Goal: Task Accomplishment & Management: Use online tool/utility

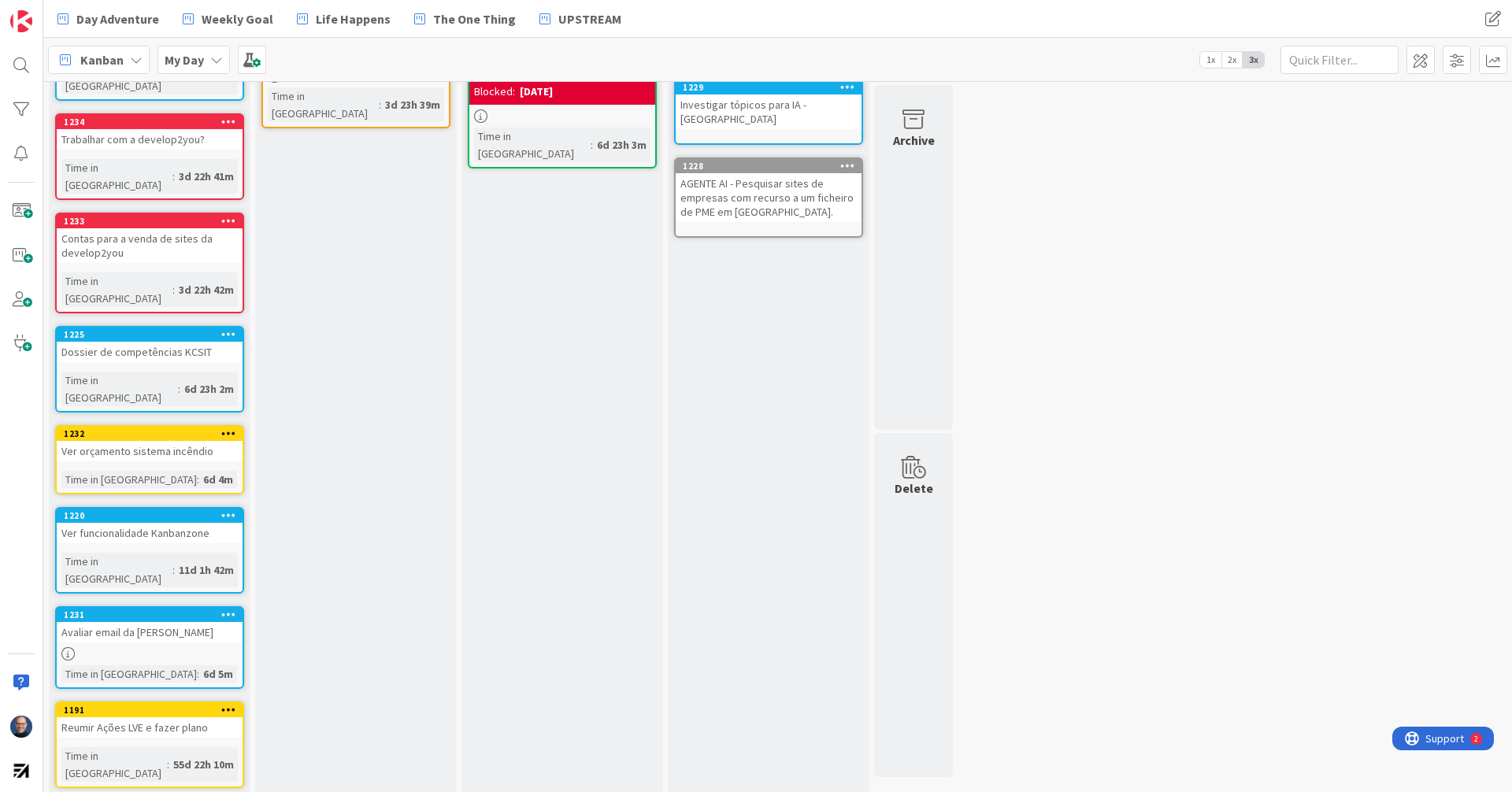
scroll to position [165, 0]
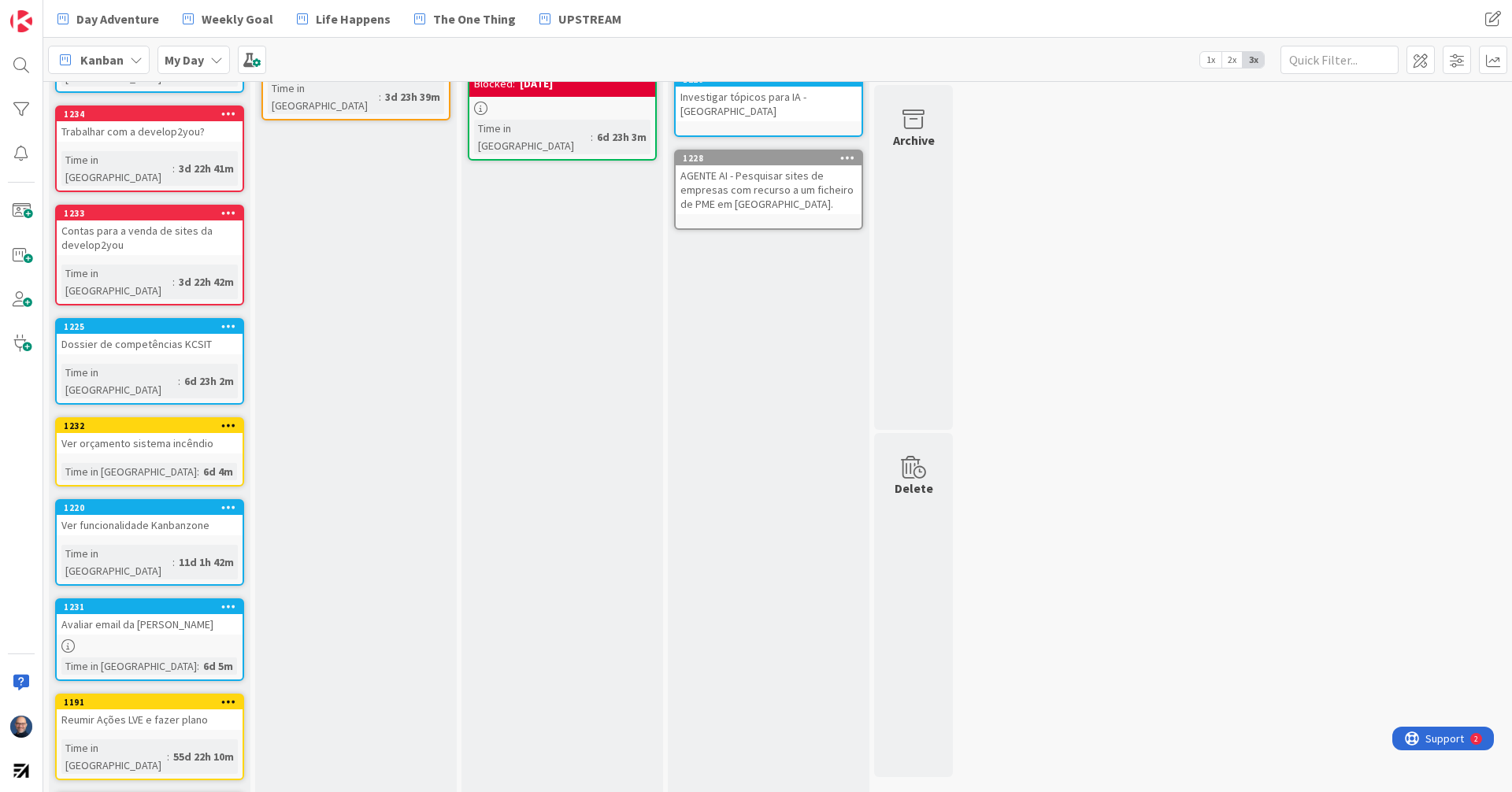
click at [226, 501] on icon at bounding box center [228, 507] width 15 height 11
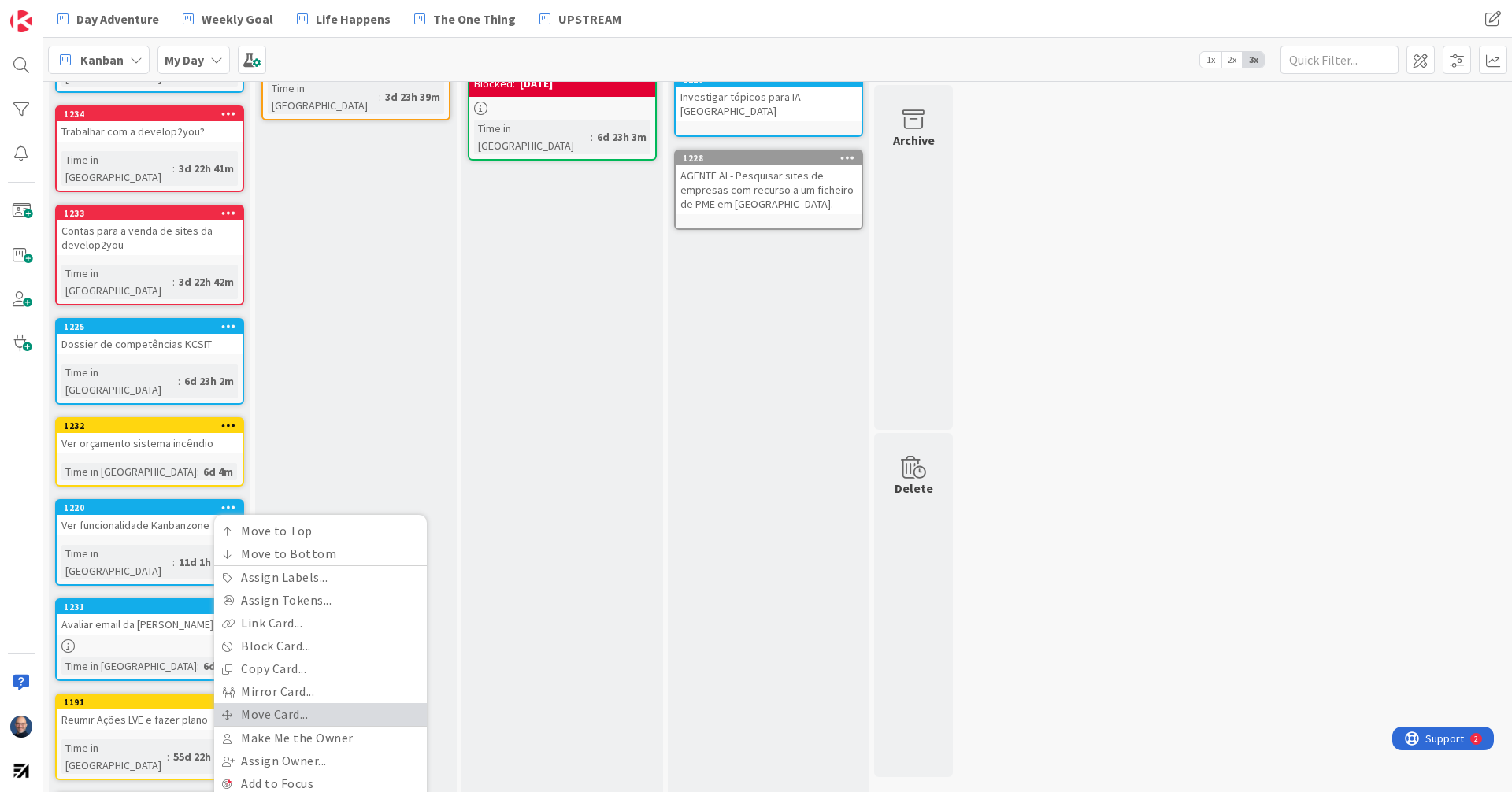
click at [312, 703] on link "Move Card..." at bounding box center [320, 714] width 212 height 23
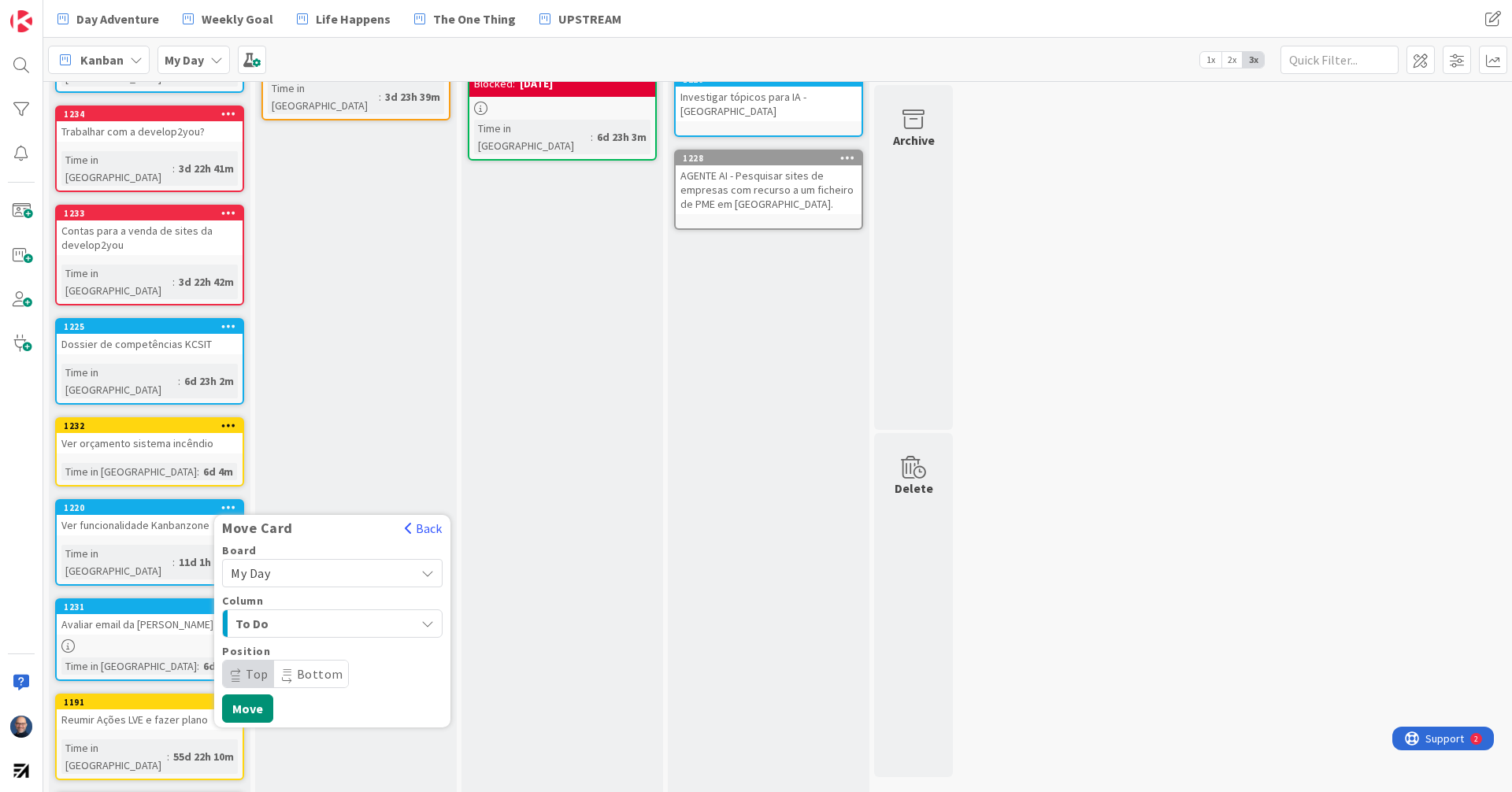
click at [360, 562] on span "My Day" at bounding box center [319, 573] width 176 height 22
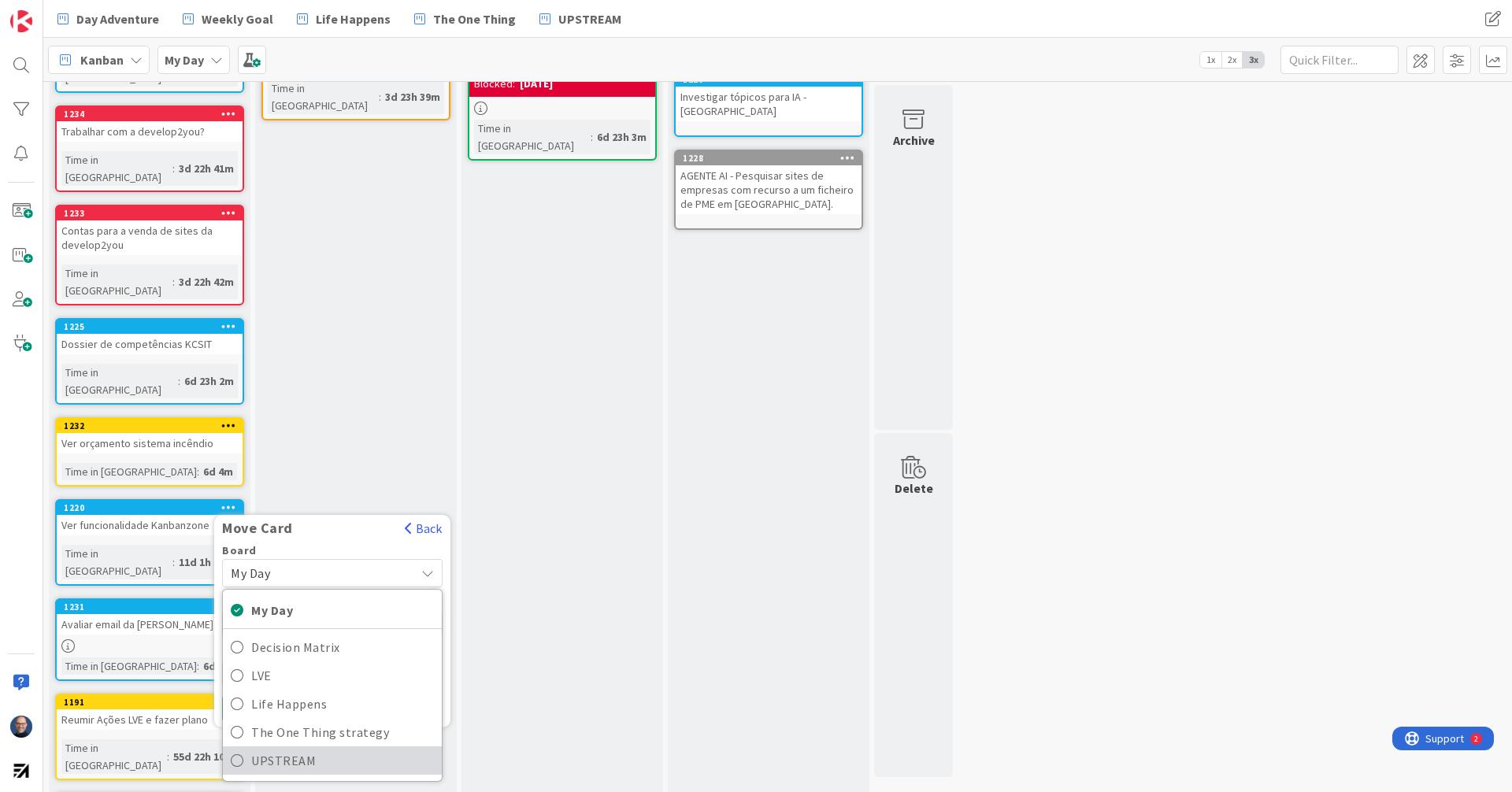
click at [361, 749] on span "UPSTREAM" at bounding box center [343, 760] width 183 height 23
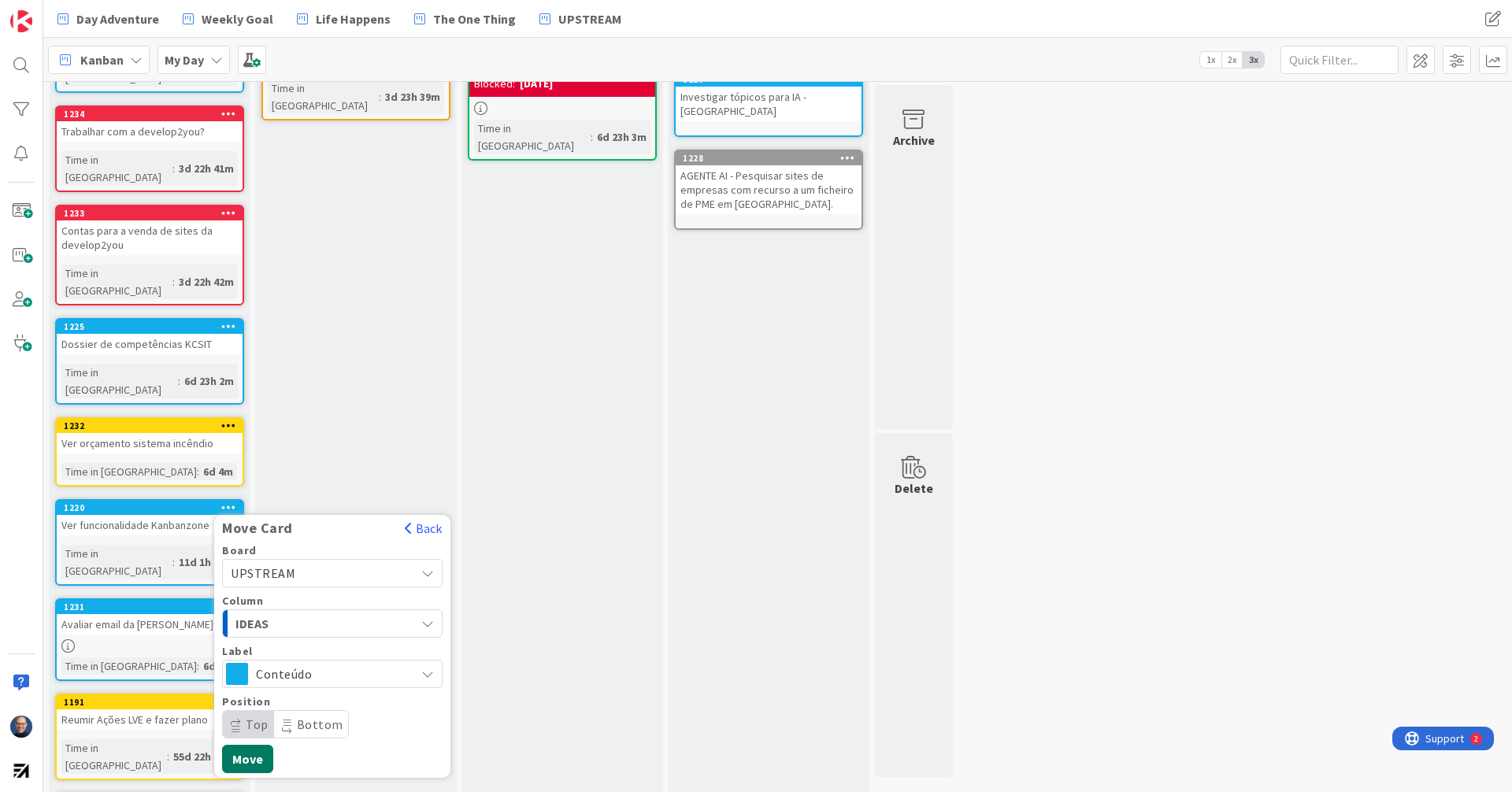
click at [257, 745] on button "Move" at bounding box center [247, 758] width 51 height 28
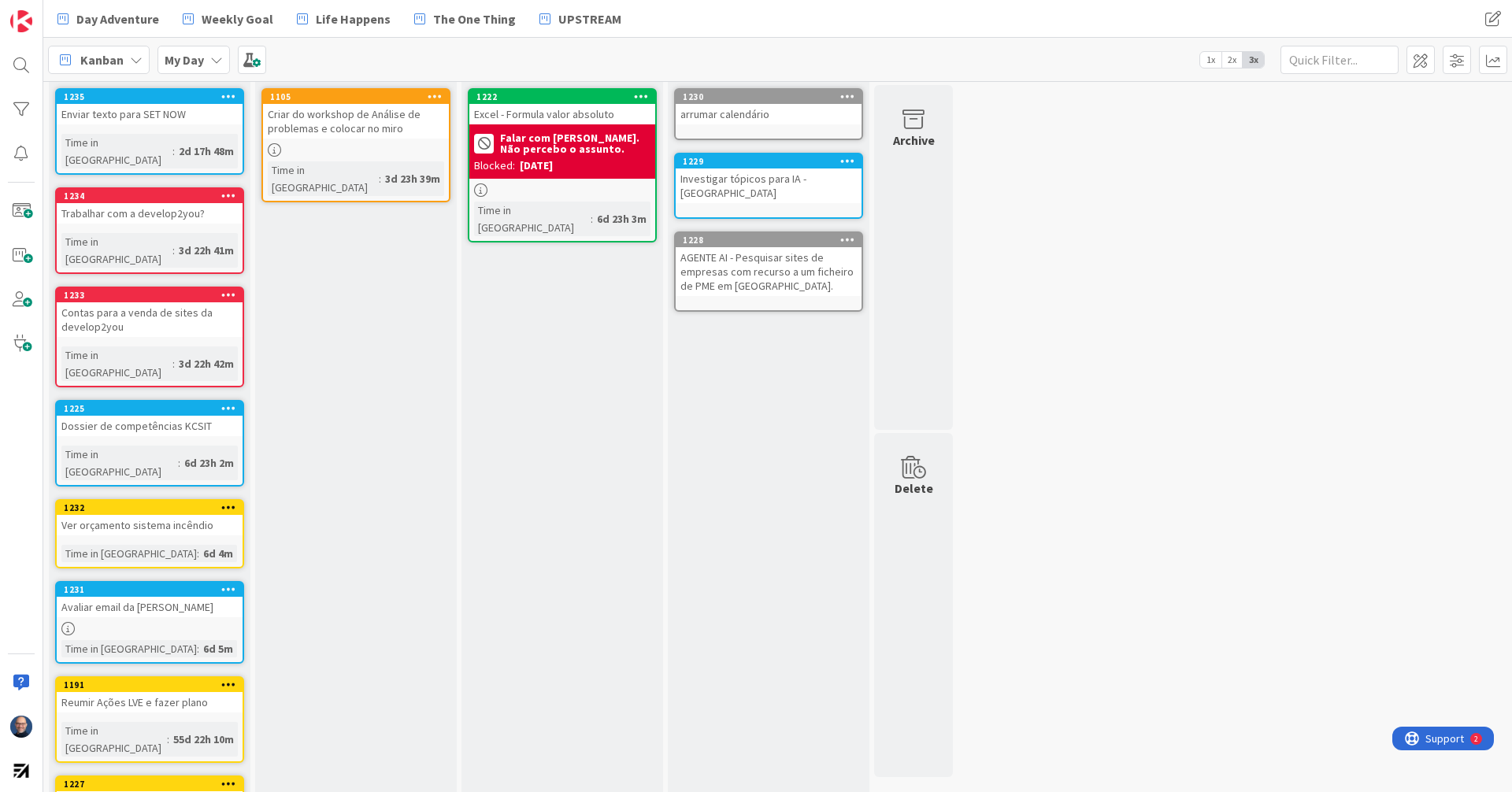
scroll to position [0, 0]
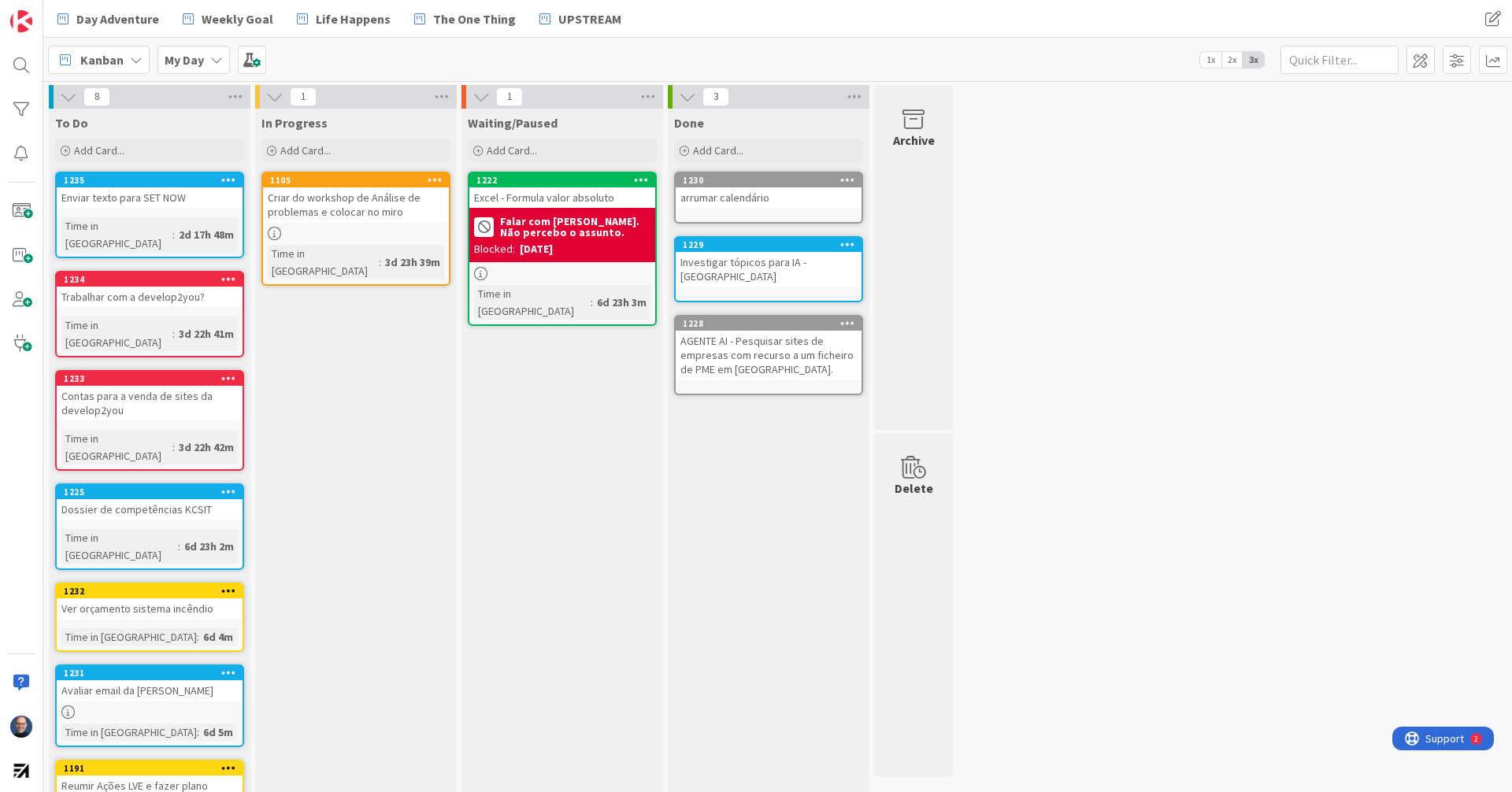
click at [225, 667] on icon at bounding box center [228, 673] width 15 height 11
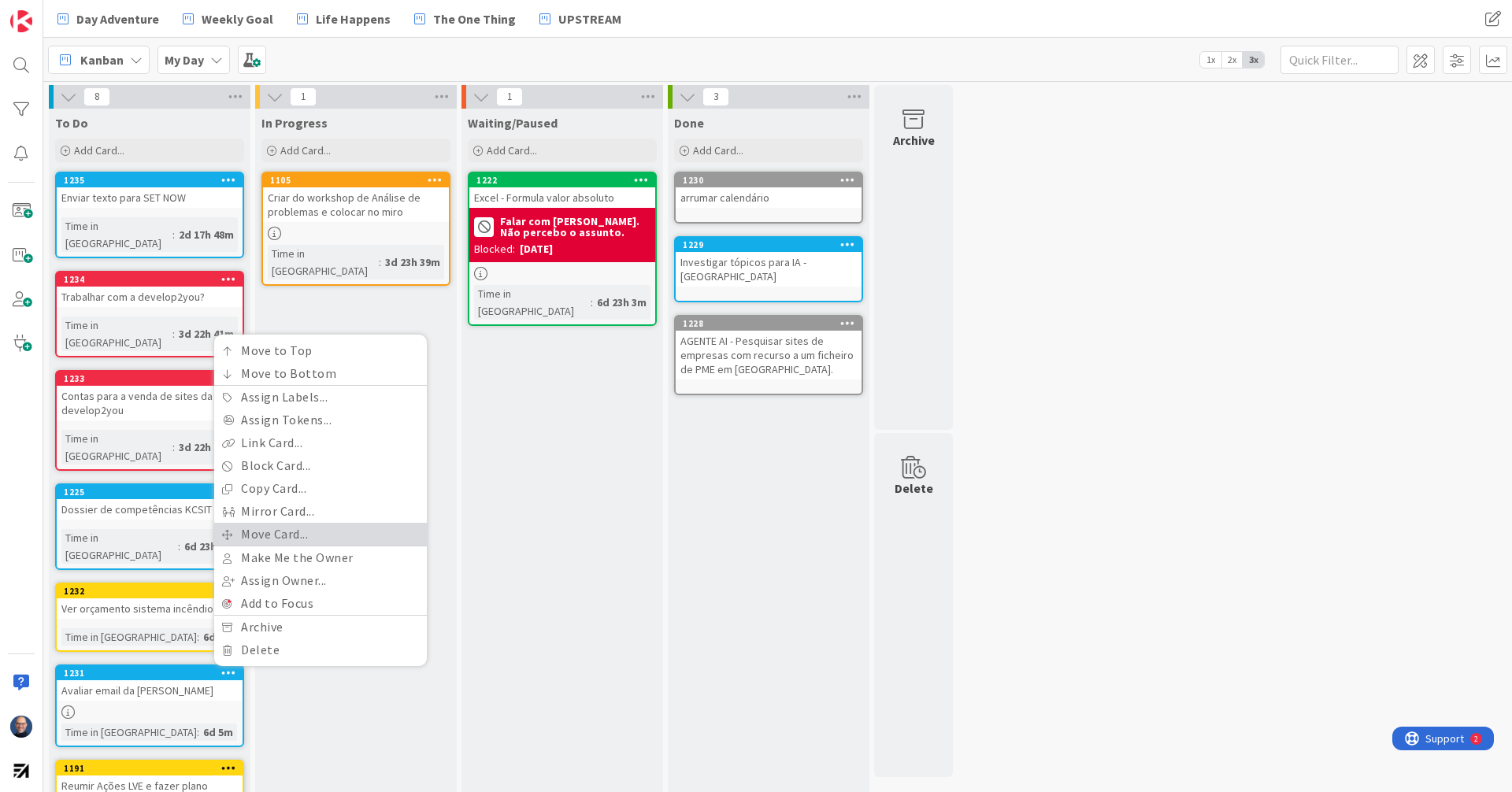
click at [305, 523] on link "Move Card..." at bounding box center [320, 534] width 212 height 23
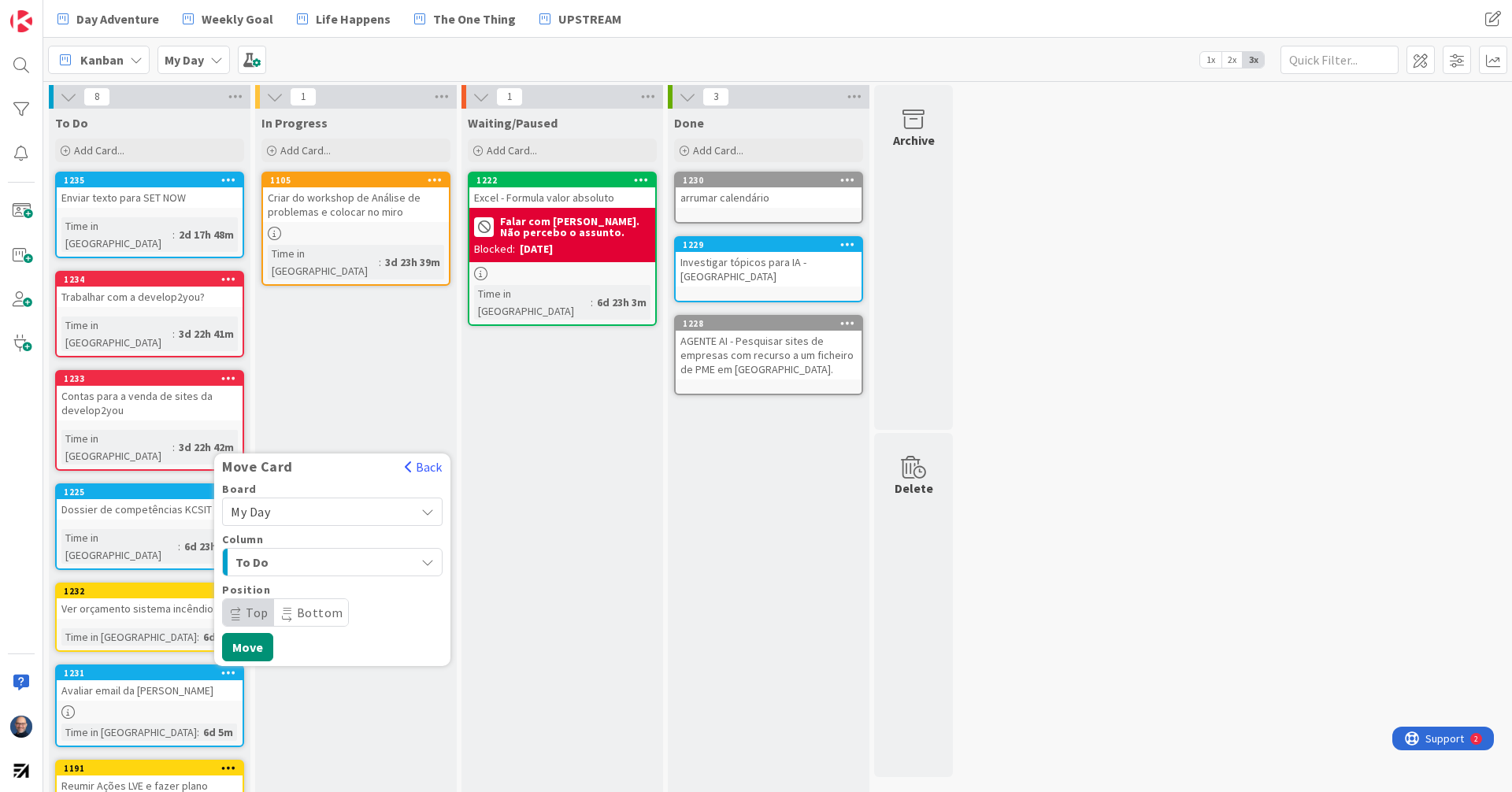
click at [329, 501] on span "My Day" at bounding box center [319, 512] width 176 height 22
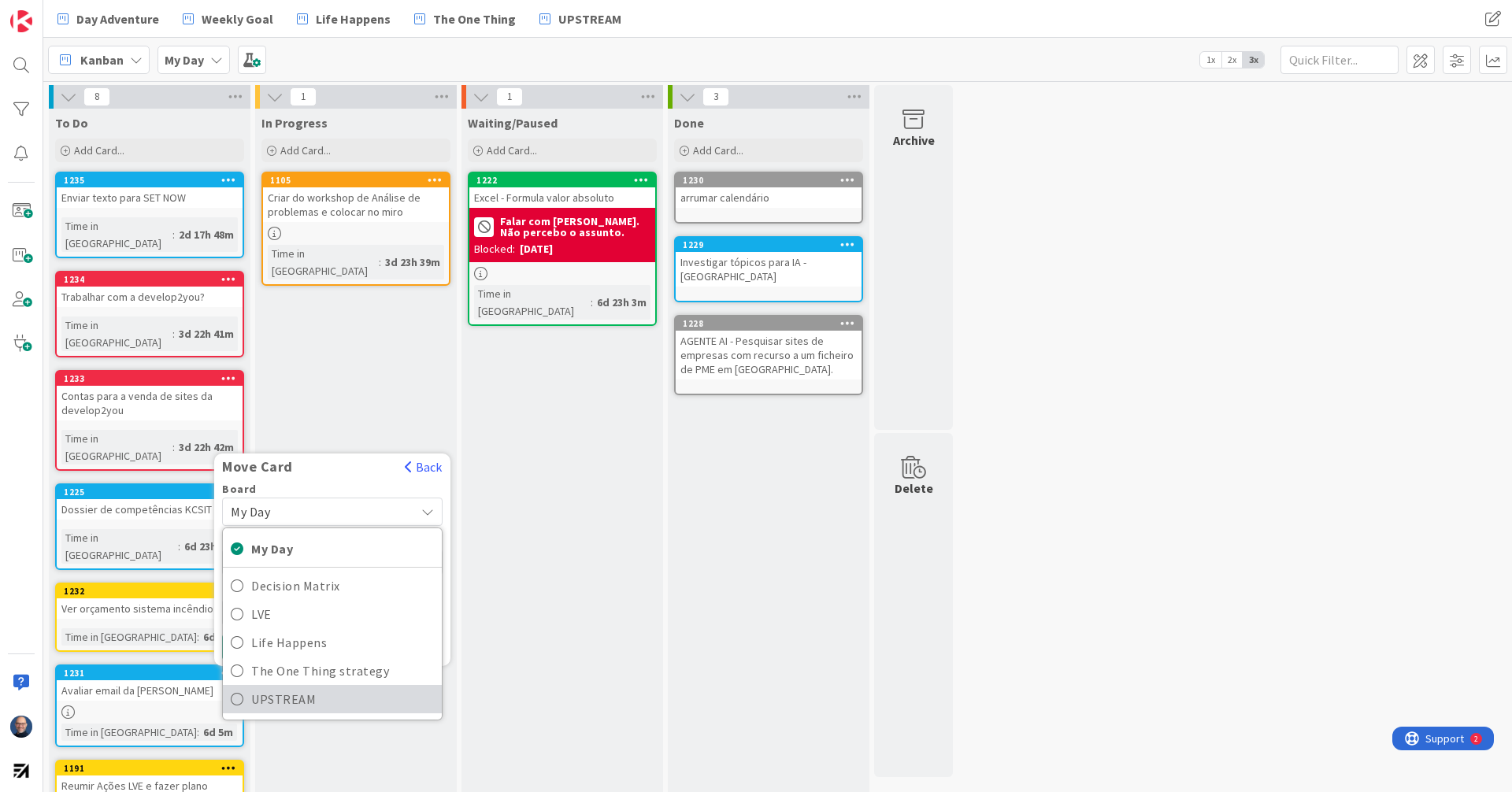
click at [352, 687] on span "UPSTREAM" at bounding box center [343, 698] width 183 height 23
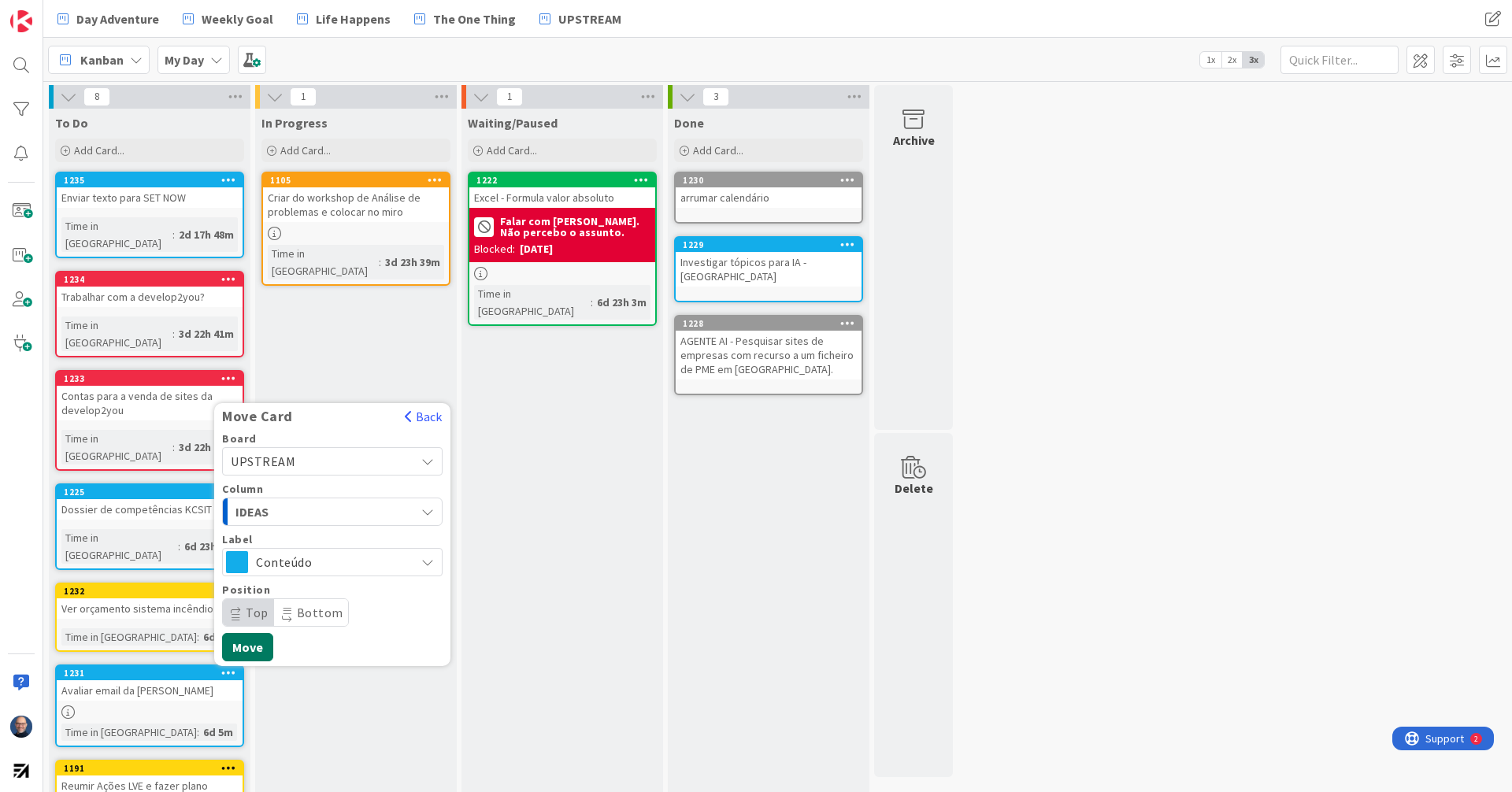
click at [259, 633] on button "Move" at bounding box center [247, 647] width 51 height 28
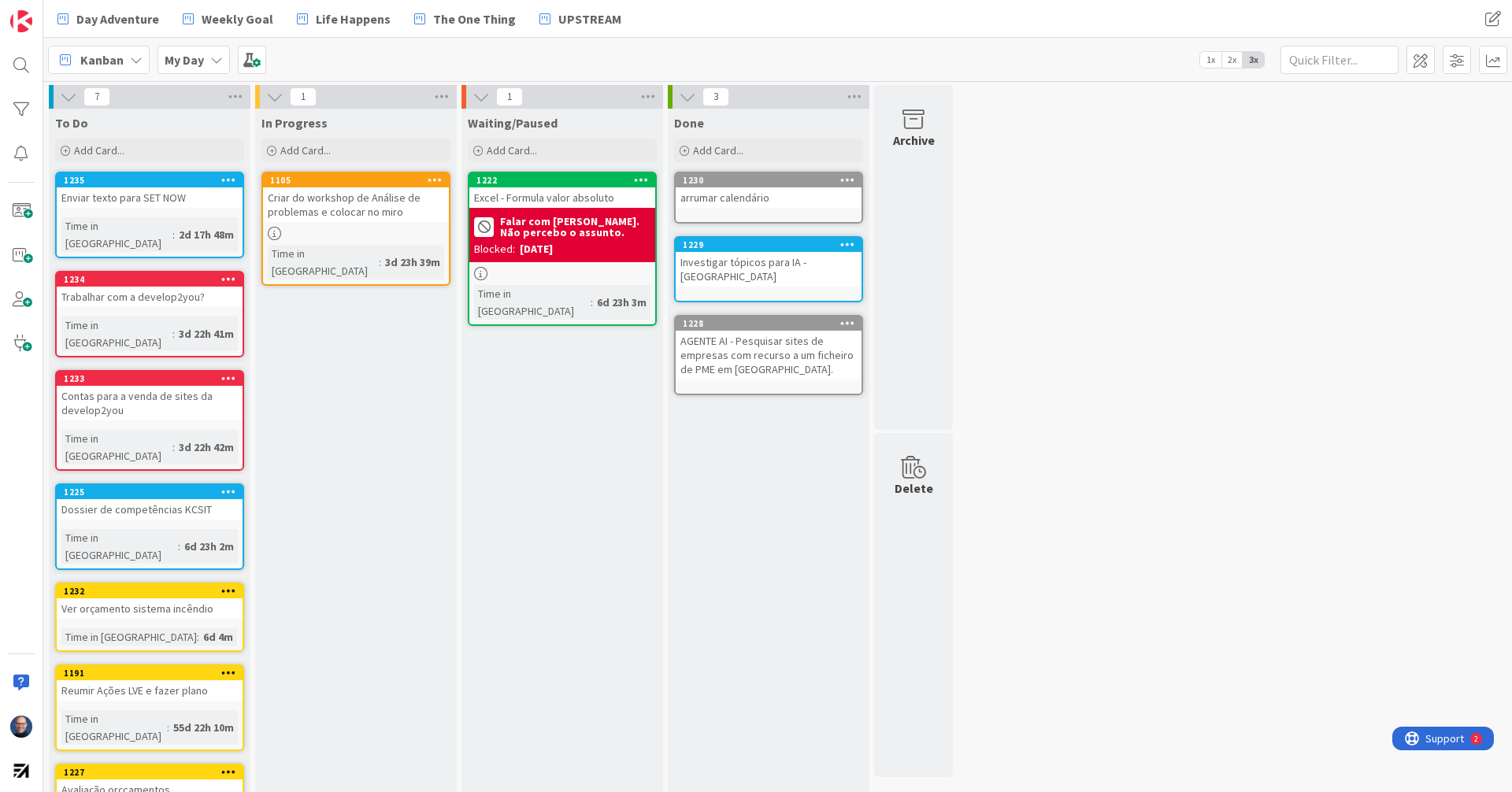
click at [227, 667] on icon at bounding box center [228, 673] width 15 height 11
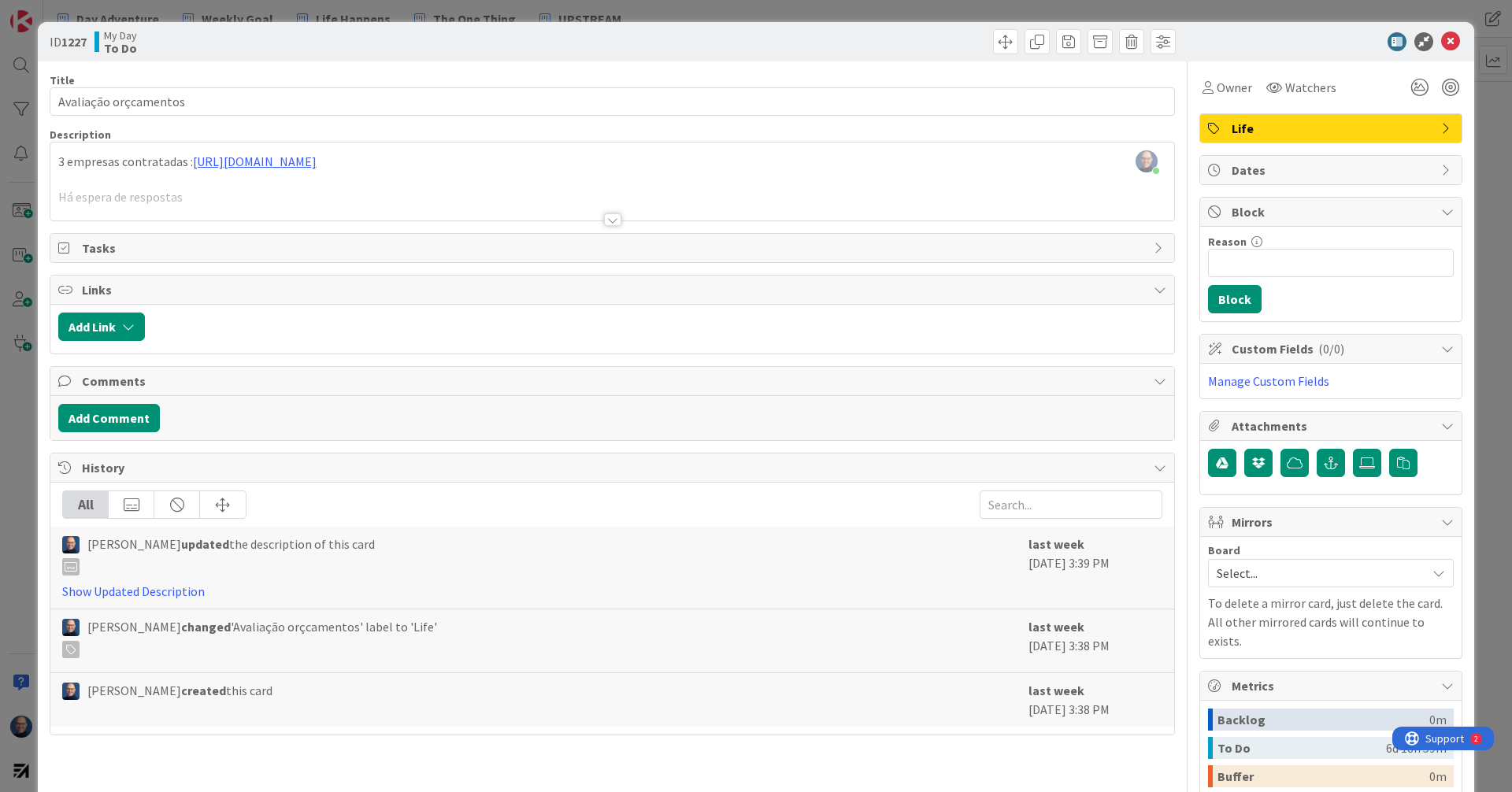
click at [608, 215] on div at bounding box center [613, 219] width 18 height 13
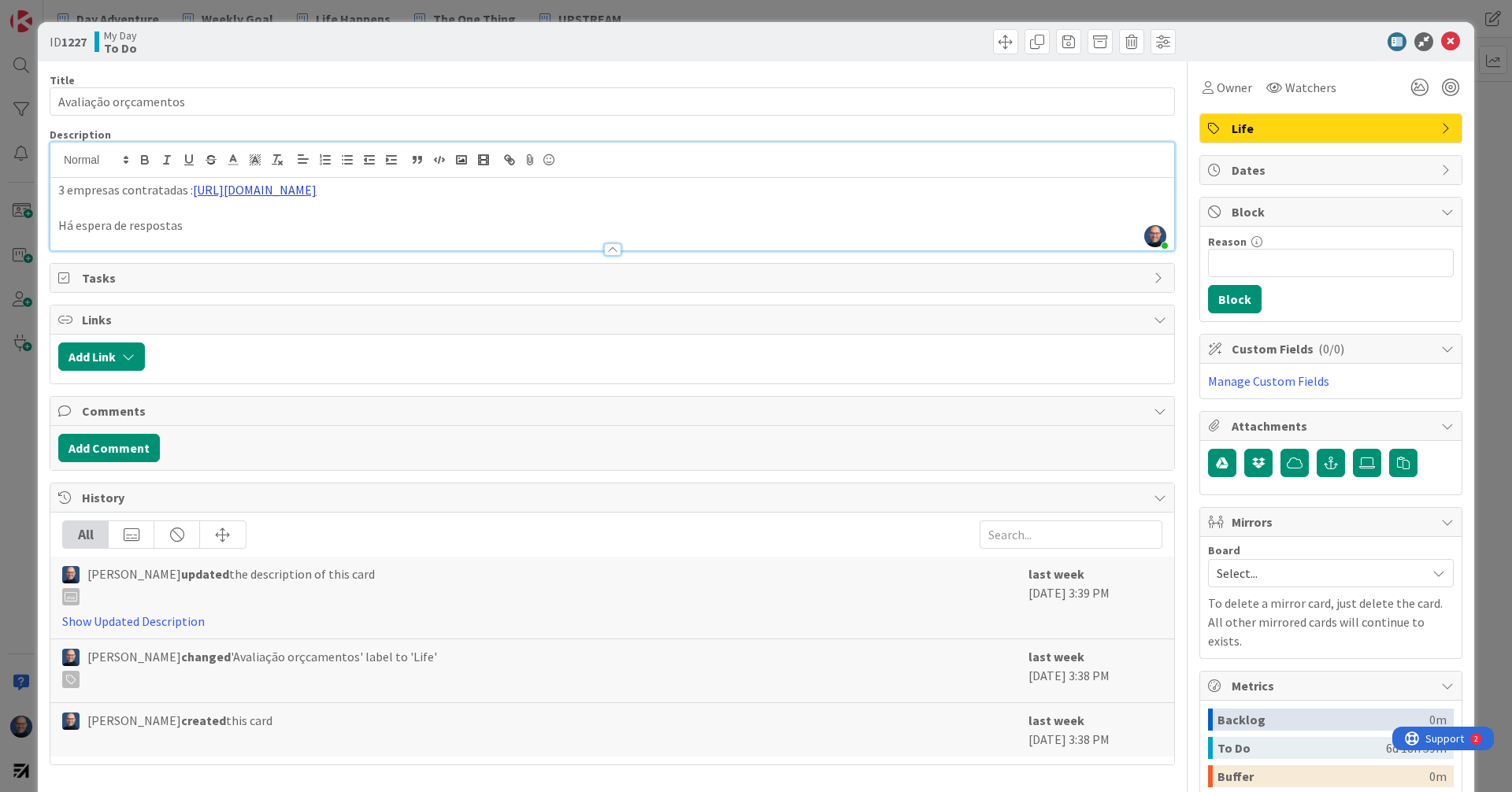
click at [316, 189] on link "https://docs.google.com/spreadsheets/d/1oKM_QprUrfkrQIZZQTuNzGOZ8vGN90Alaj7whn5…" at bounding box center [255, 190] width 123 height 16
click at [492, 221] on link "https://docs.google.com/spreadsheets/d/1oKM_QprUrfkrQIZZQTuNzGOZ8vGN90Alaj7whn5…" at bounding box center [452, 221] width 108 height 21
click at [1441, 41] on icon at bounding box center [1450, 42] width 19 height 19
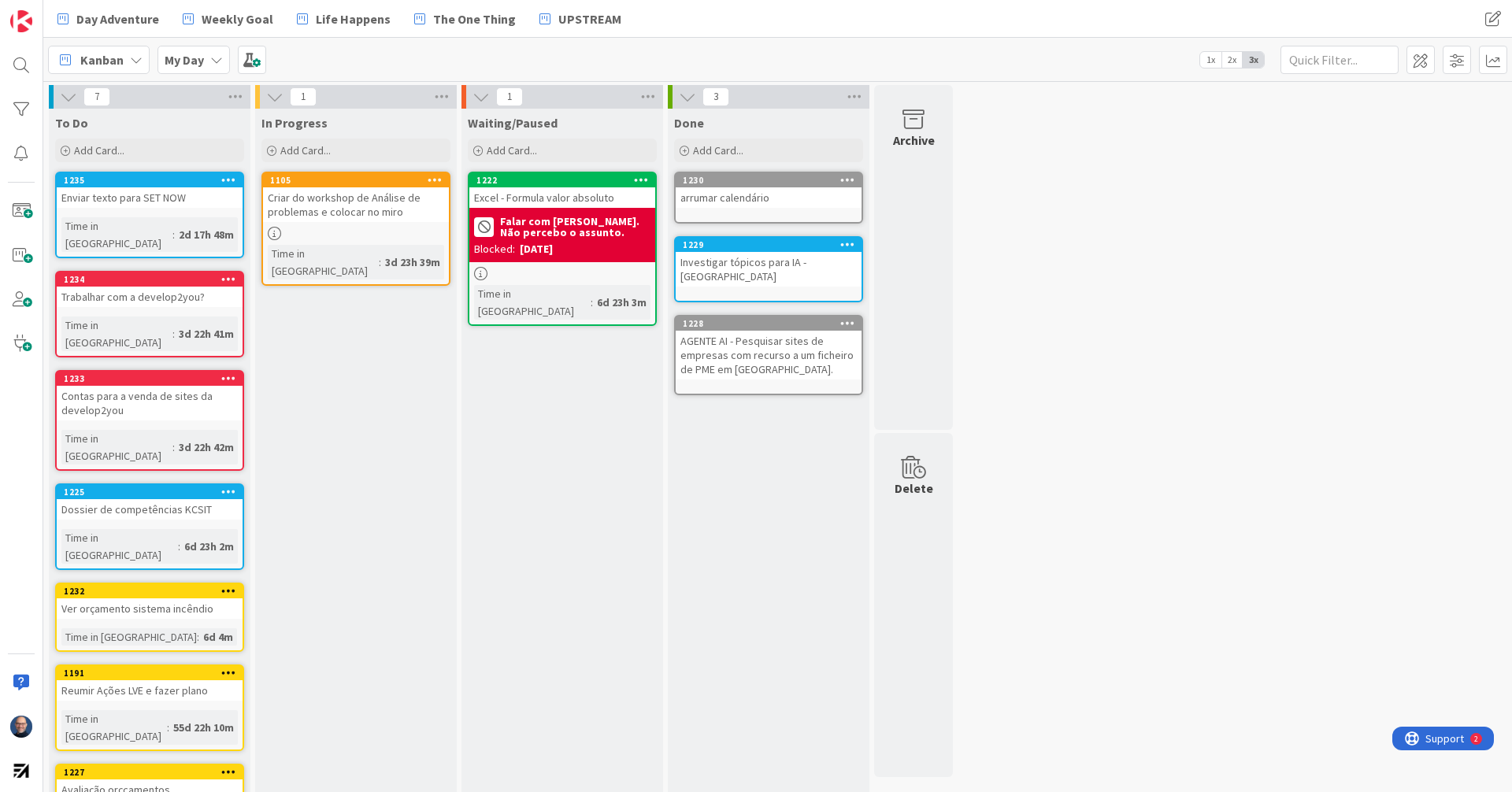
click at [175, 598] on div "Ver orçamento sistema incêndio" at bounding box center [150, 609] width 186 height 21
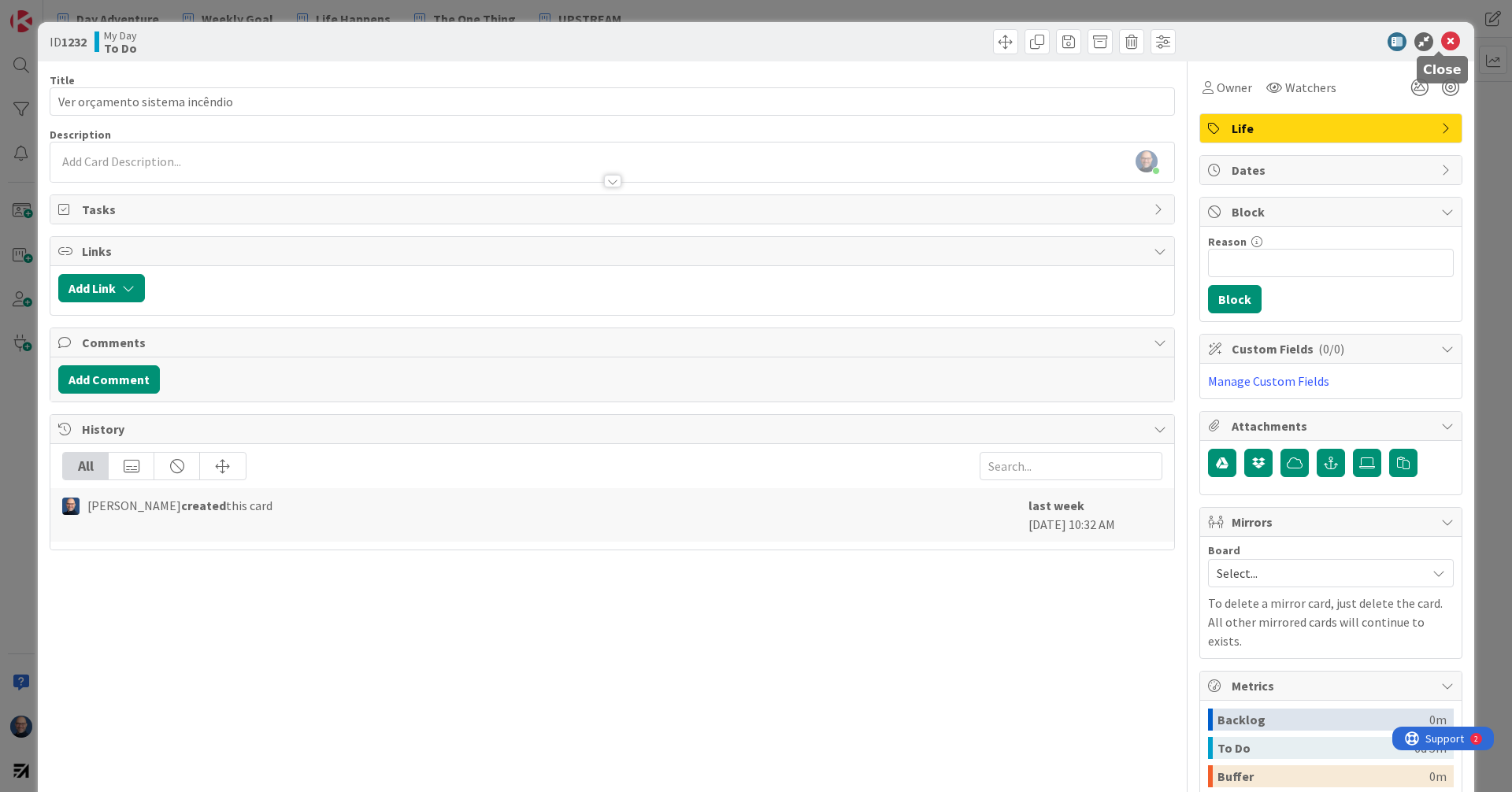
click at [1441, 41] on icon at bounding box center [1450, 42] width 19 height 19
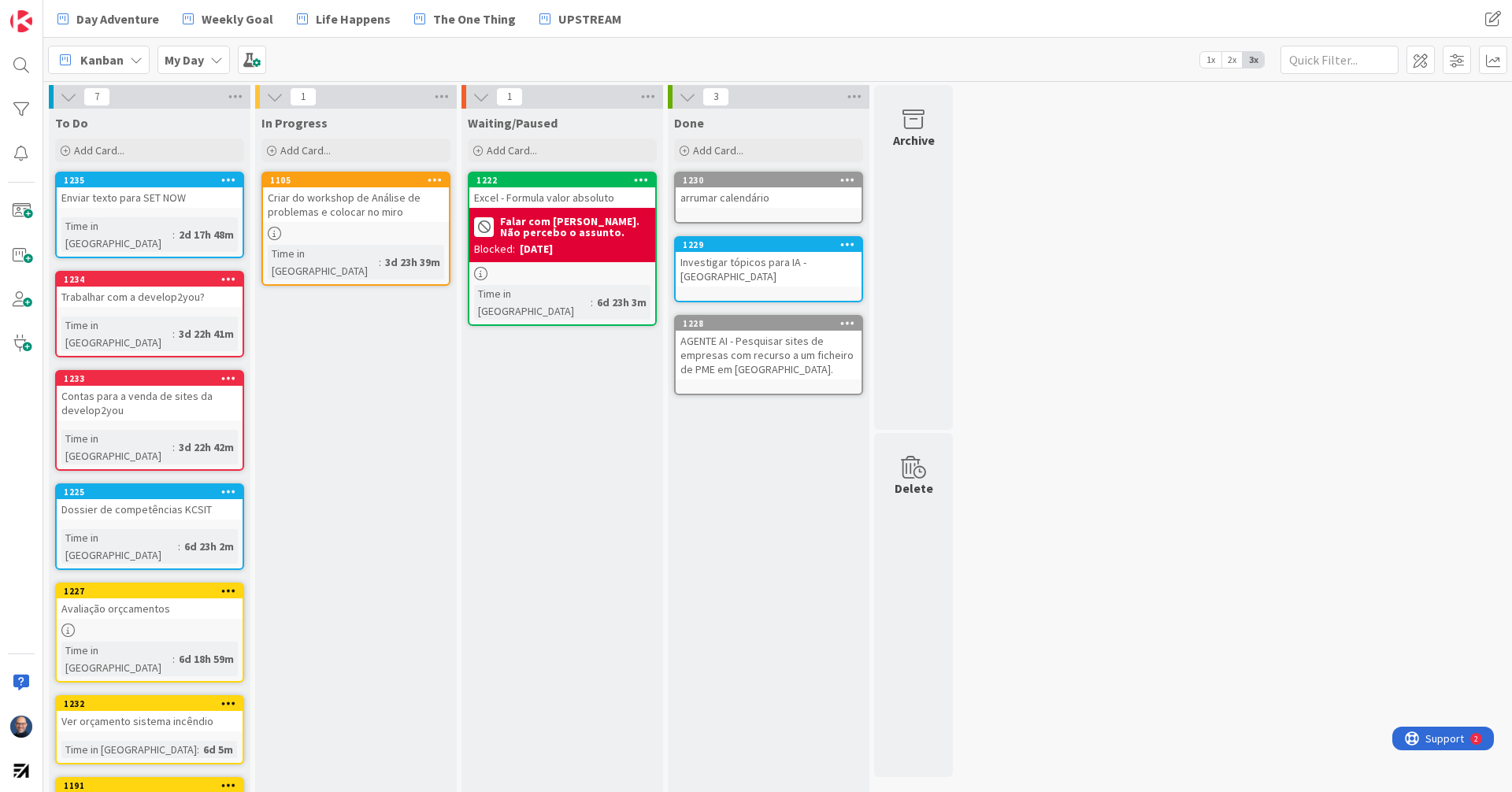
click at [221, 698] on icon at bounding box center [228, 703] width 15 height 11
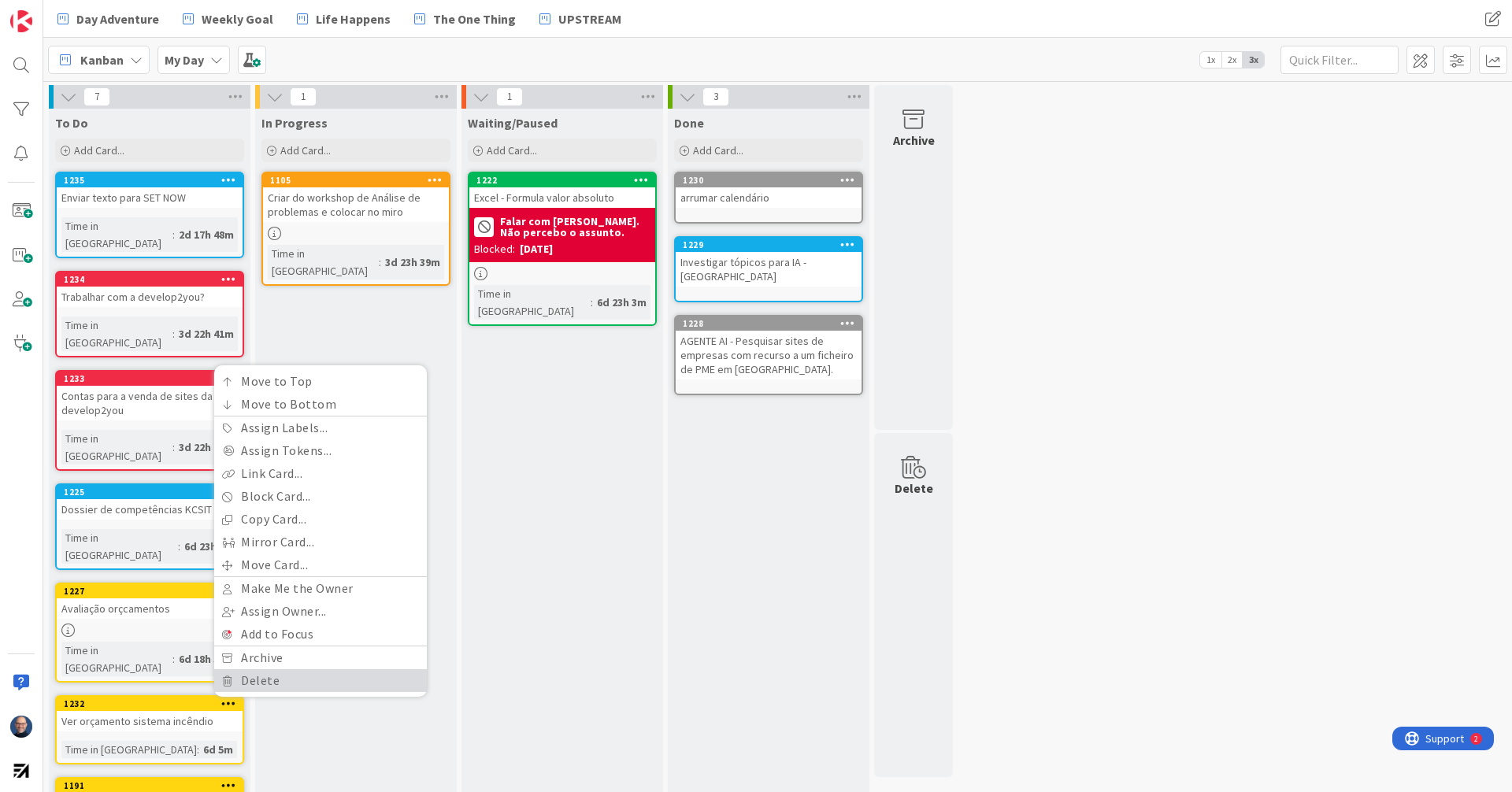
click at [265, 669] on link "Delete" at bounding box center [320, 681] width 212 height 23
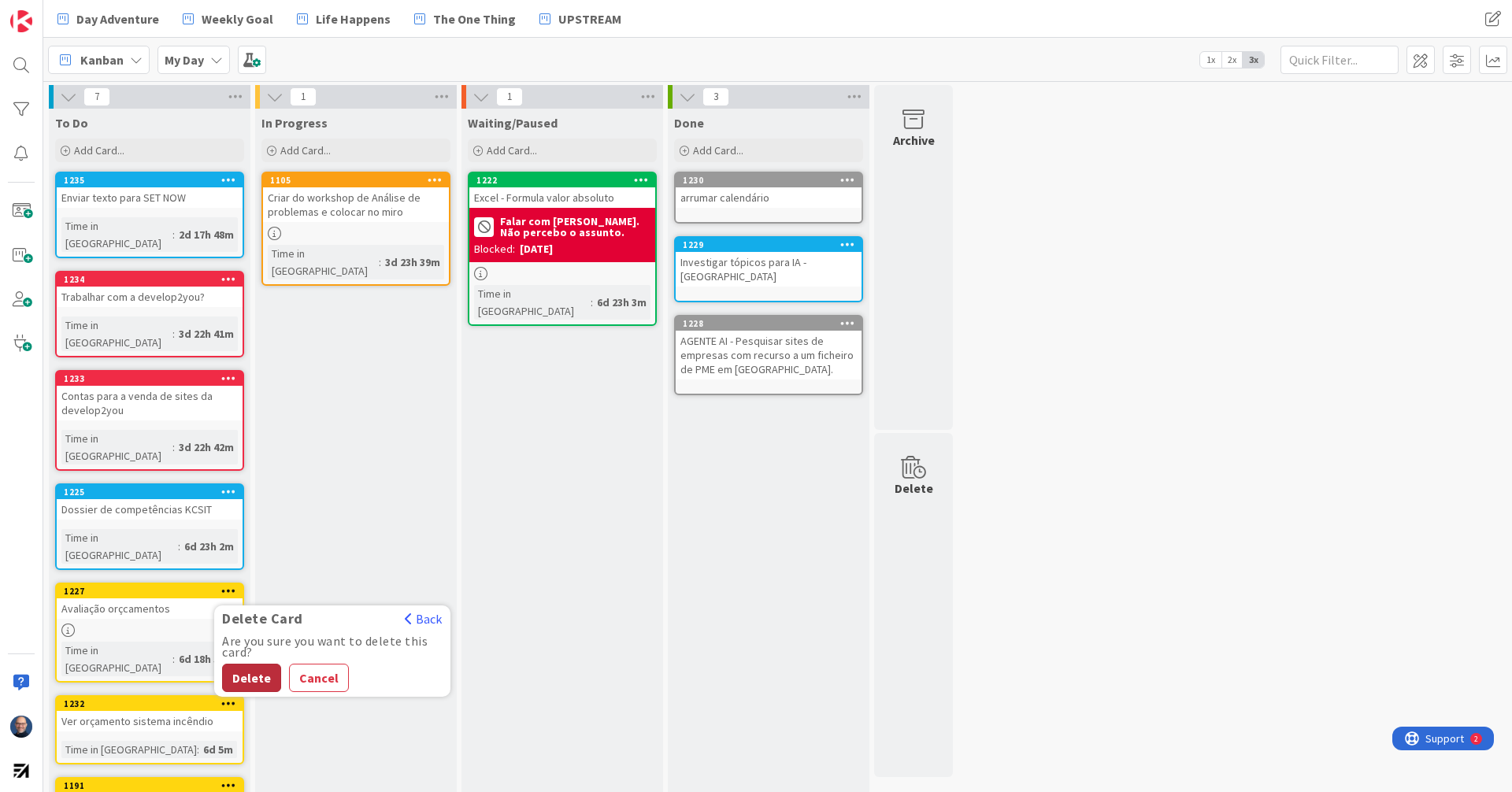
click at [252, 664] on button "Delete" at bounding box center [251, 677] width 59 height 28
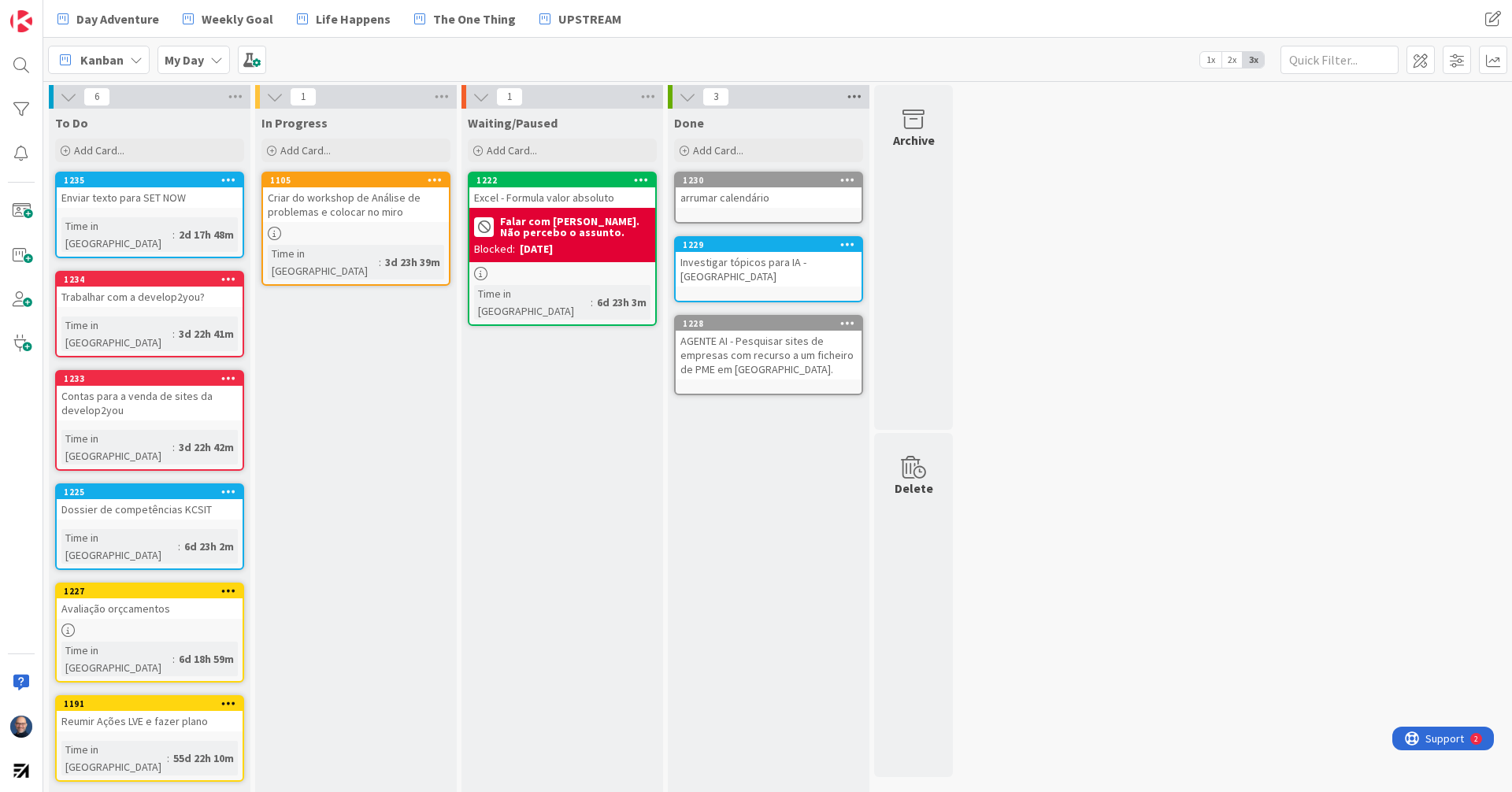
click at [857, 92] on icon at bounding box center [855, 96] width 21 height 23
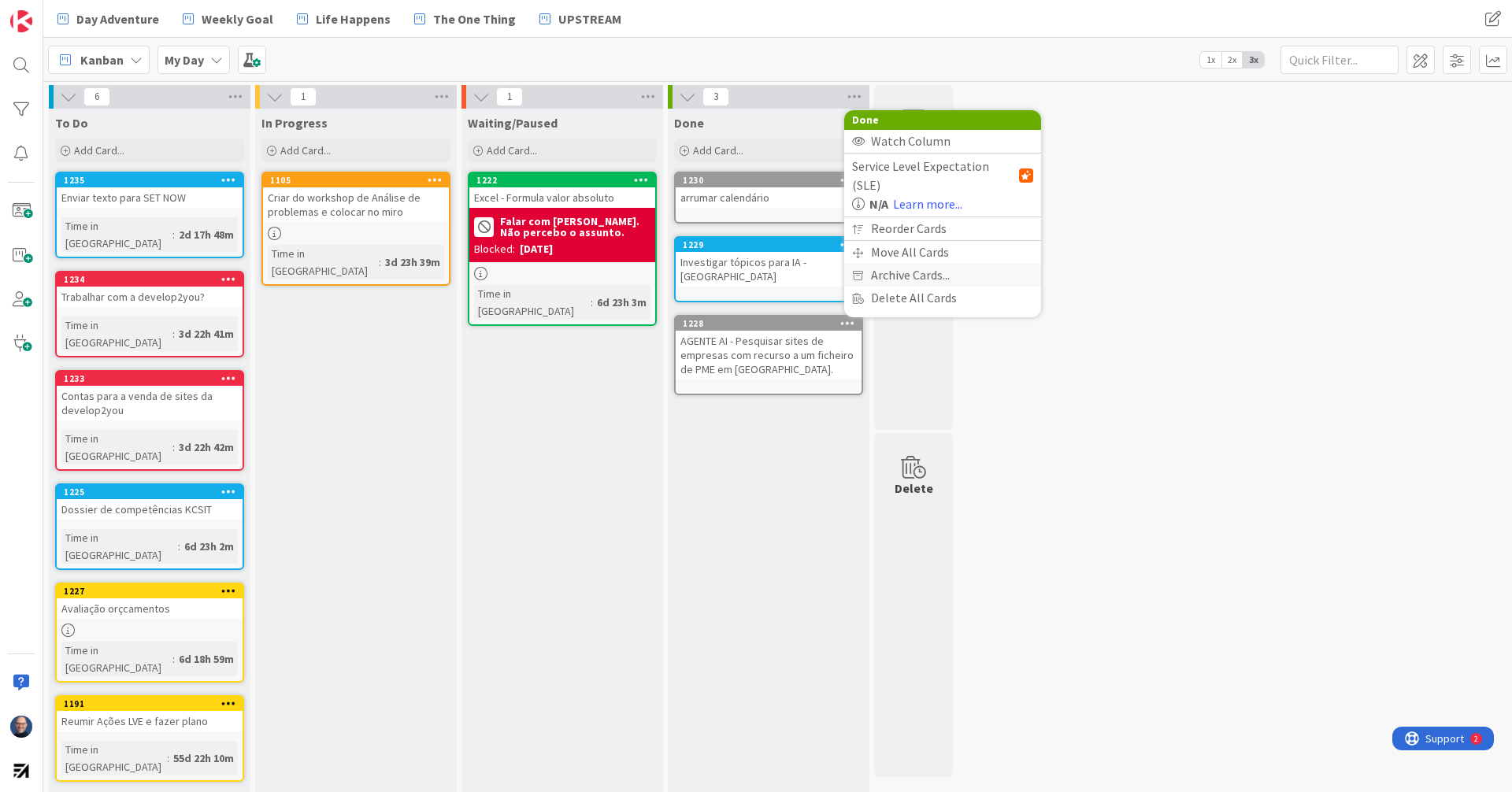
click at [931, 263] on span "Archive Cards..." at bounding box center [910, 275] width 78 height 23
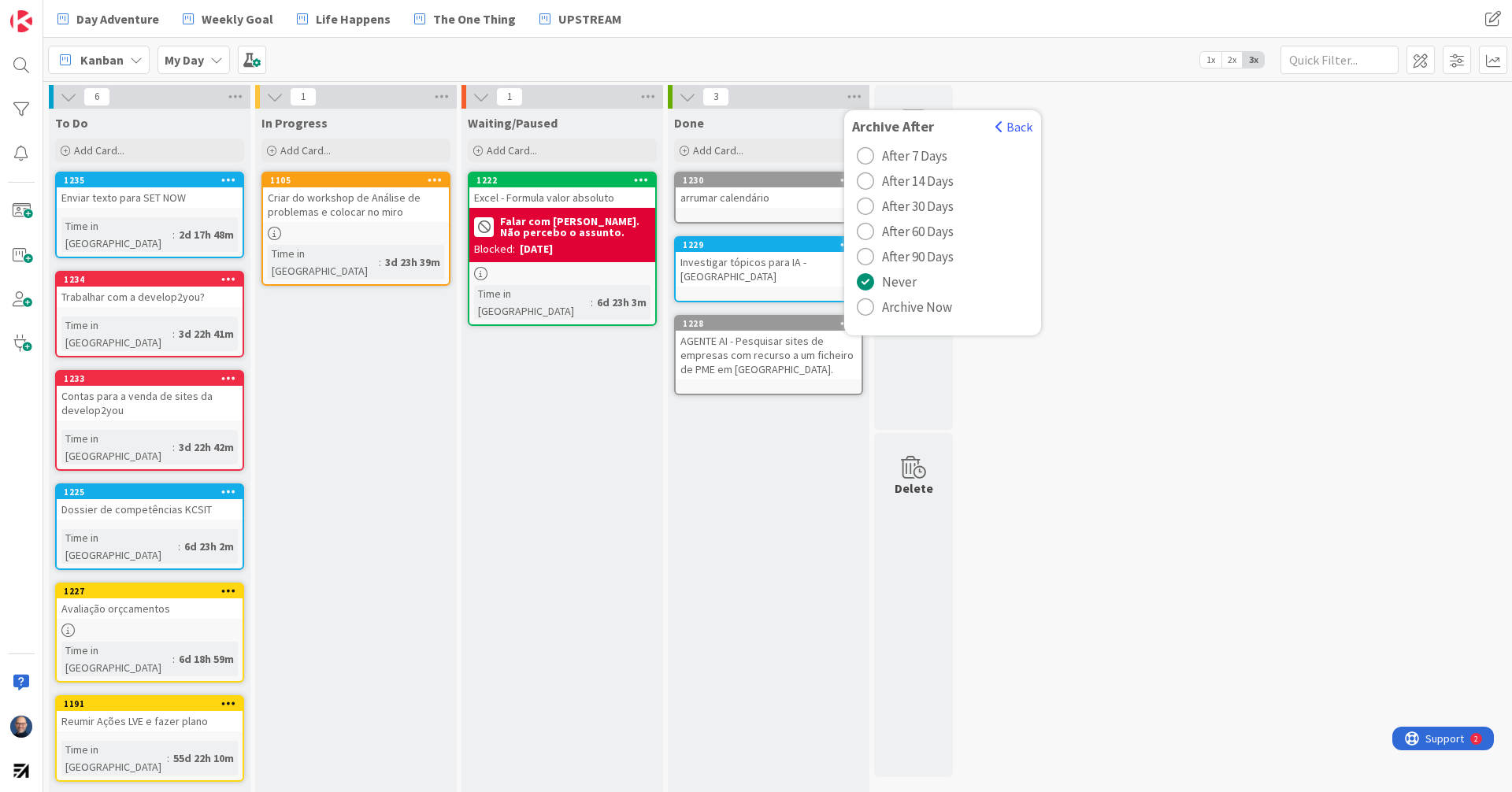
click at [925, 305] on span "Archive Now" at bounding box center [917, 307] width 70 height 23
click at [892, 196] on button "Archive All" at bounding box center [891, 201] width 79 height 28
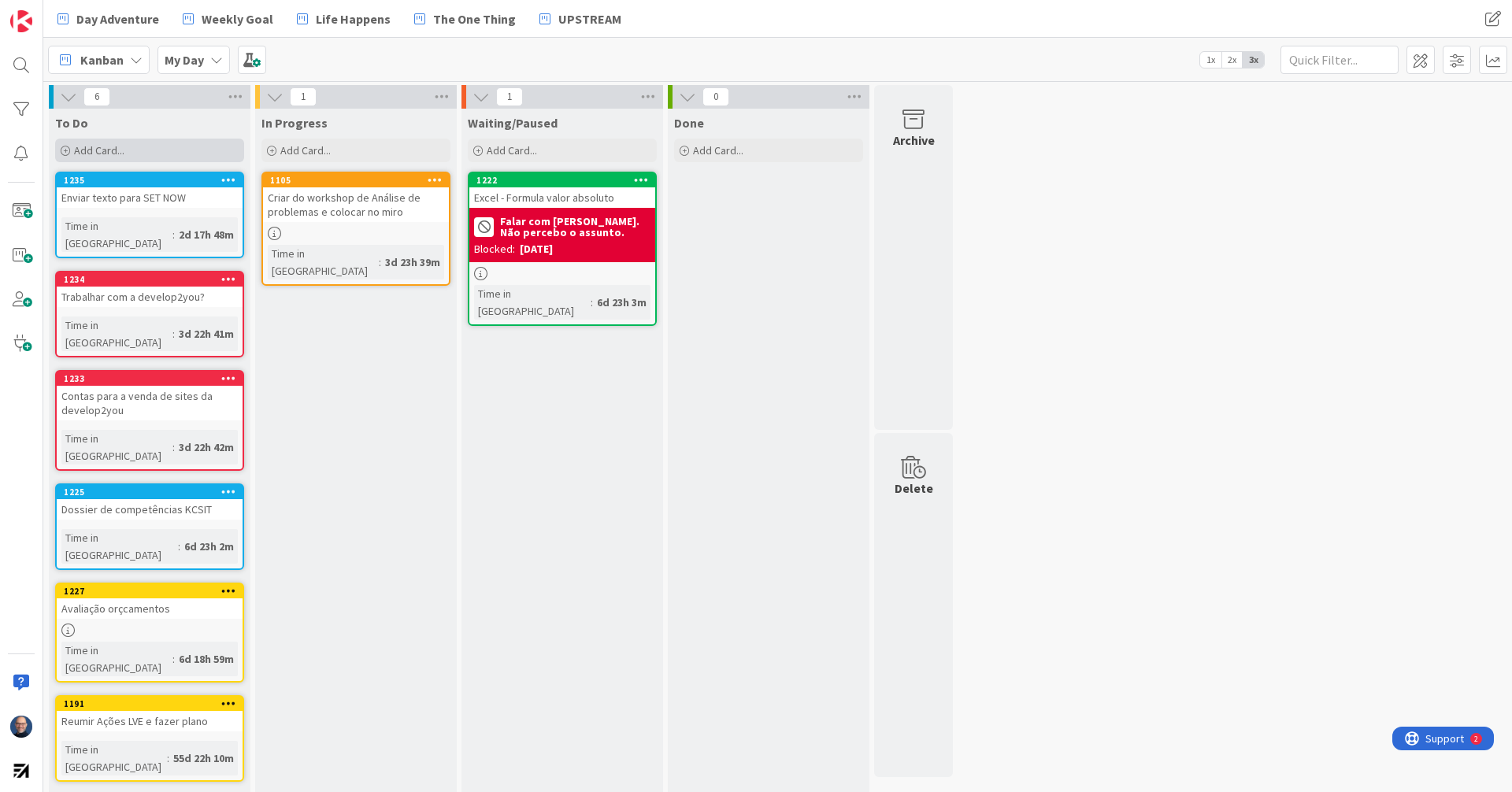
click at [186, 151] on div "Add Card..." at bounding box center [150, 150] width 189 height 23
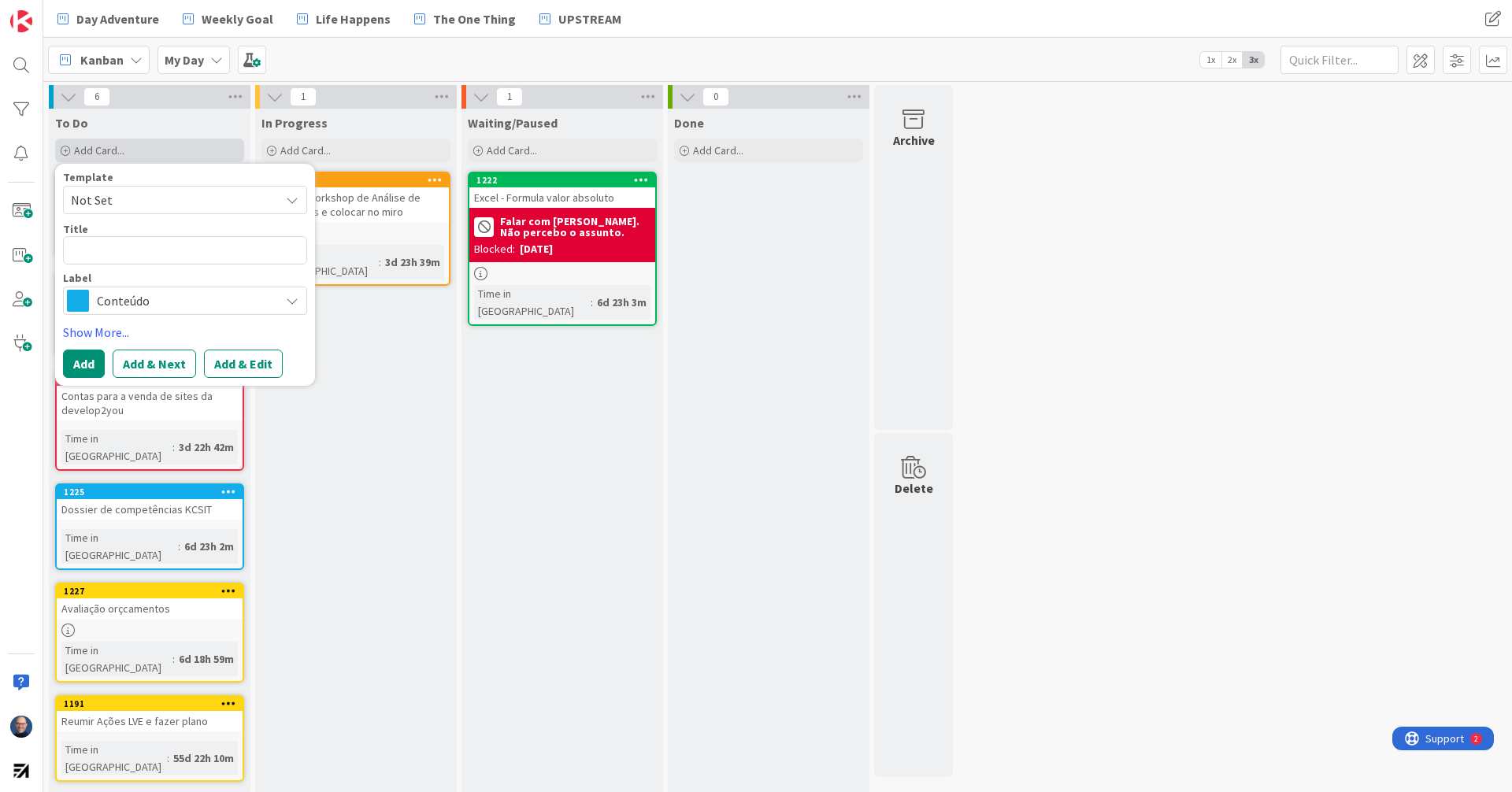
type textarea "x"
type textarea "C"
type textarea "x"
type textarea "Cri"
type textarea "x"
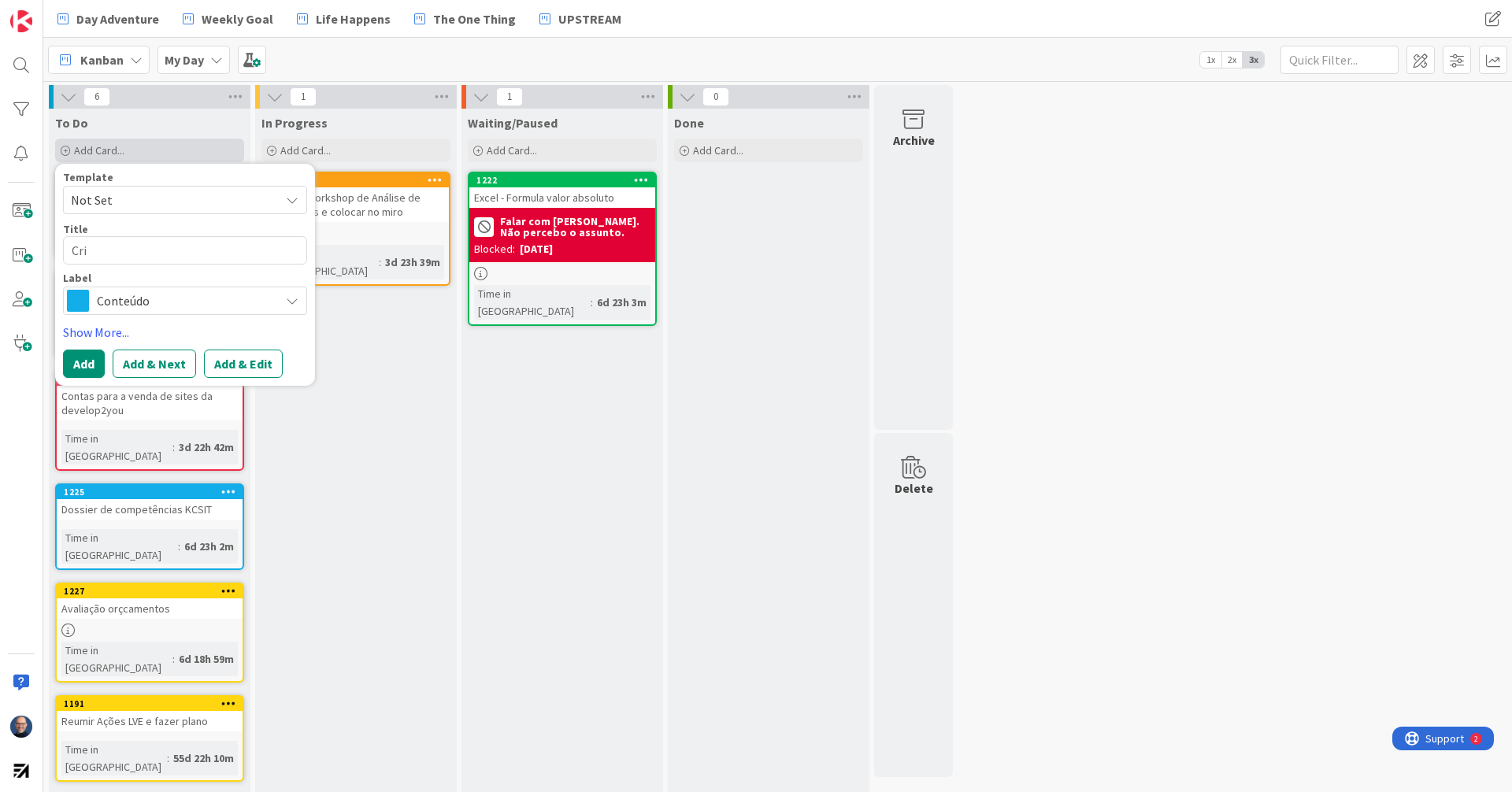
type textarea "Cria"
type textarea "x"
type textarea "Criar"
type textarea "x"
type textarea "Criar d"
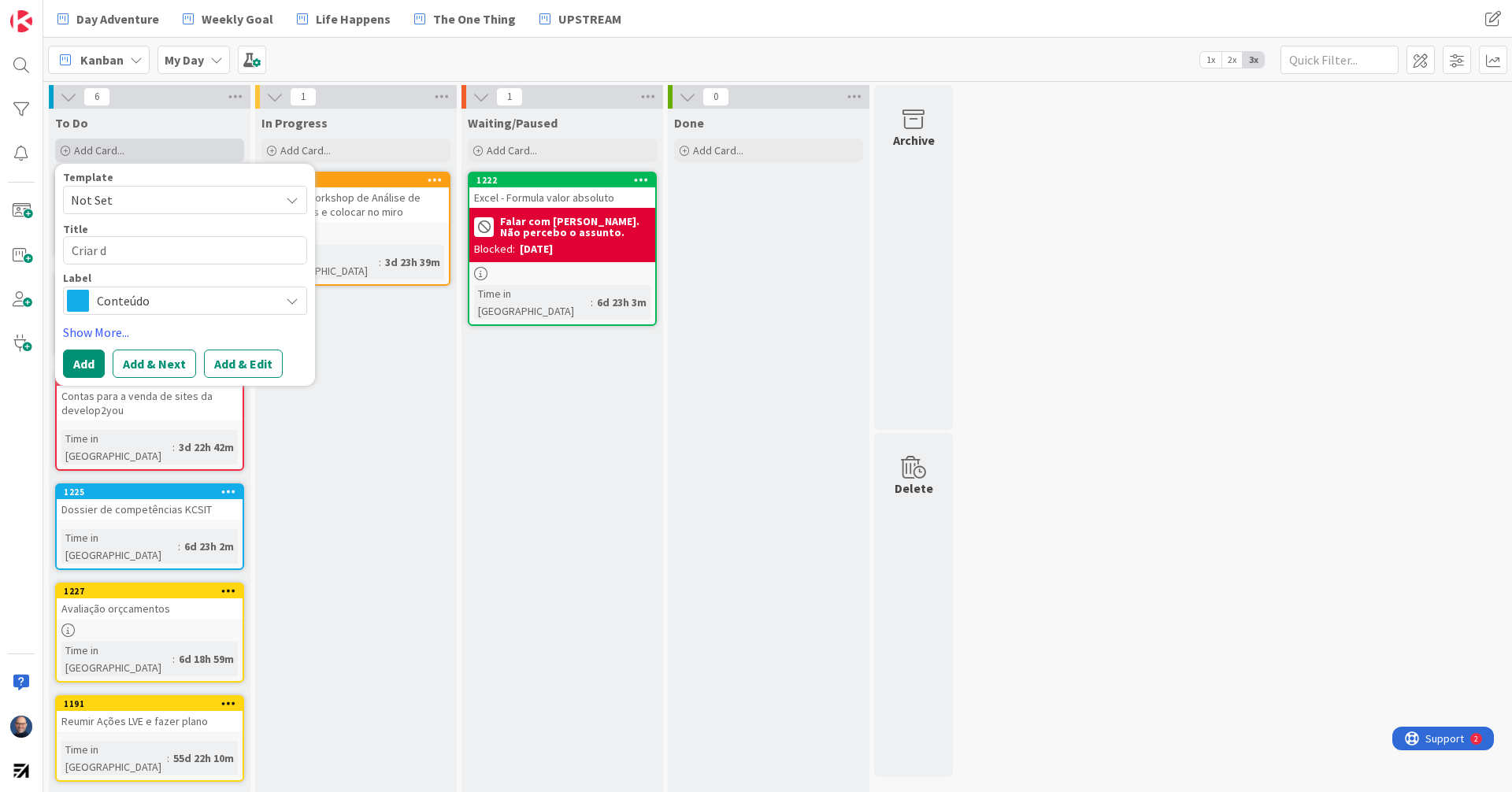
type textarea "x"
type textarea "Criar do"
type textarea "x"
type textarea "Criar doe"
type textarea "x"
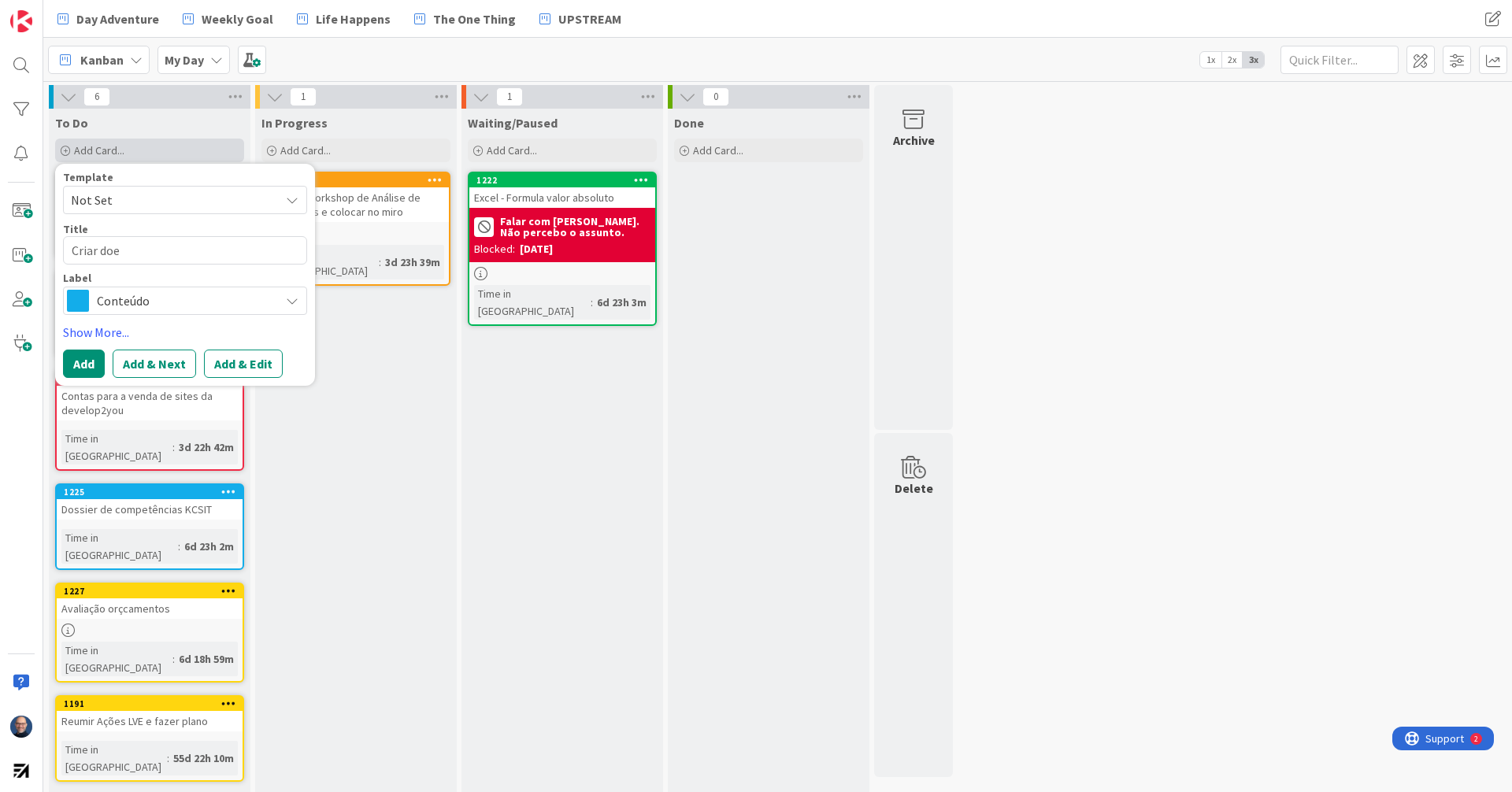
type textarea "Criar do"
type textarea "x"
type textarea "Criar dos"
type textarea "x"
type textarea "Criar doss"
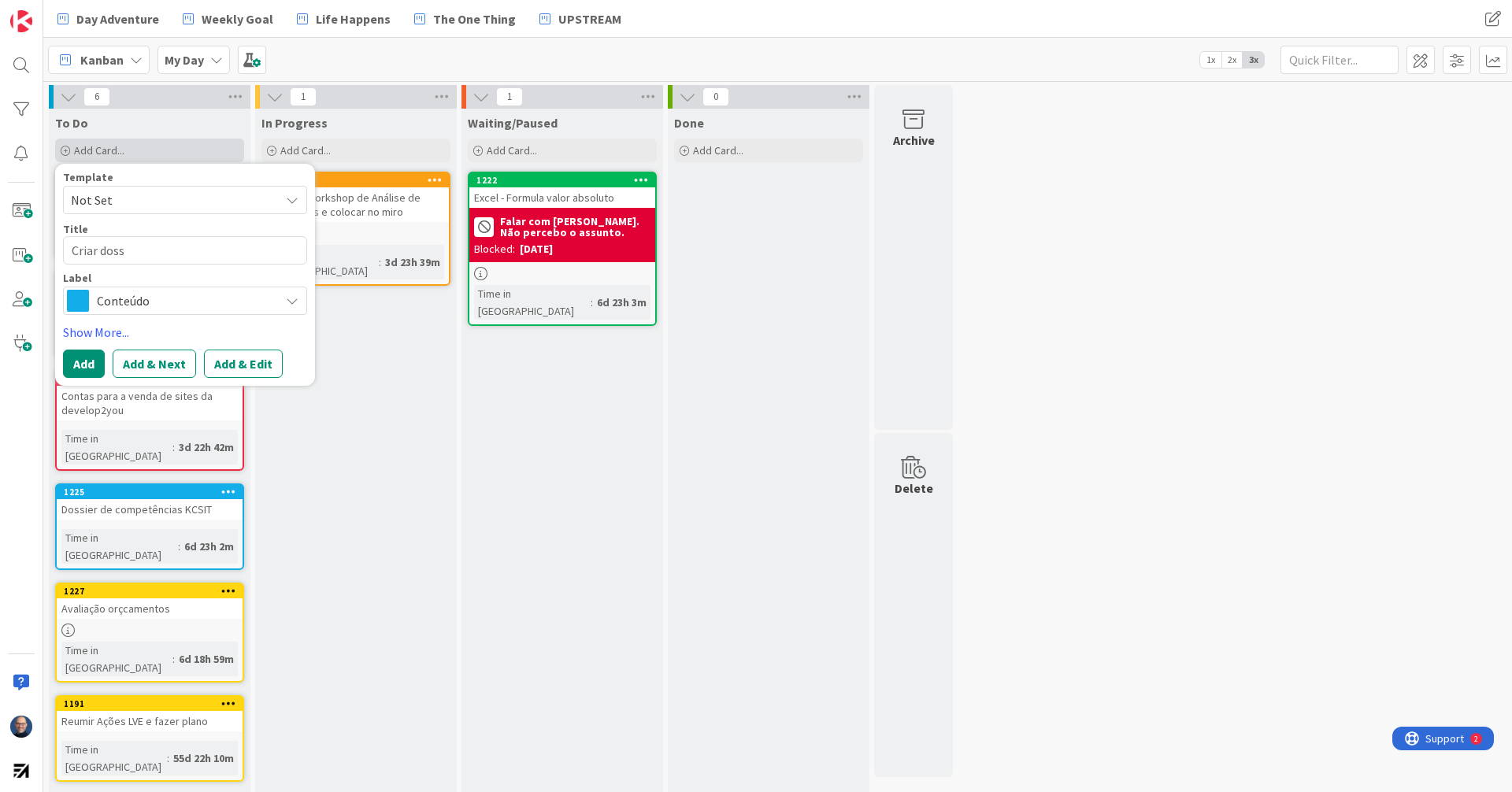
type textarea "x"
type textarea "Criar dossie"
type textarea "x"
type textarea "Criar dossier"
type textarea "x"
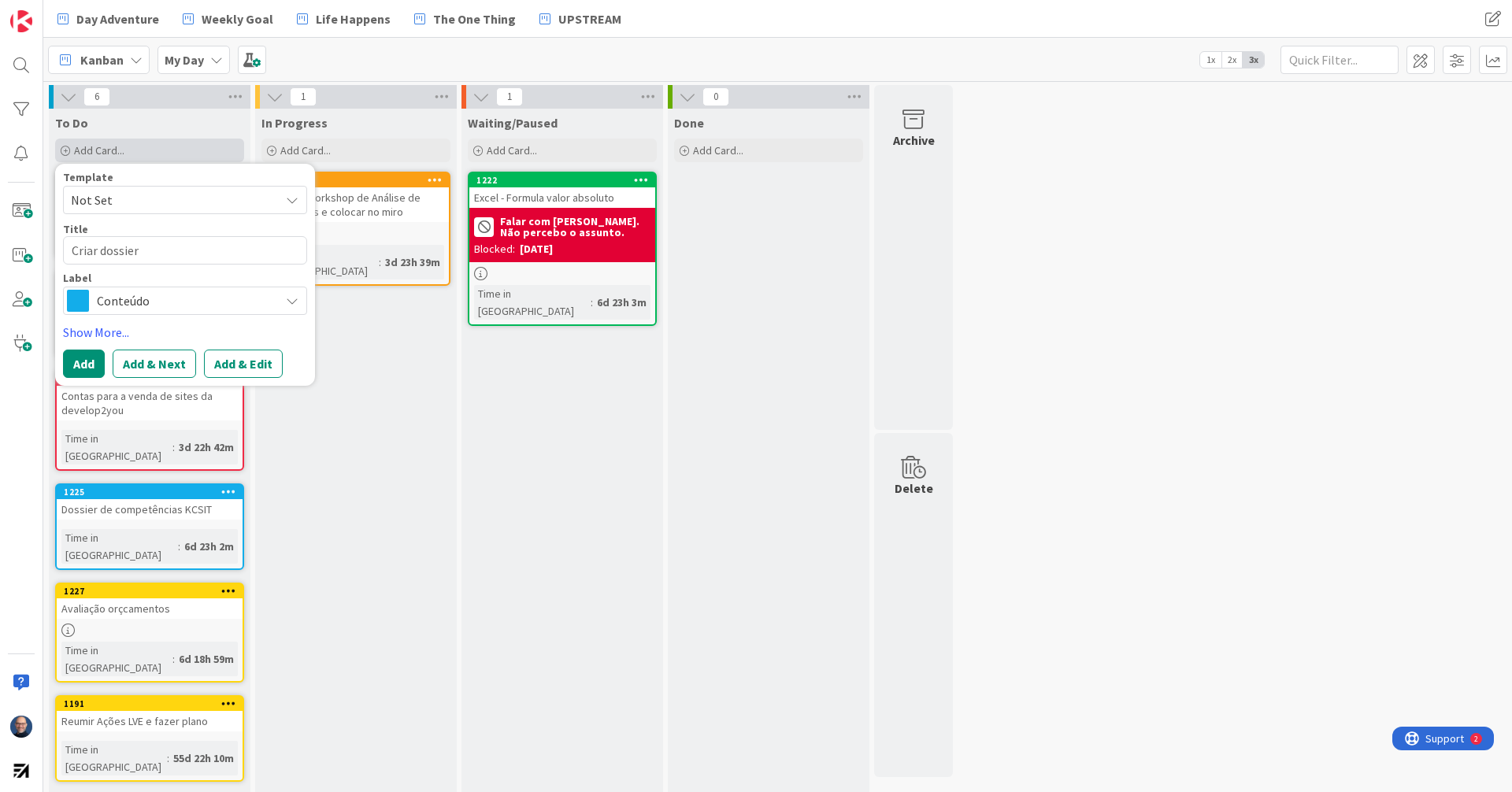
type textarea "Criar dossier"
type textarea "x"
type textarea "Criar dossier d"
type textarea "x"
type textarea "Criar dossier di"
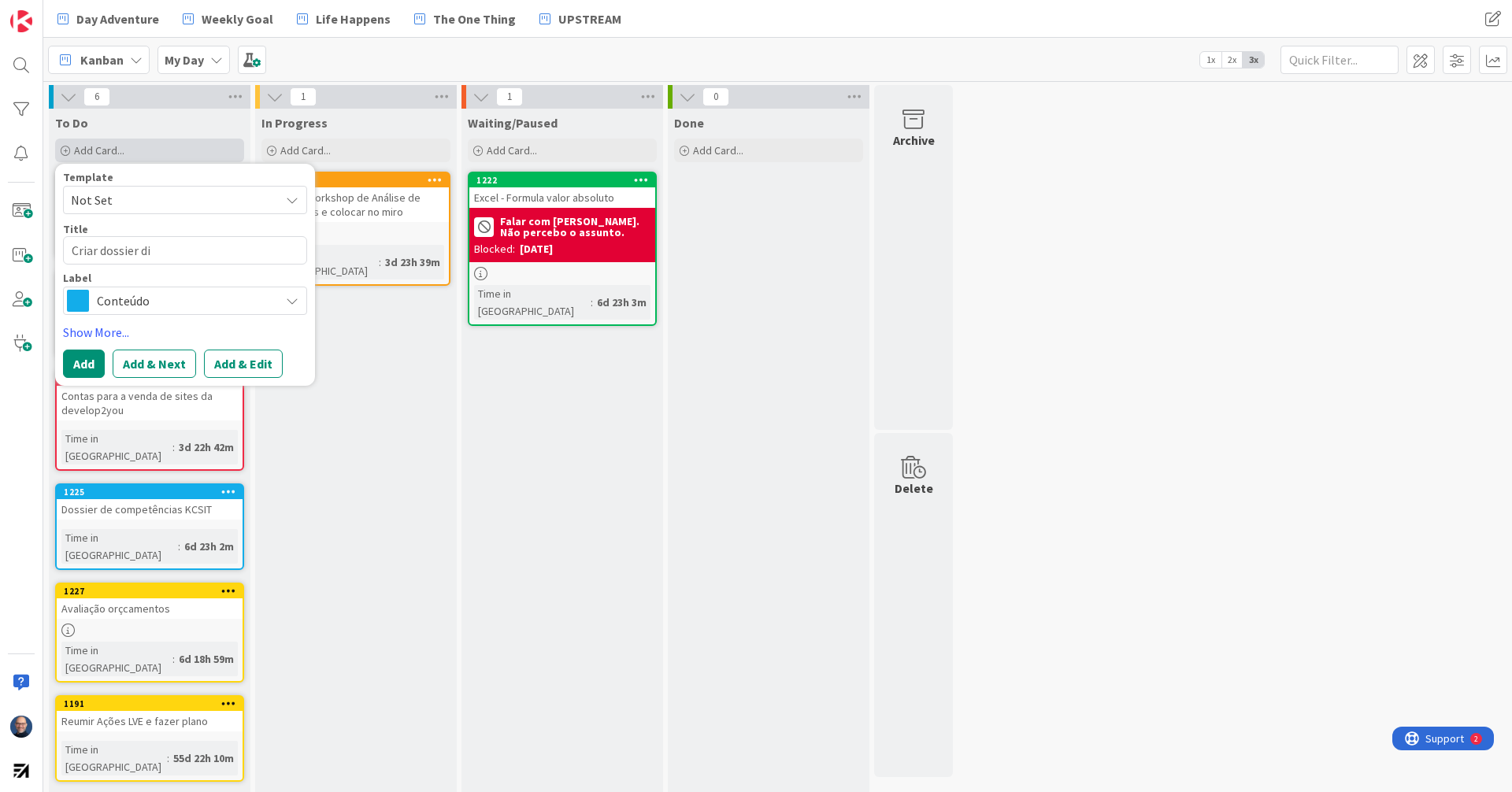
type textarea "x"
type textarea "Criar dossier dig"
type textarea "x"
type textarea "Criar dossier digi"
type textarea "x"
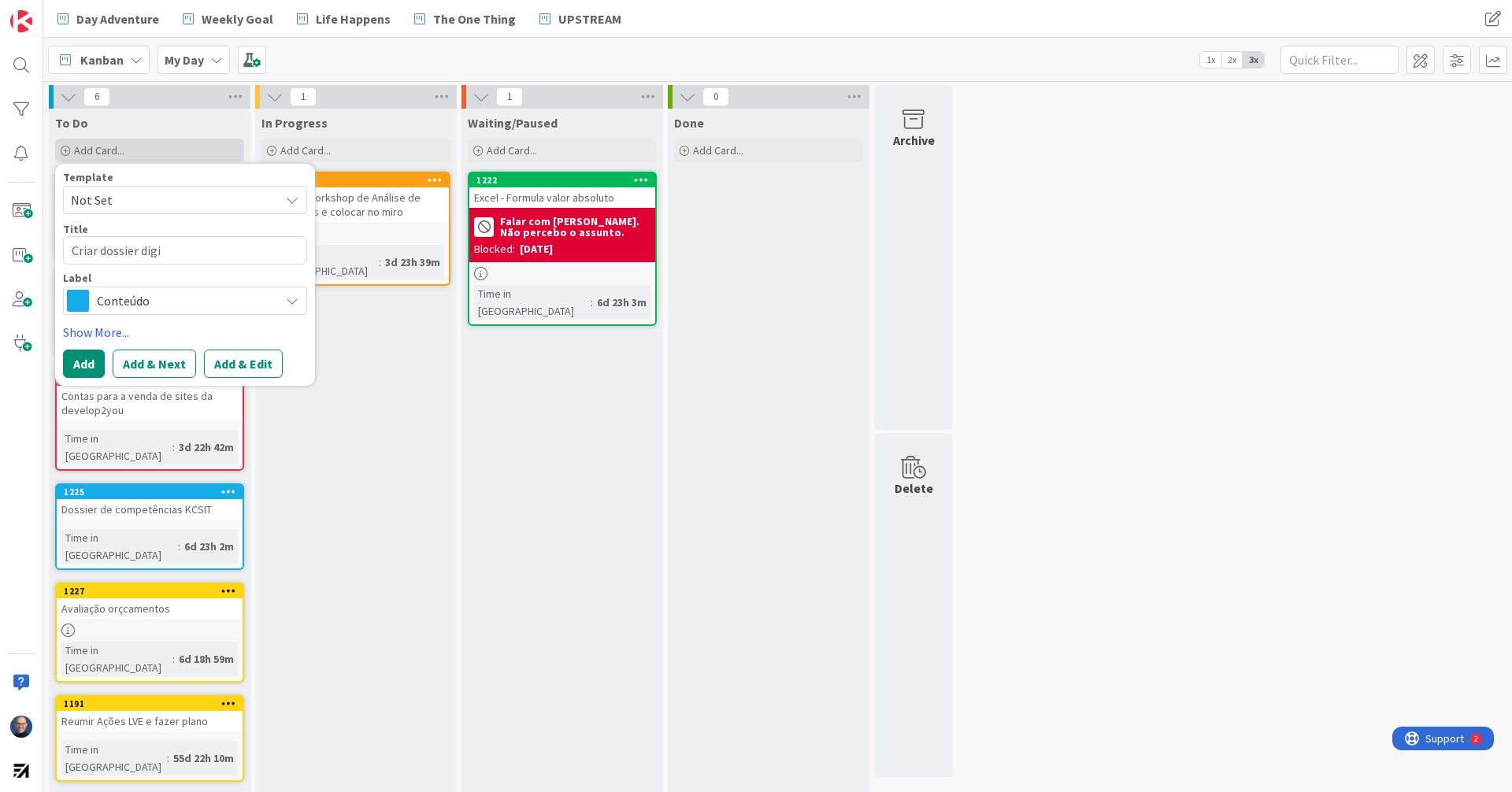
type textarea "Criar dossier digit"
type textarea "x"
type textarea "Criar dossier digita"
type textarea "x"
type textarea "Criar dossier digital"
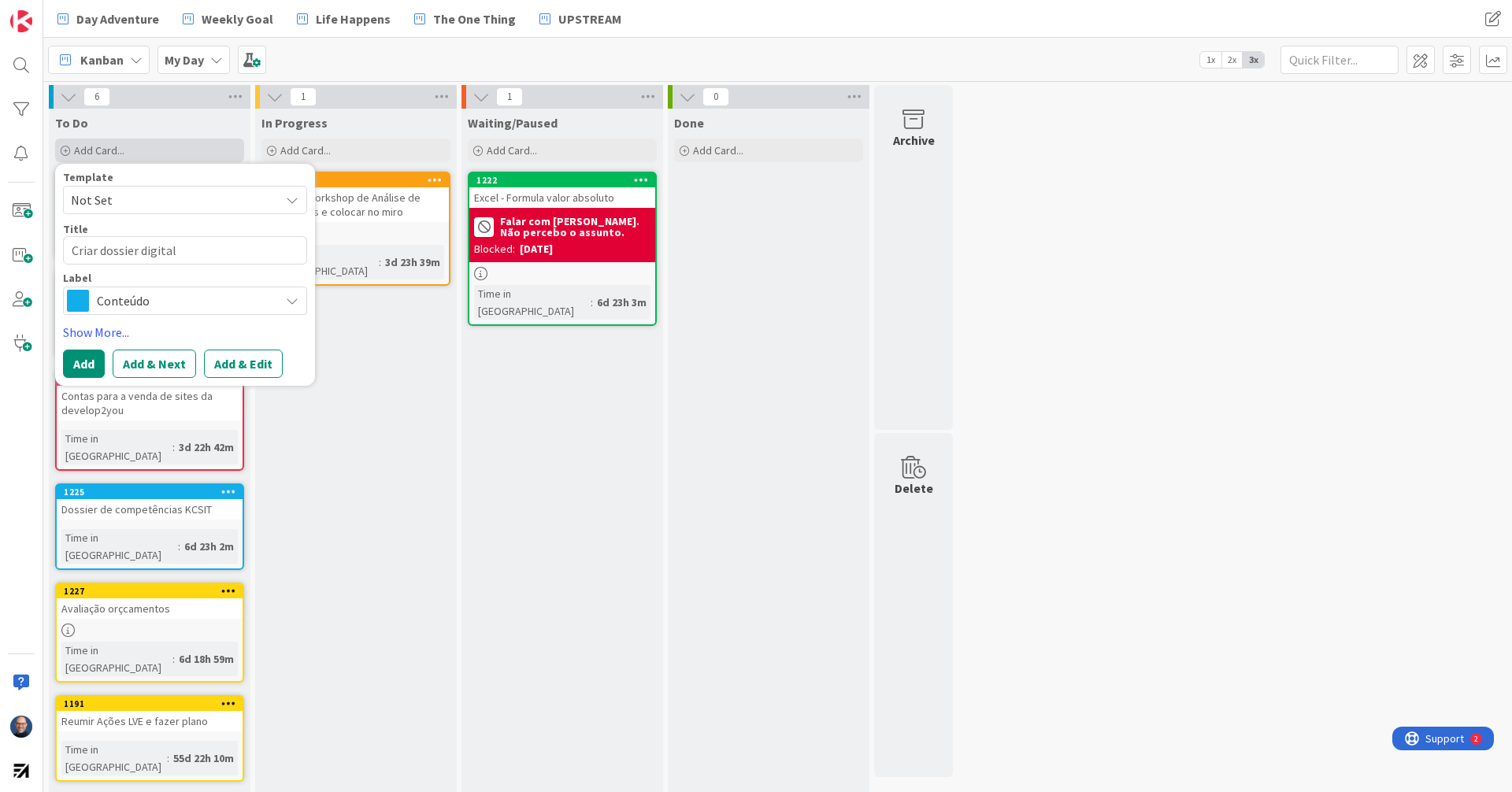
type textarea "x"
type textarea "Criar dossier digital"
type textarea "x"
type textarea "Criar dossier digital d"
type textarea "x"
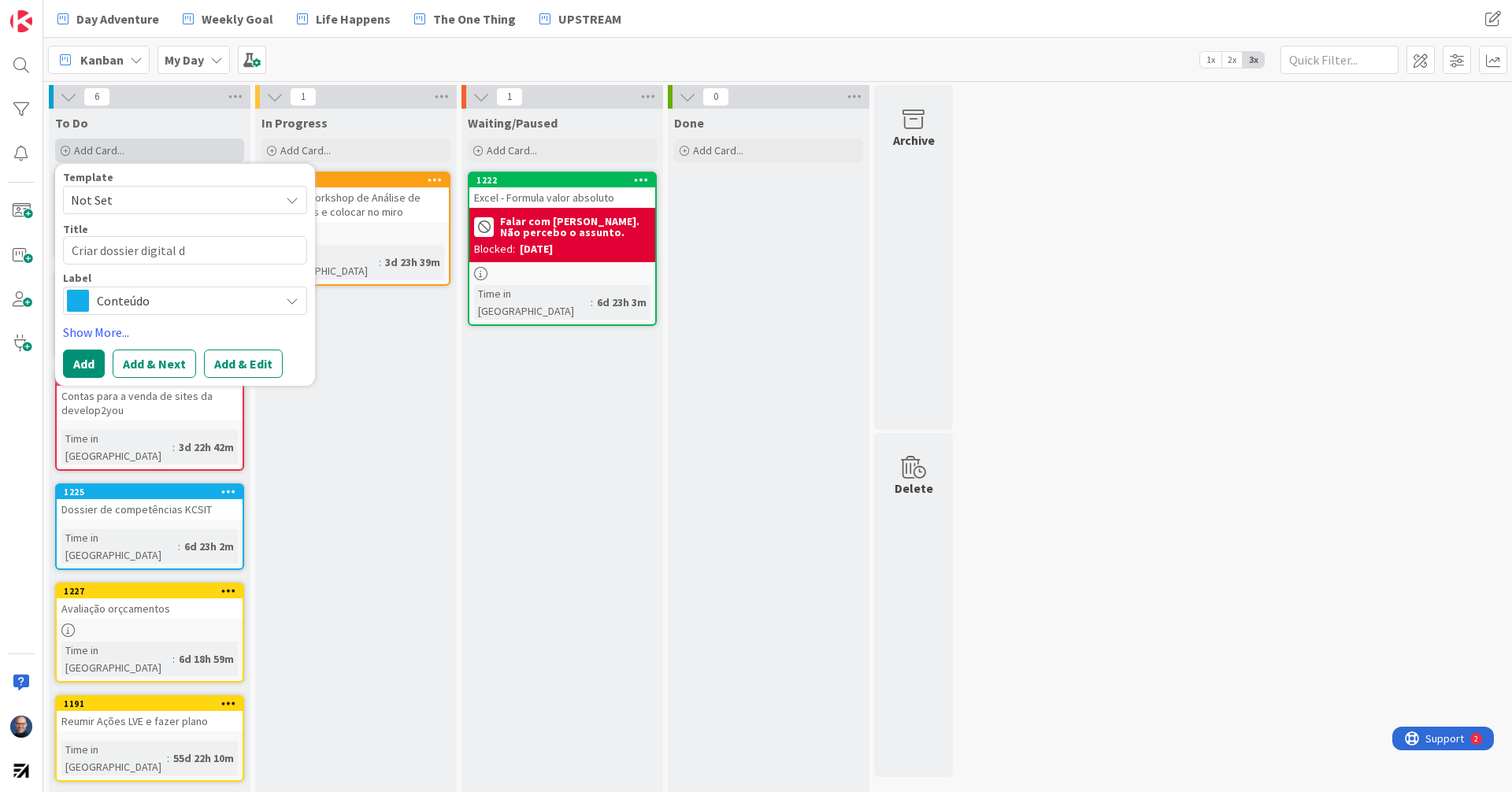
type textarea "Criar dossier digital de"
type textarea "x"
type textarea "Criar dossier digital de"
type textarea "x"
type textarea "Criar dossier digital de f"
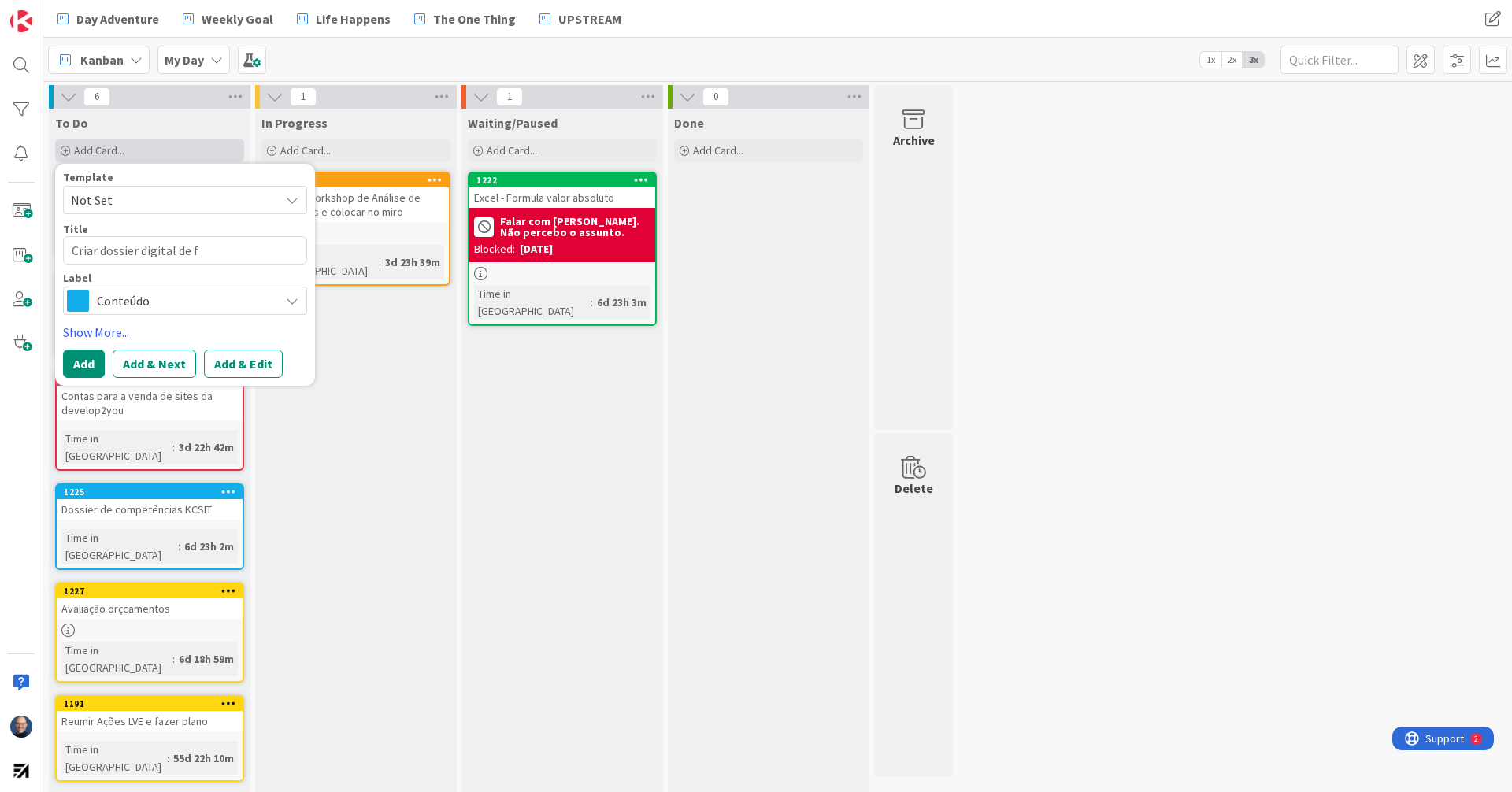
type textarea "x"
type textarea "Criar dossier digital de fr"
type textarea "x"
type textarea "Criar dossier digital de fra"
type textarea "x"
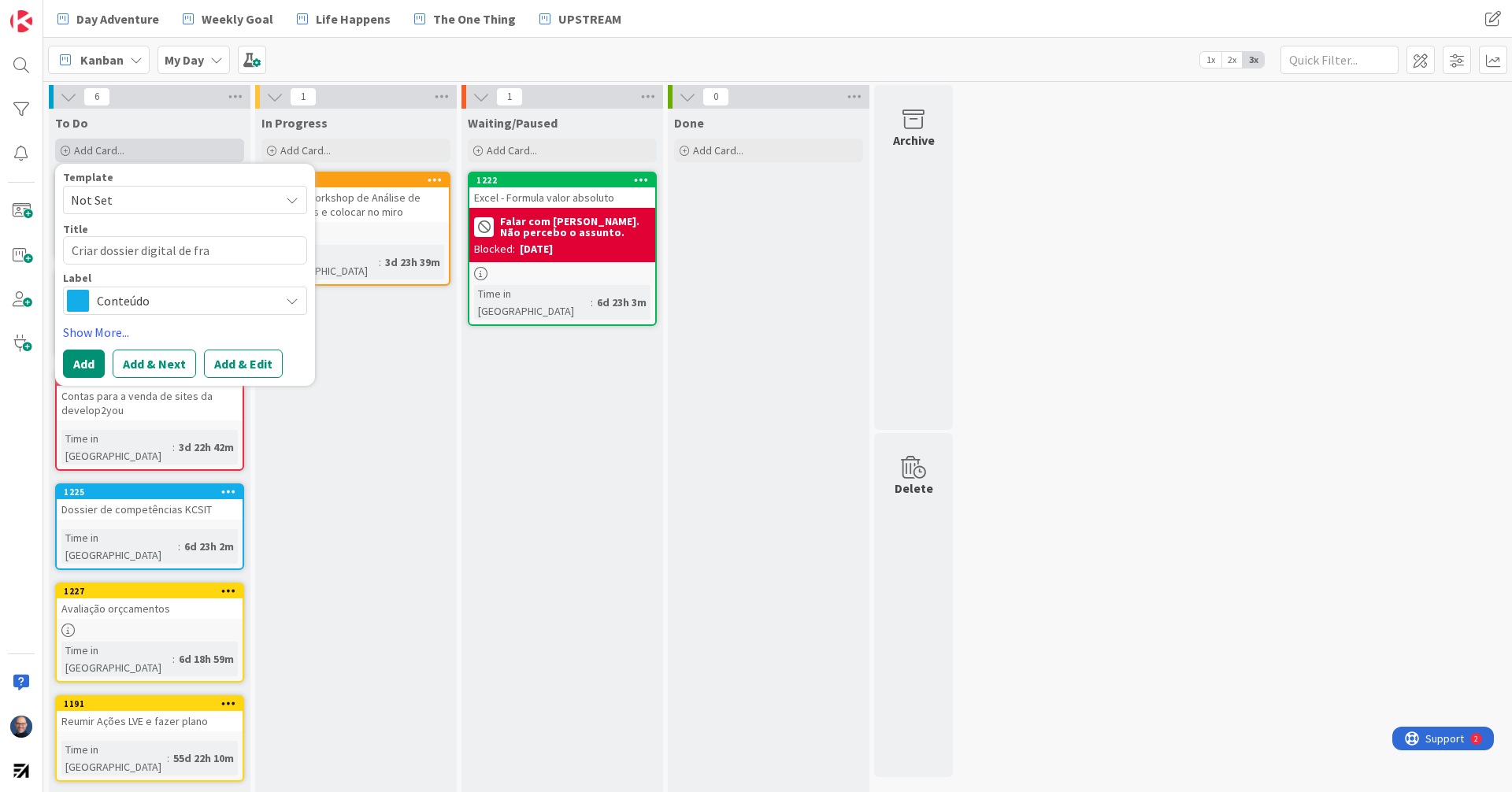
type textarea "Criar dossier digital de fram"
type textarea "x"
type textarea "Criar dossier digital de frame"
type textarea "x"
type textarea "Criar dossier digital de framewo"
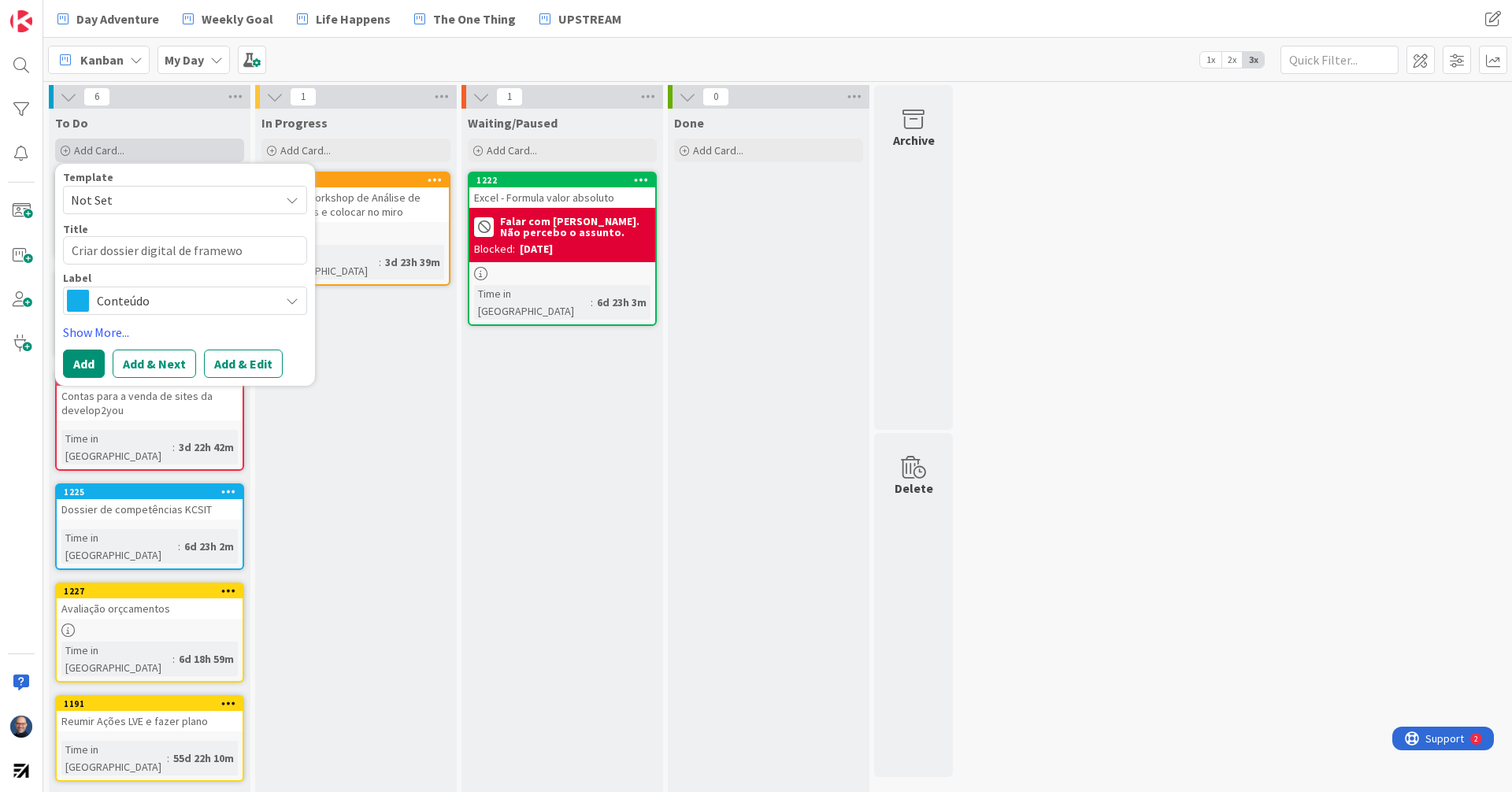
type textarea "x"
type textarea "Criar dossier digital de framewor"
type textarea "x"
type textarea "Criar dossier digital de framework"
type textarea "x"
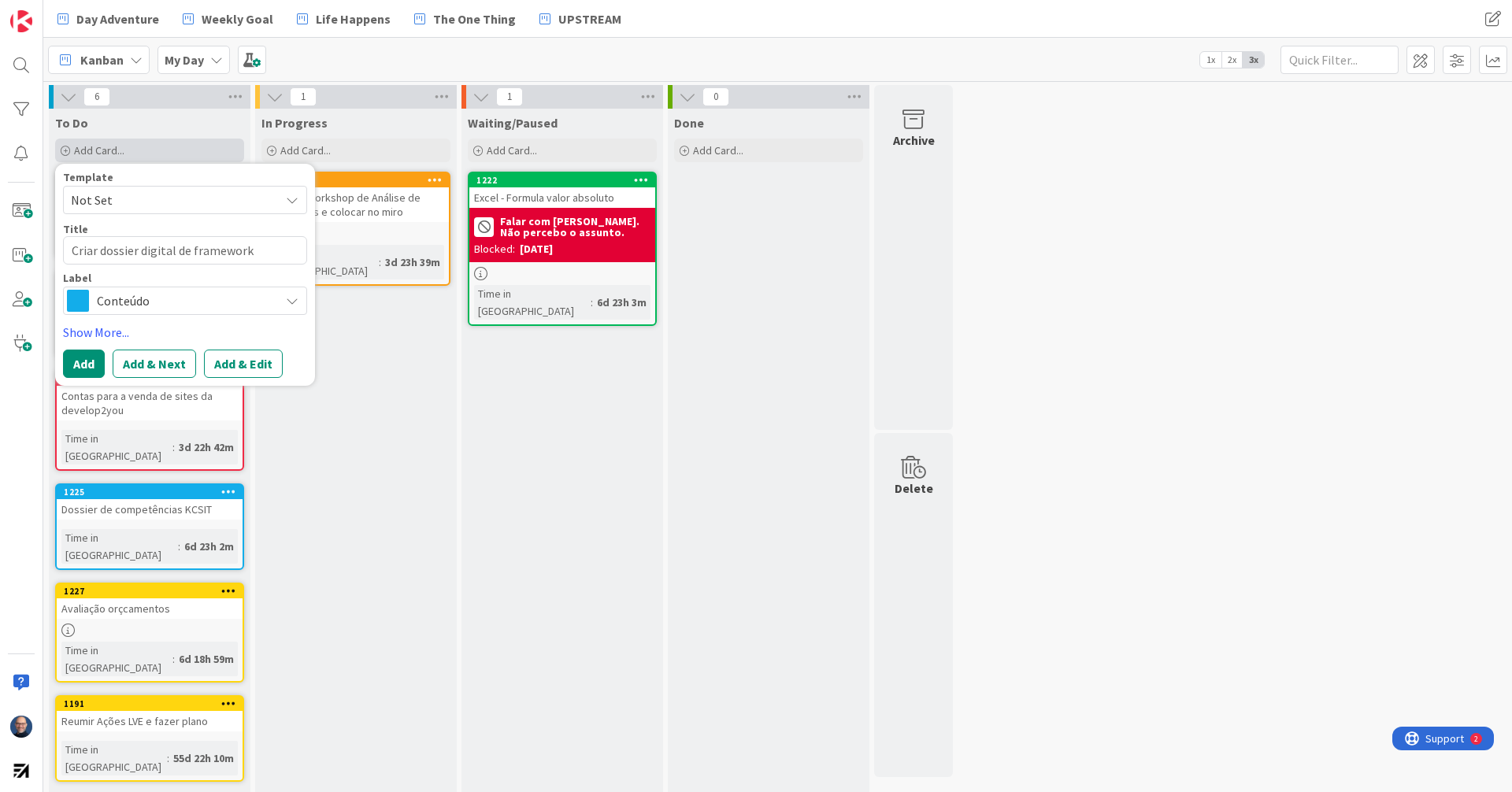
type textarea "Criar dossier digital de frameworks"
type textarea "x"
type textarea "Criar dossier digital de frameworks?"
type textarea "x"
type textarea "Criar dossier digital de frameworks?"
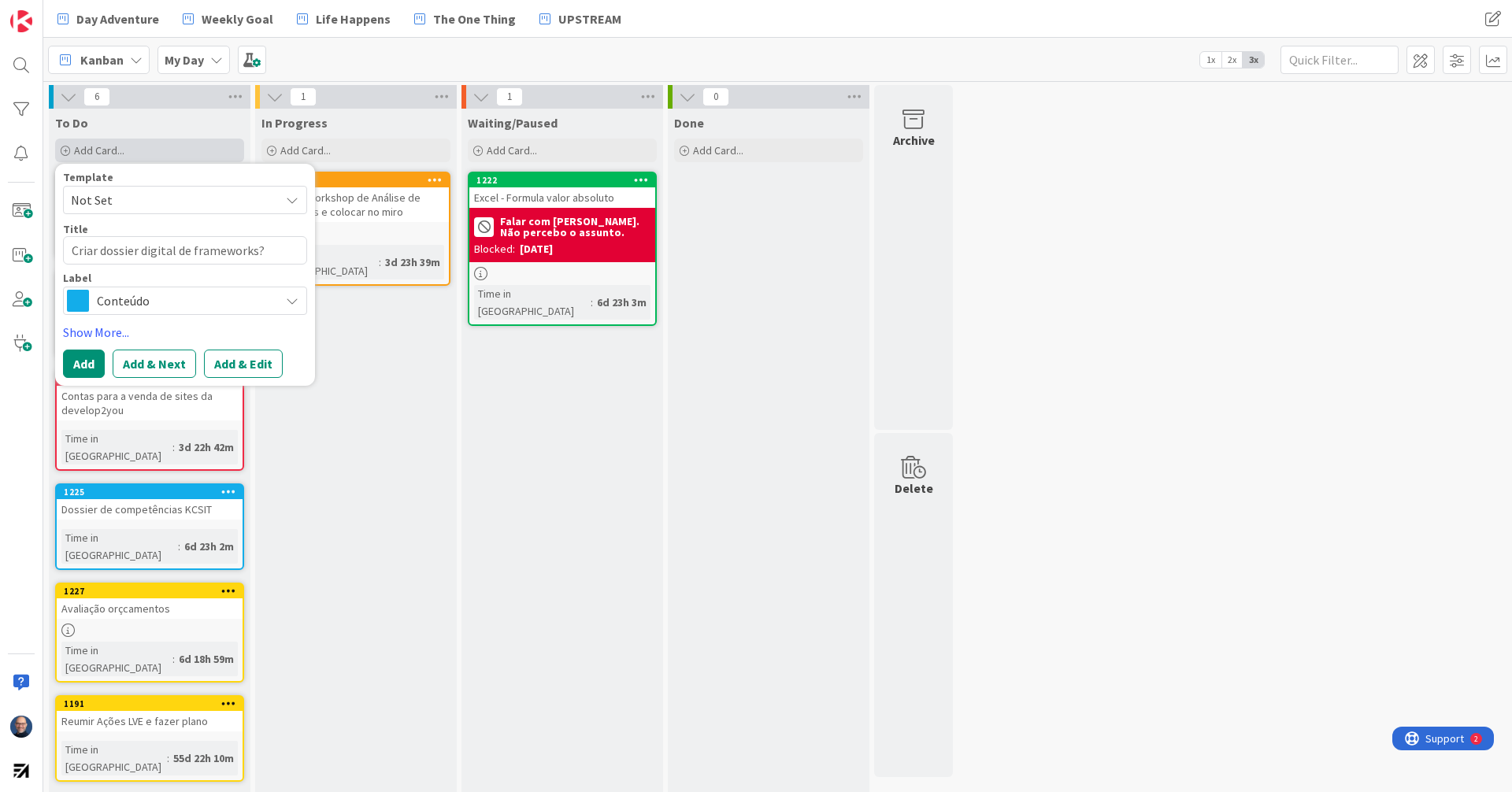
type textarea "x"
type textarea "Criar dossier digital de frameworks? W"
type textarea "x"
type textarea "Criar dossier digital de frameworks? Wp"
type textarea "x"
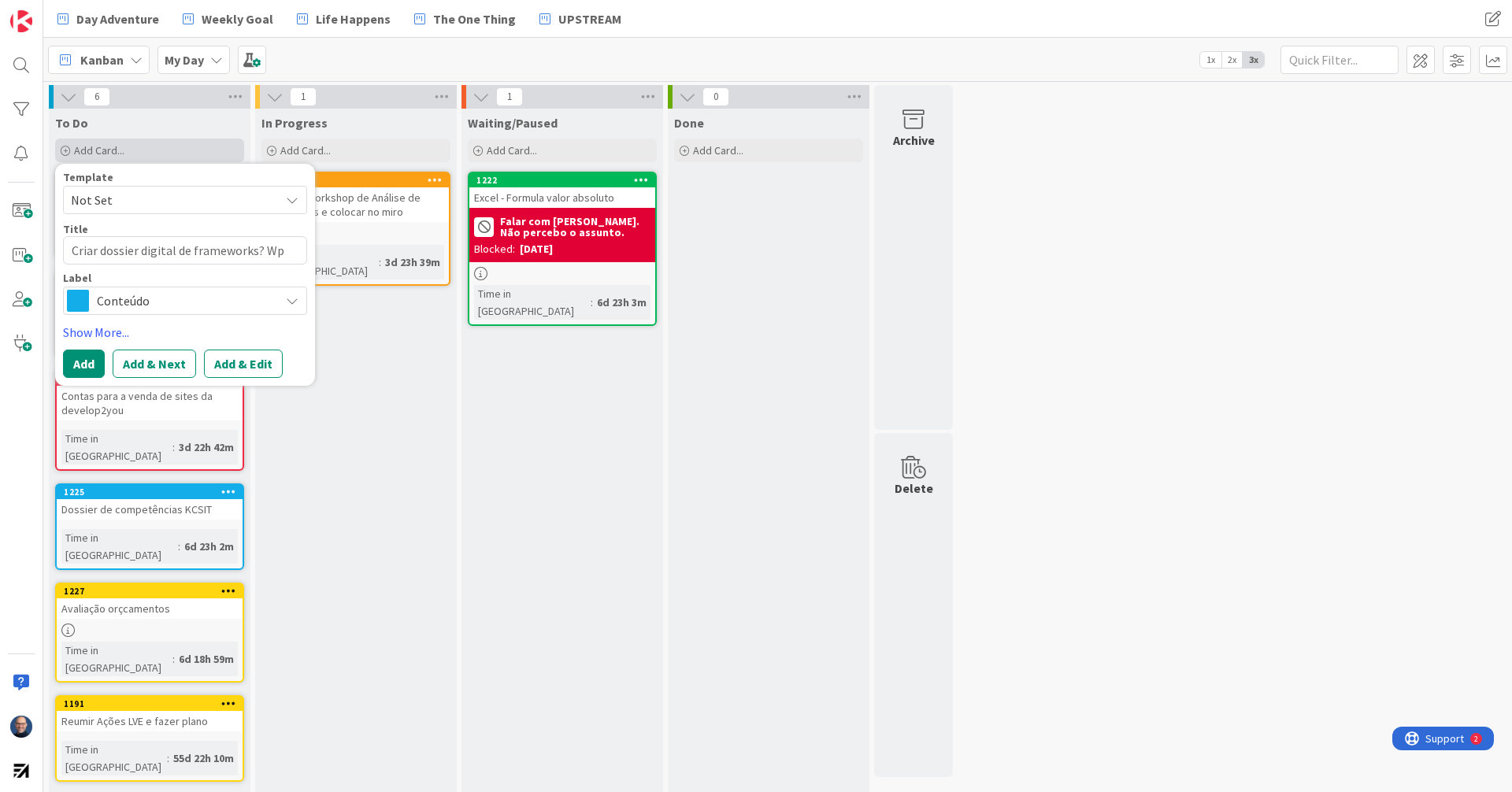
type textarea "Criar dossier digital de frameworks? Wpr"
type textarea "x"
type textarea "Criar dossier digital de frameworks? Wprk"
type textarea "x"
type textarea "Criar dossier digital de frameworks? Wprks"
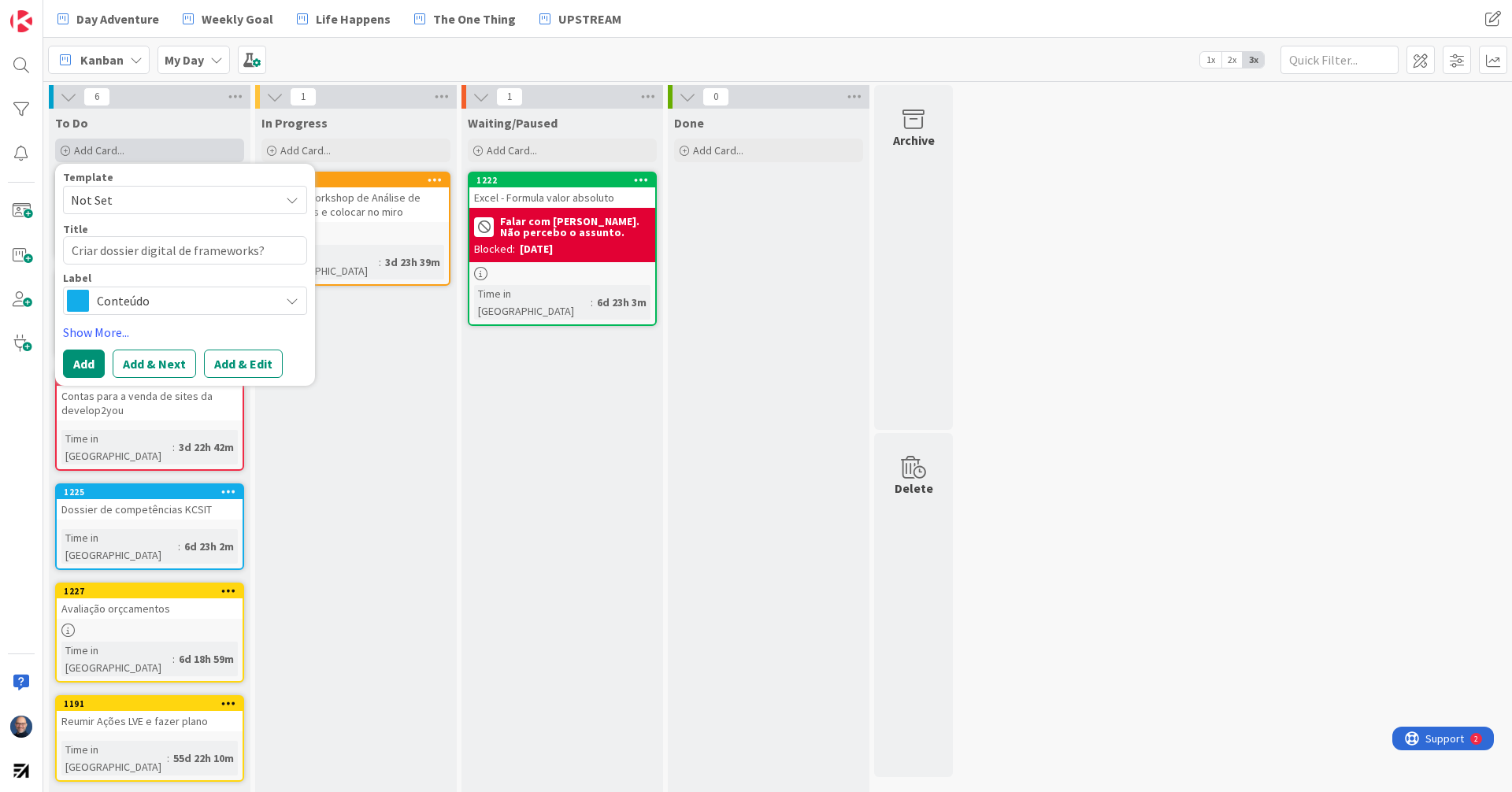
type textarea "x"
type textarea "Criar dossier digital de frameworks? Wprksh"
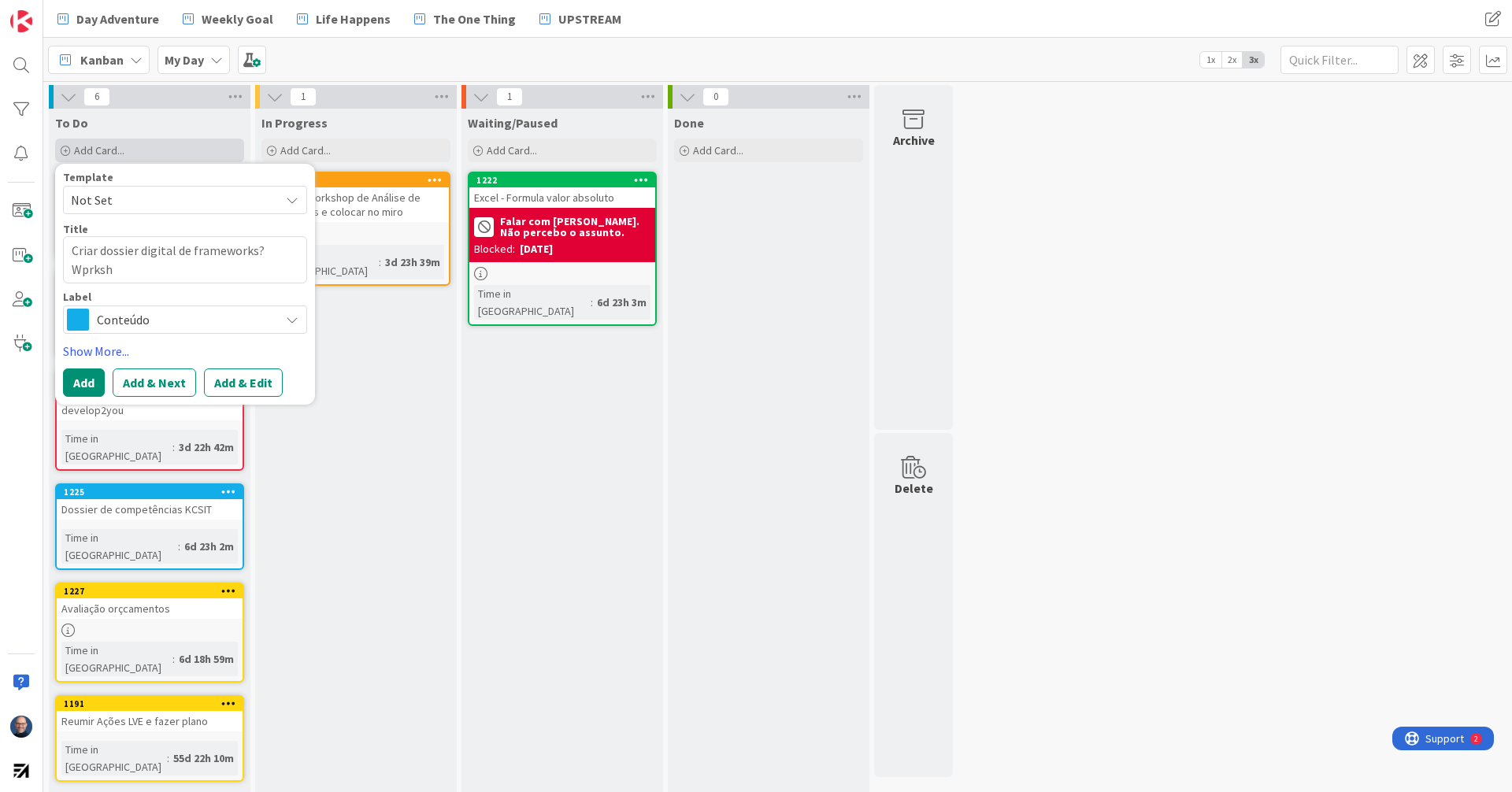
type textarea "x"
type textarea "Criar dossier digital de frameworks? Wprkshp"
type textarea "x"
type textarea "Criar dossier digital de frameworks? Wprksh"
type textarea "x"
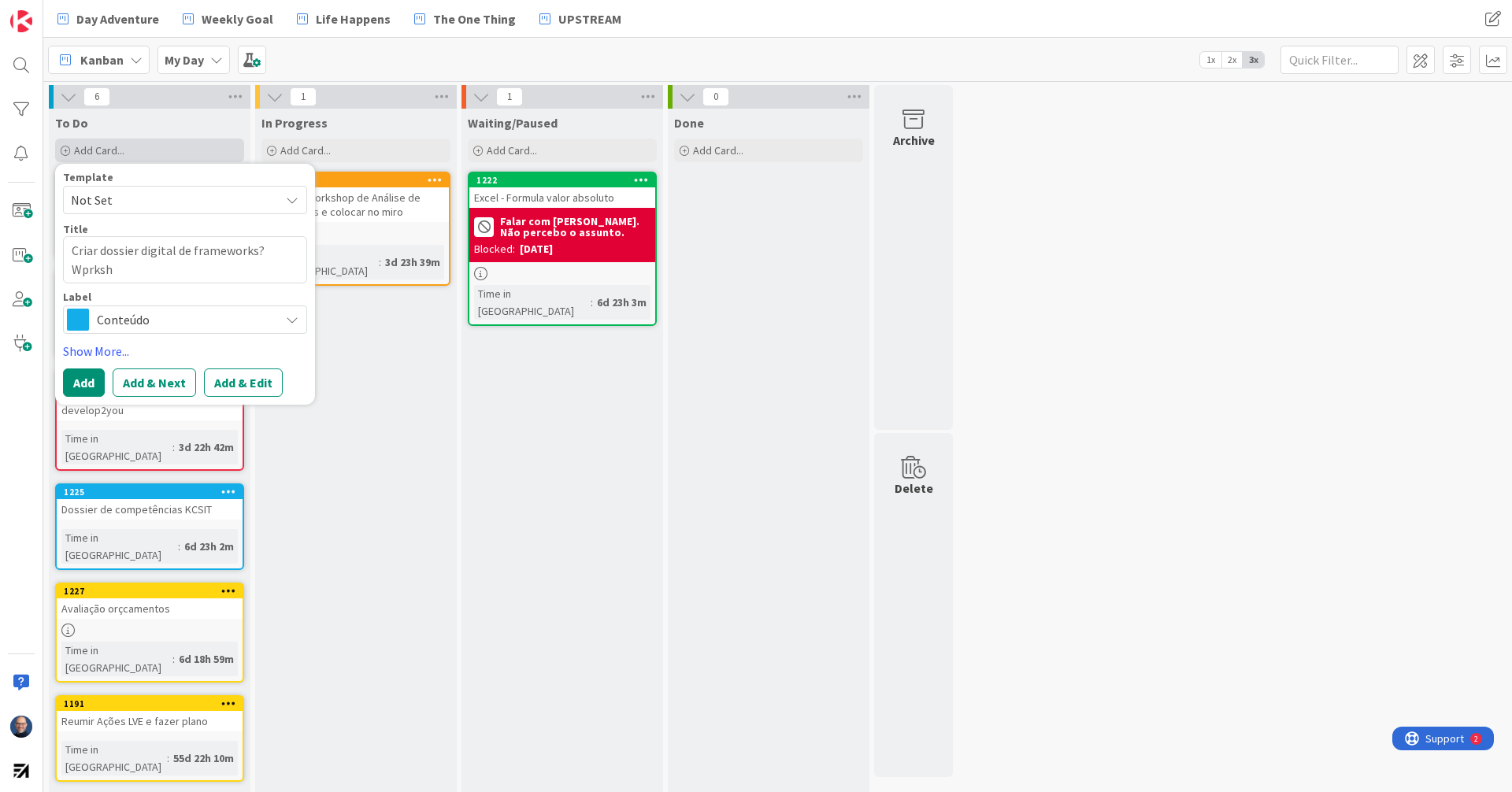
type textarea "Criar dossier digital de frameworks? Wprks"
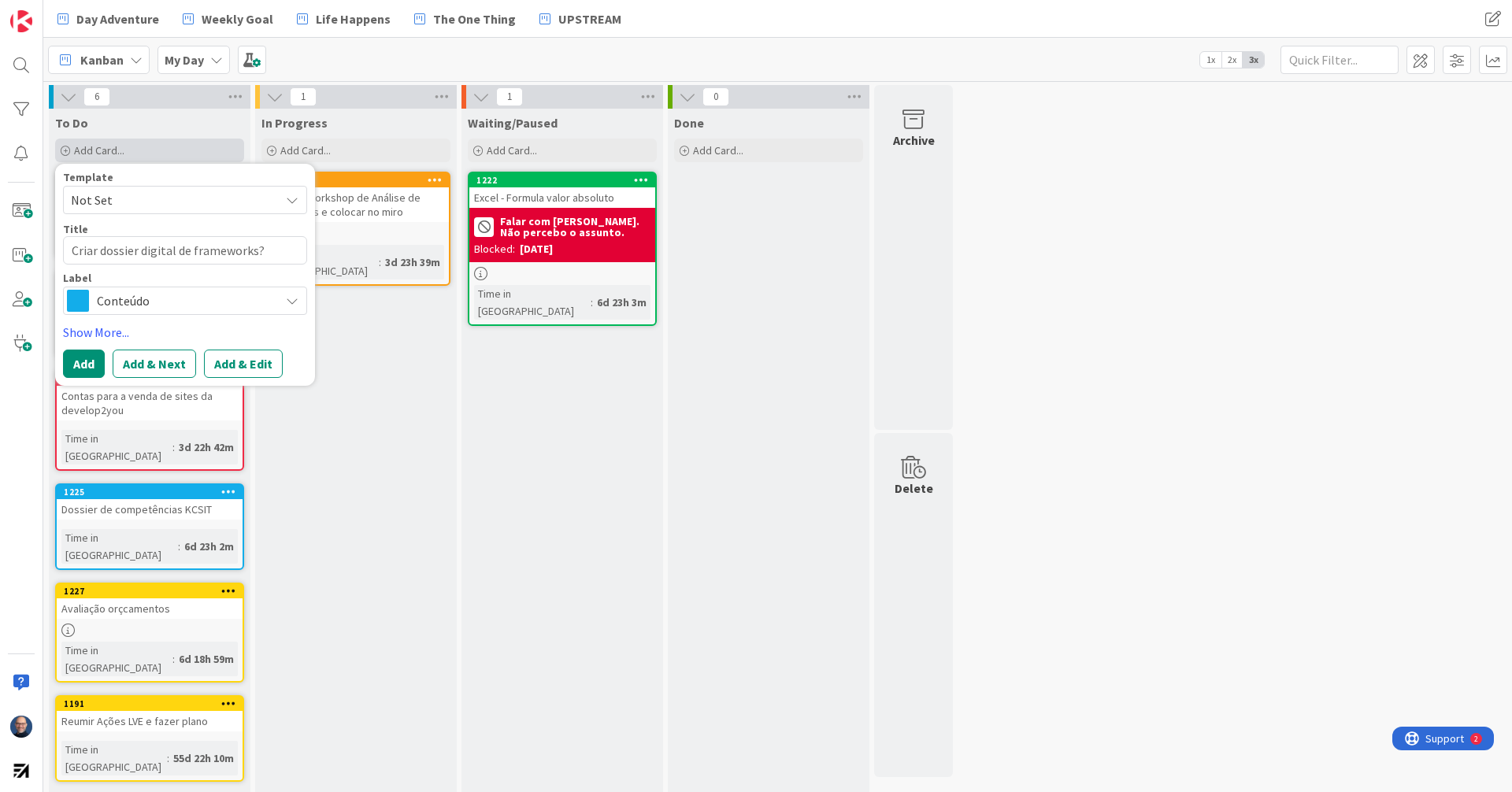
type textarea "x"
type textarea "Criar dossier digital de frameworks? Wprk"
type textarea "x"
type textarea "Criar dossier digital de frameworks? Wpr"
type textarea "x"
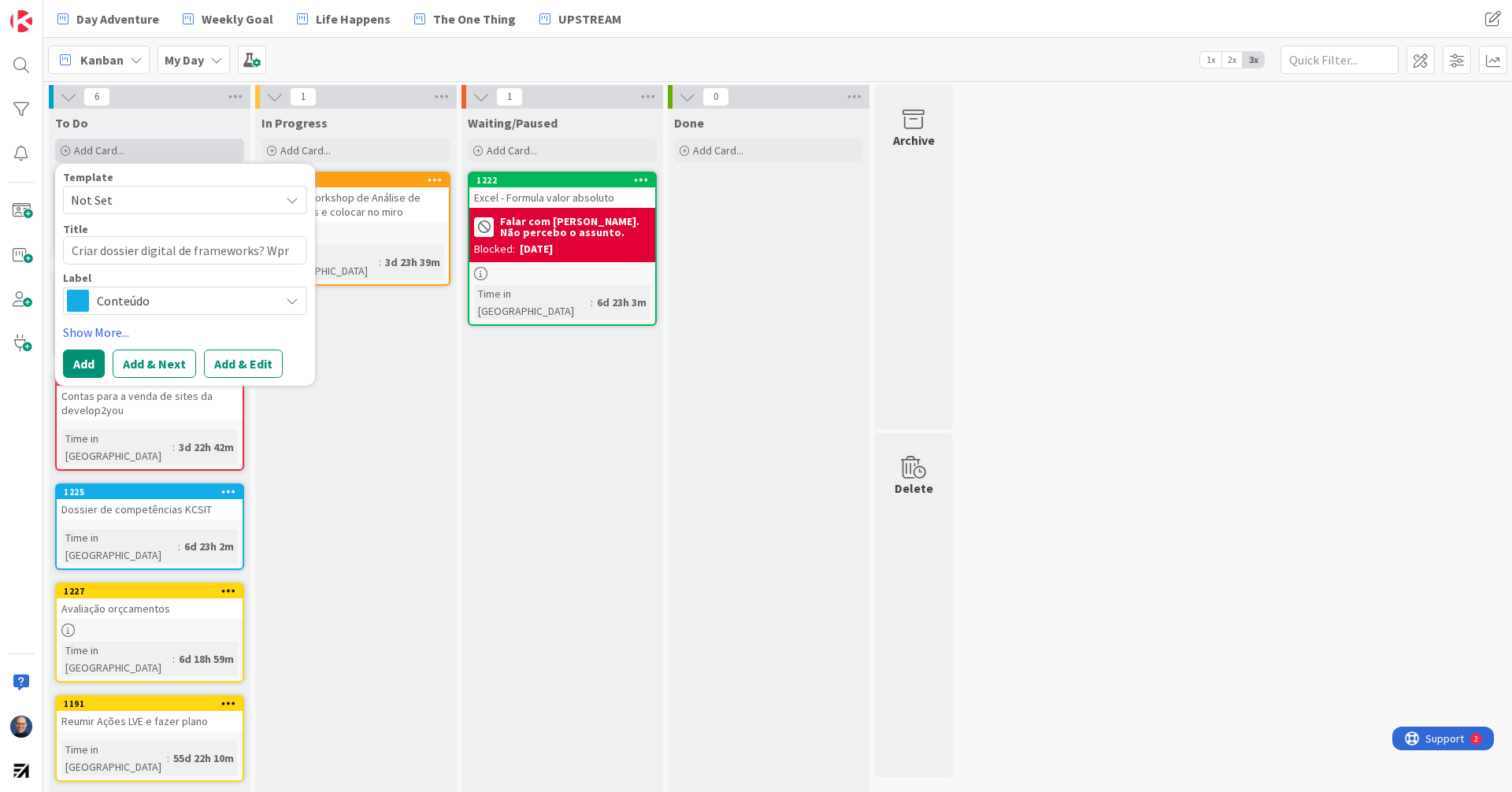
type textarea "Criar dossier digital de frameworks? Wp"
type textarea "x"
type textarea "Criar dossier digital de frameworks? W"
type textarea "x"
type textarea "Criar dossier digital de frameworks? Wo"
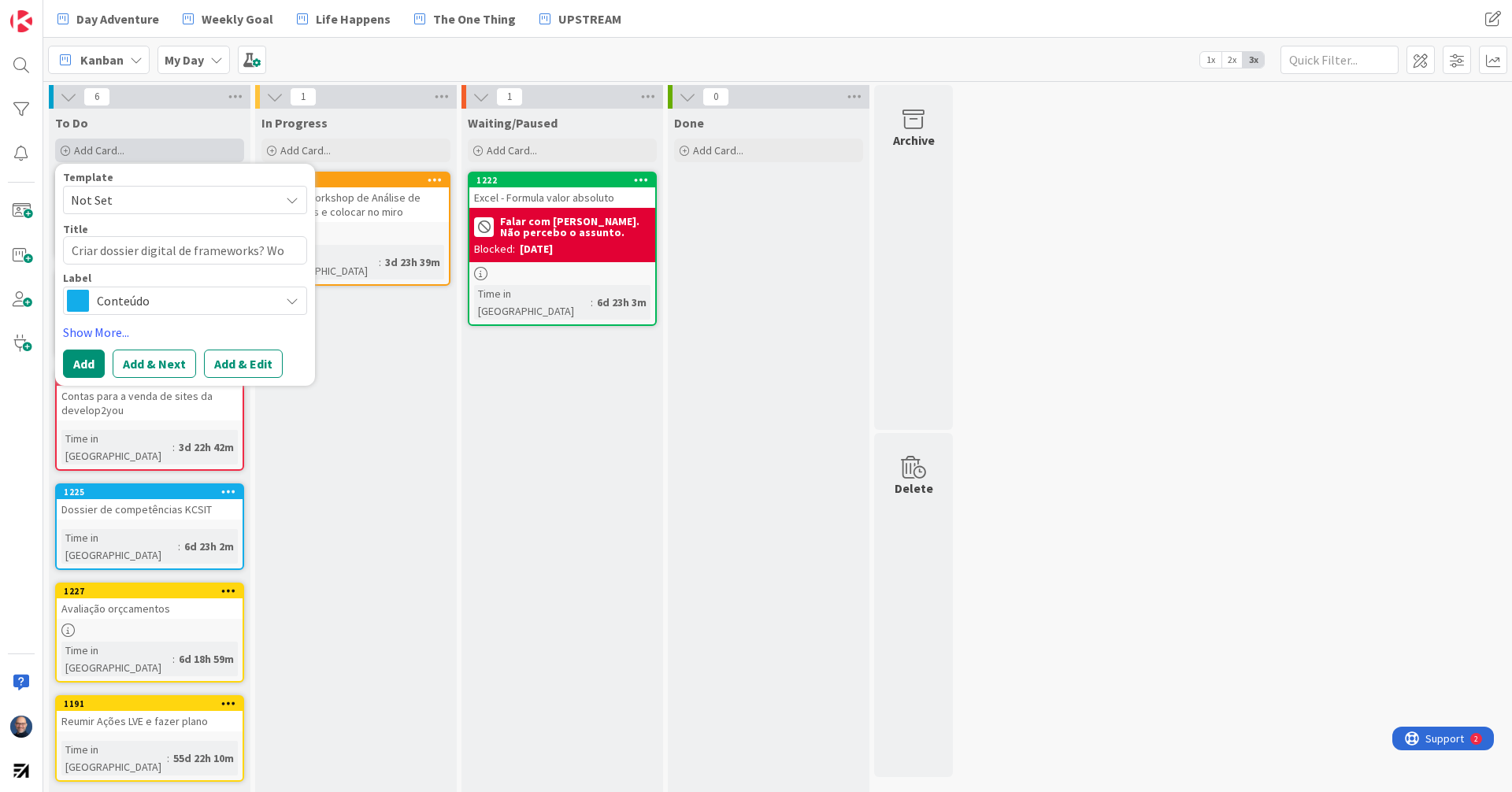
type textarea "x"
type textarea "Criar dossier digital de frameworks? Wor"
type textarea "x"
type textarea "Criar dossier digital de frameworks? Work"
type textarea "x"
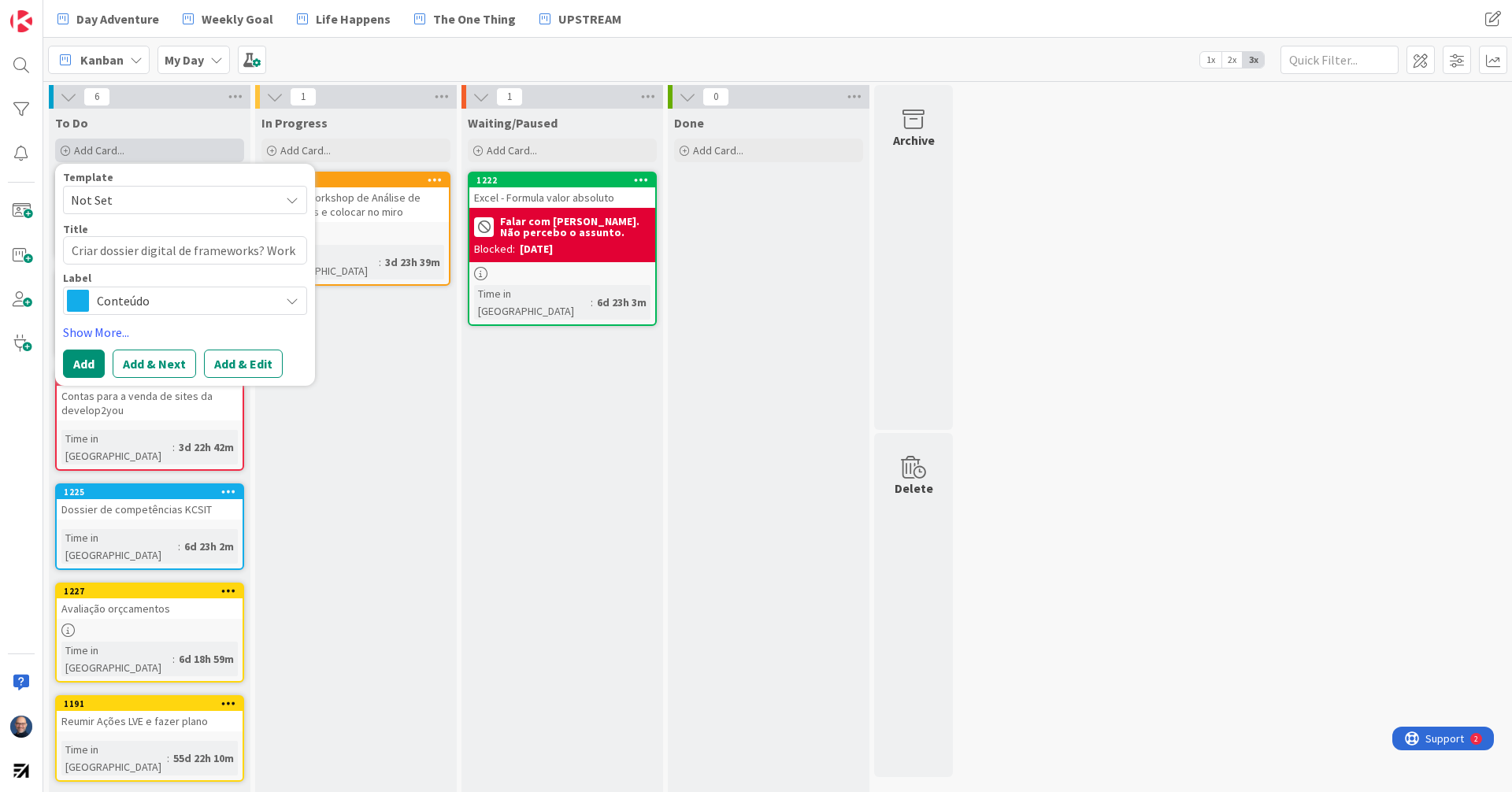
type textarea "Criar dossier digital de frameworks? Works"
type textarea "x"
type textarea "Criar dossier digital de frameworks? Worksh"
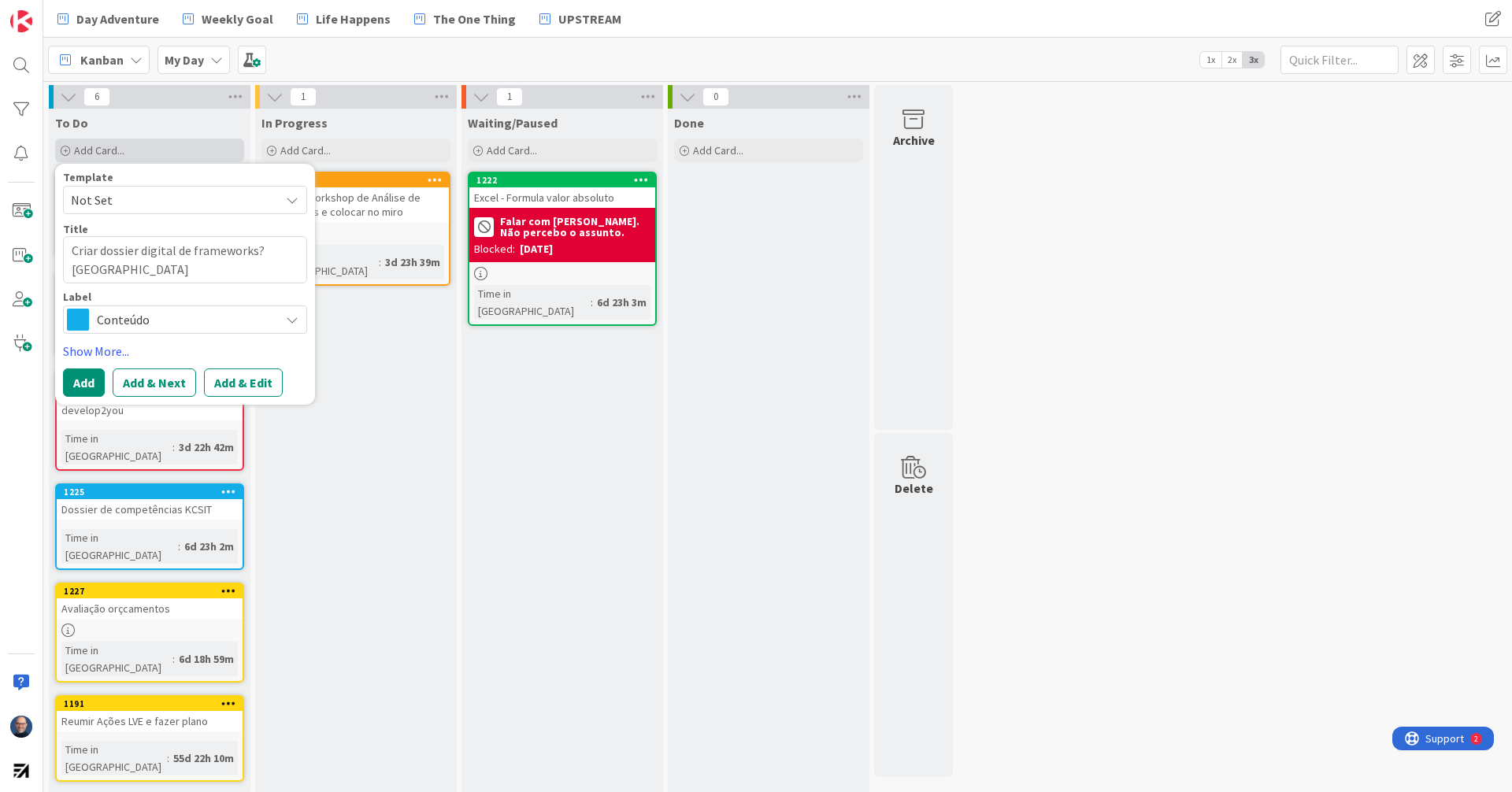
type textarea "x"
type textarea "Criar dossier digital de frameworks? Worksho"
type textarea "x"
type textarea "Criar dossier digital de frameworks? Workshop"
type textarea "x"
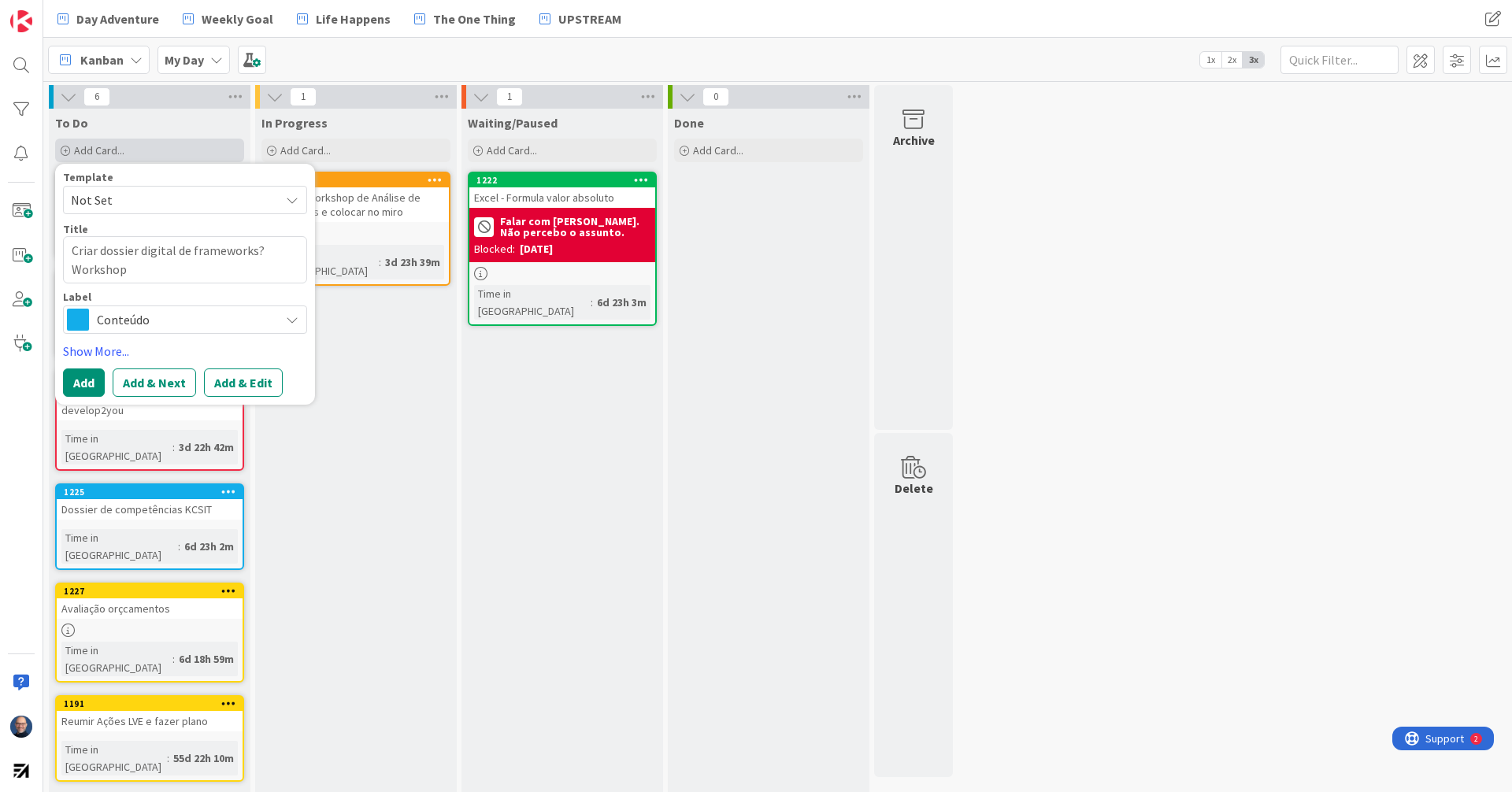
type textarea "Criar dossier digital de frameworks? Workshops"
type textarea "x"
type textarea "Criar dossier digital de frameworks? Workshops?"
type textarea "x"
type textarea "Criar dossier digital de frameworks? Workshops?"
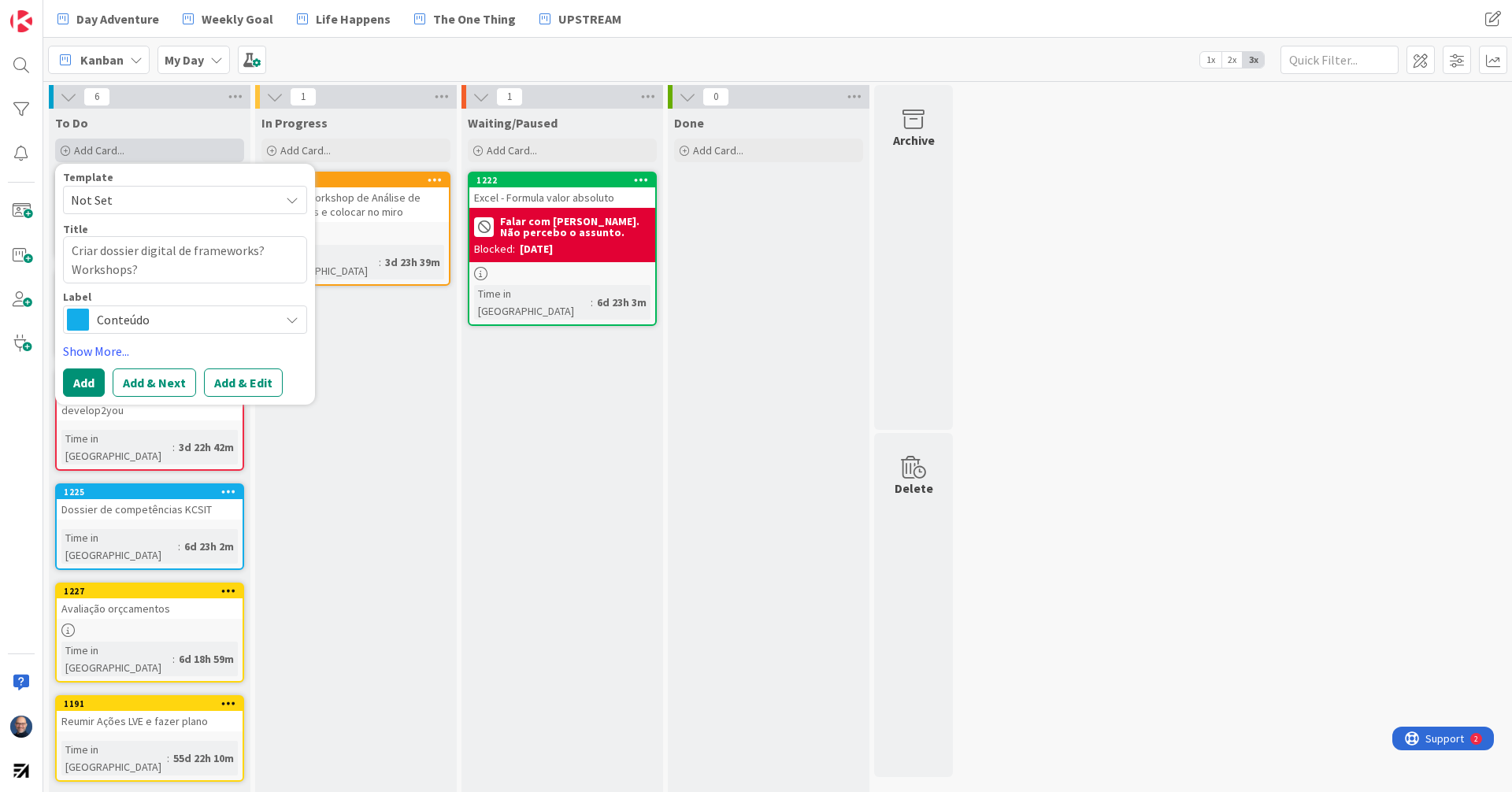
type textarea "x"
type textarea "Criar dossier digital de frameworks? Workshops? M"
type textarea "x"
type textarea "Criar dossier digital de frameworks? Workshops? Me"
type textarea "x"
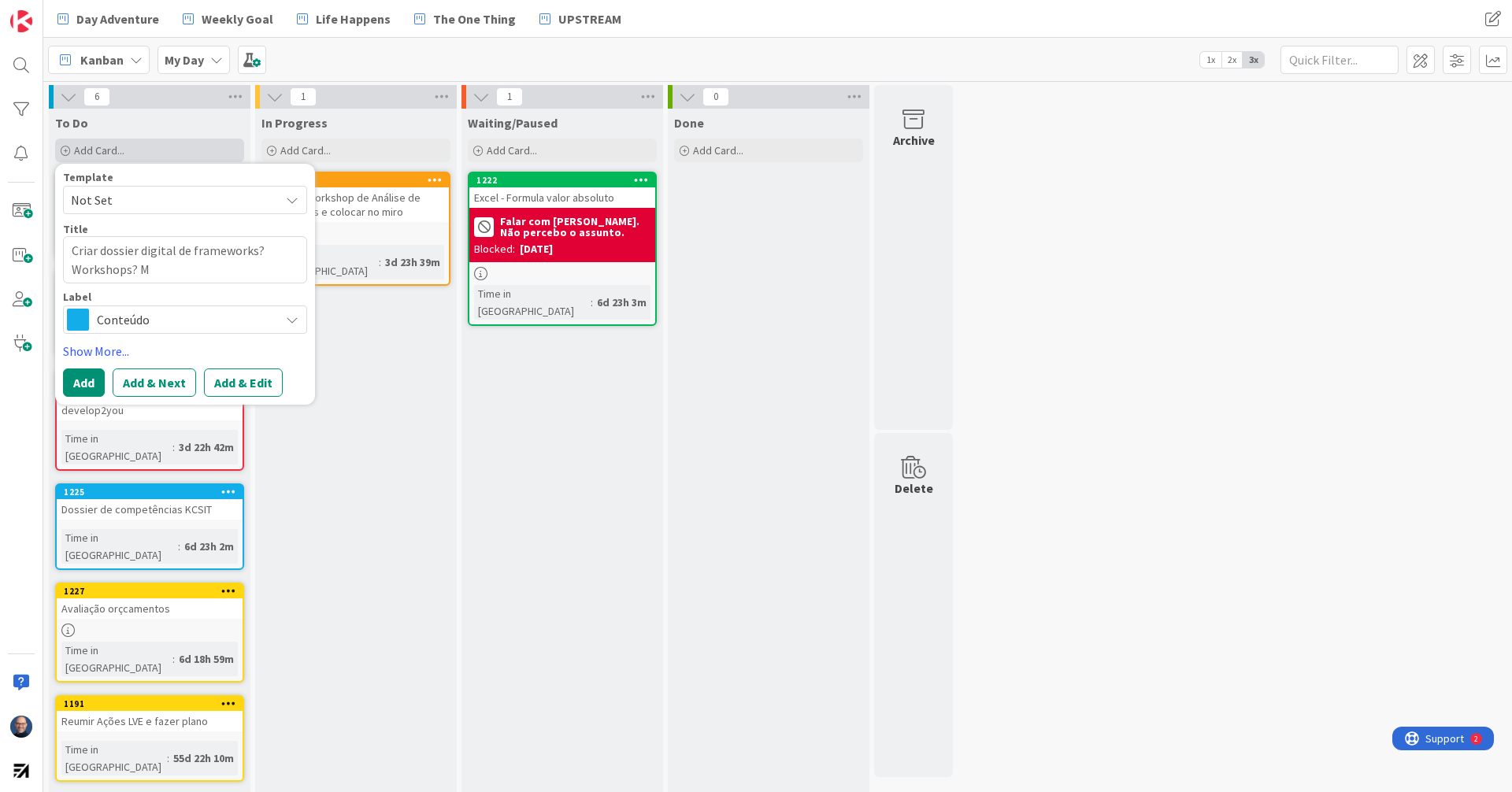
type textarea "Criar dossier digital de frameworks? Workshops? Mé"
type textarea "x"
type textarea "Criar dossier digital de frameworks? Workshops? Mét"
type textarea "x"
type textarea "Criar dossier digital de frameworks? Workshops? Méto"
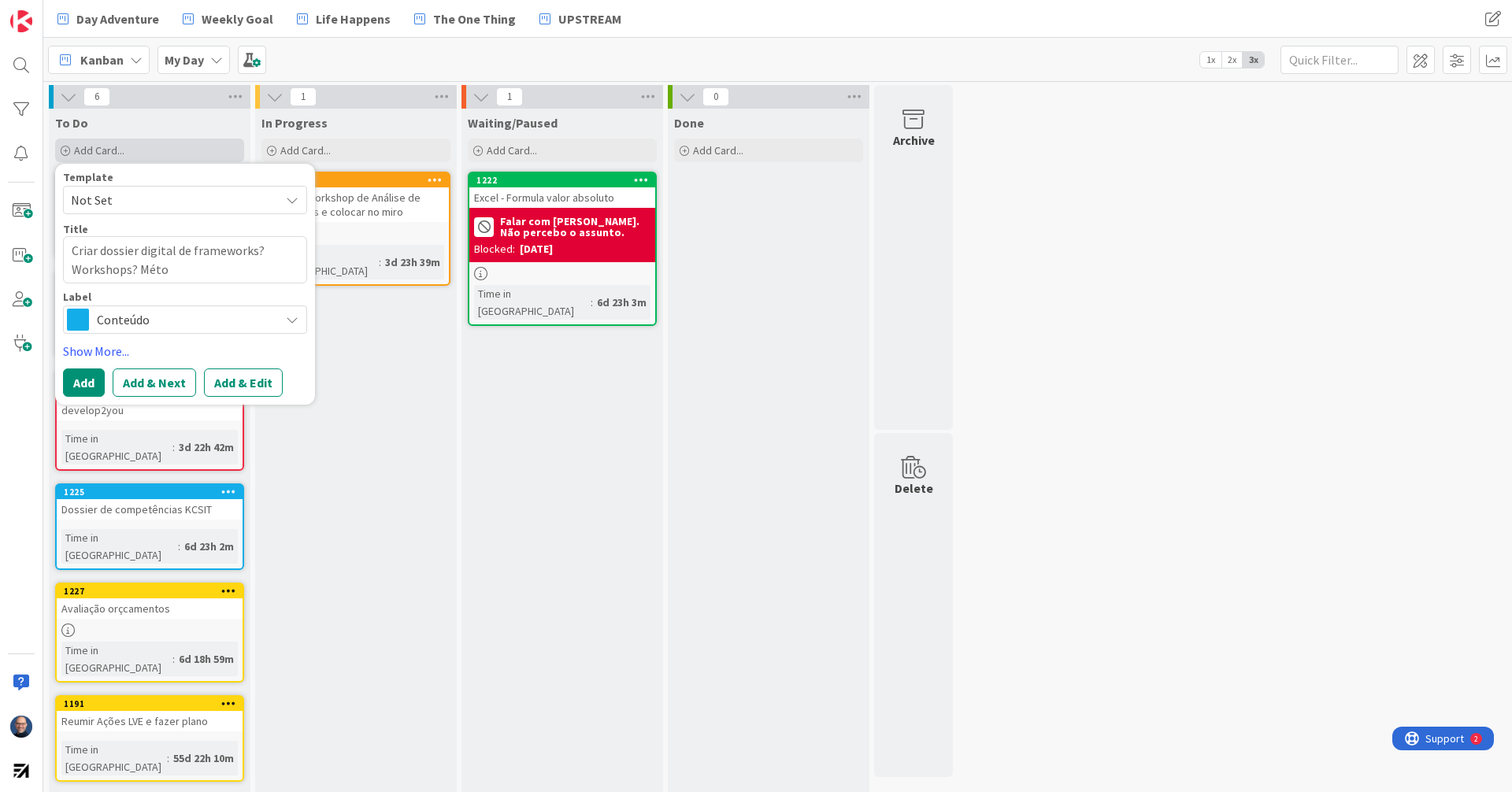
type textarea "x"
type textarea "Criar dossier digital de frameworks? Workshops? Métod"
type textarea "x"
type textarea "Criar dossier digital de frameworks? Workshops? Método"
type textarea "x"
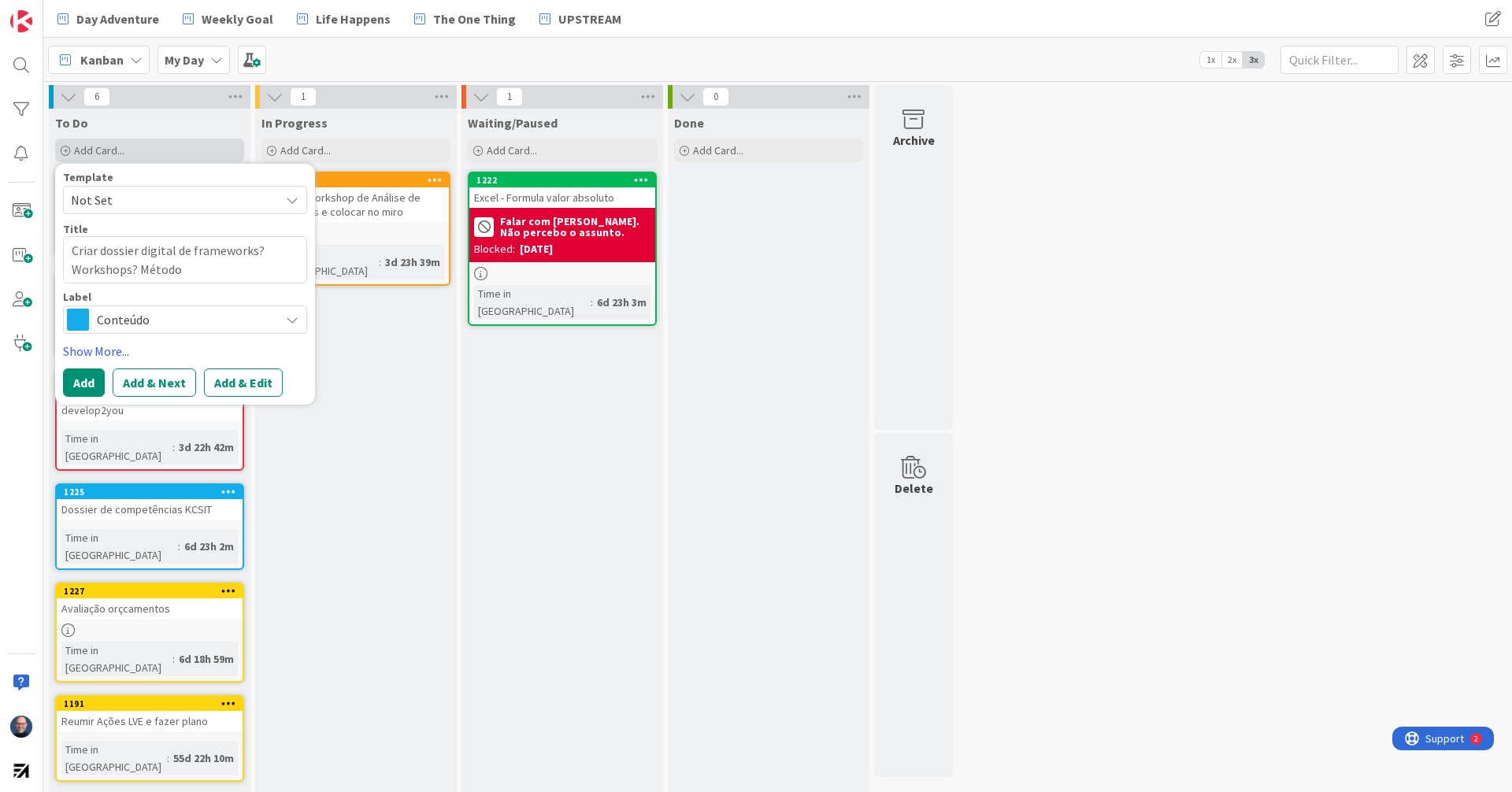
type textarea "Criar dossier digital de frameworks? Workshops? Métodos"
type textarea "x"
type textarea "Criar dossier digital de frameworks? Workshops? Métodos"
type textarea "x"
type textarea "Criar dossier digital de frameworks? Workshops? Métodos ?"
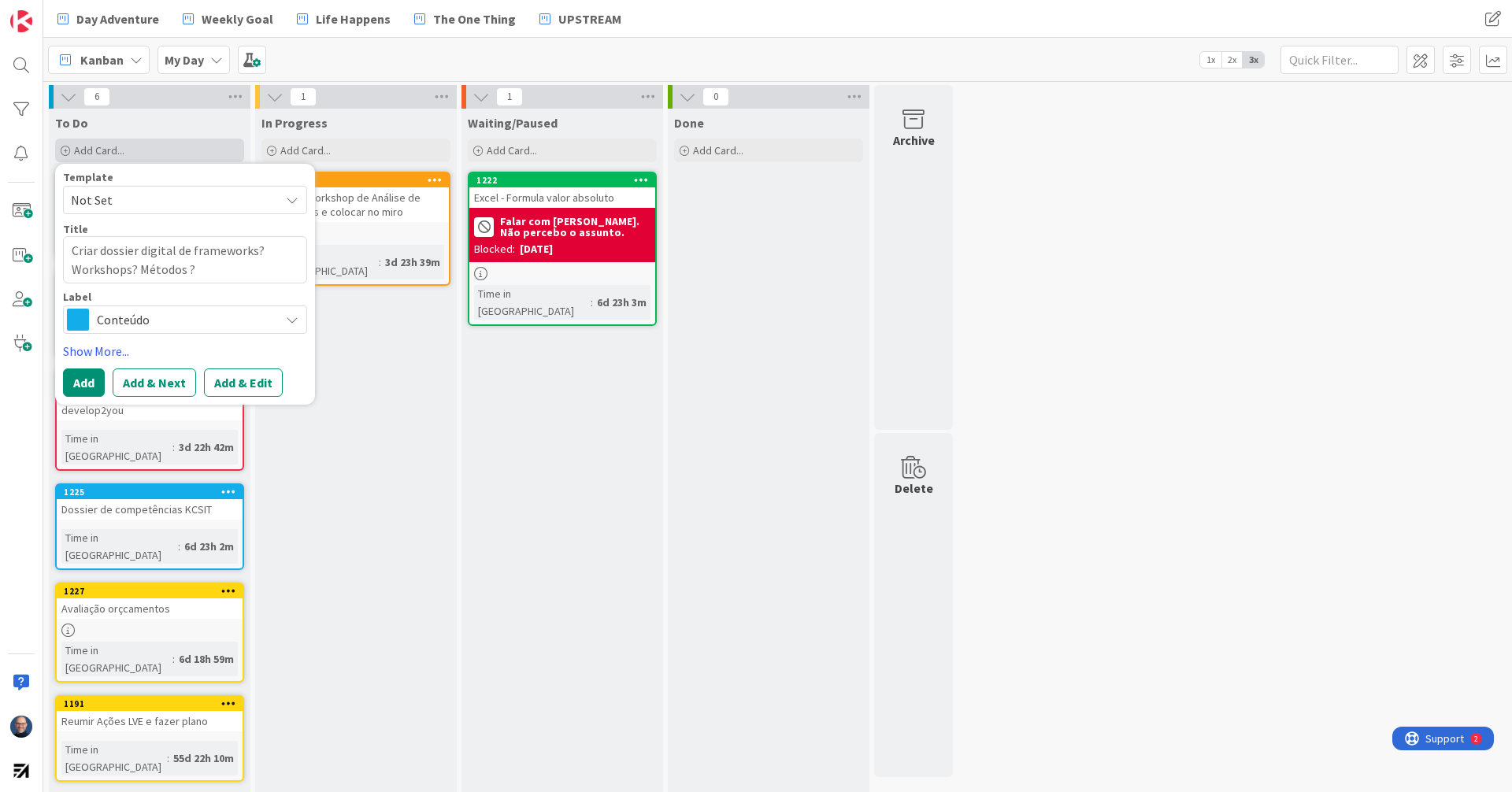
type textarea "x"
type textarea "Criar dossier digital de frameworks? Workshops? Métodos ?"
type textarea "x"
type textarea "Criar dossier digital de frameworks? Workshops? Métodos ? T"
type textarea "x"
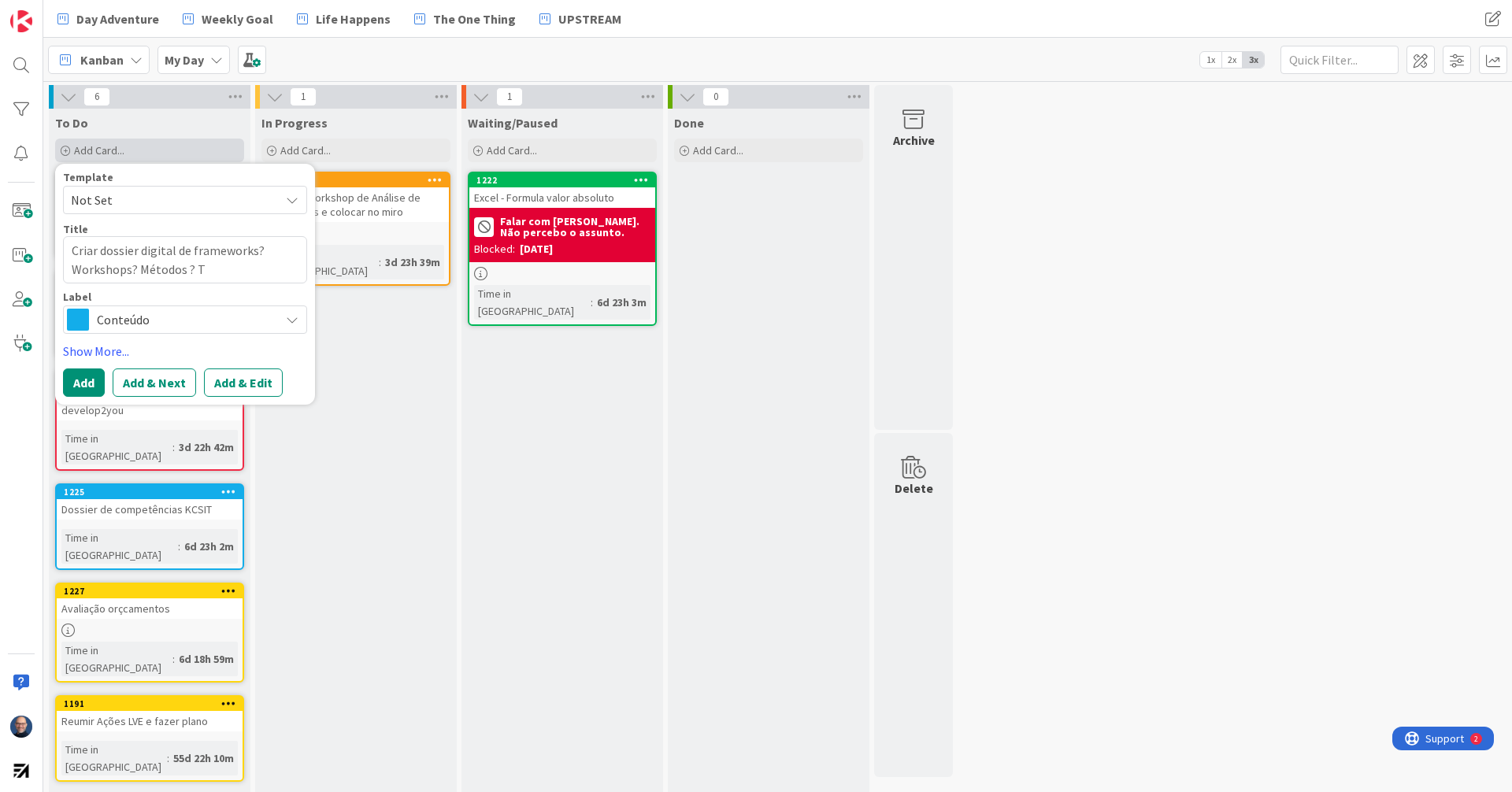
type textarea "Criar dossier digital de frameworks? Workshops? Métodos ? Ti"
type textarea "x"
type textarea "Criar dossier digital de frameworks? Workshops? Métodos ? Tip"
type textarea "x"
type textarea "Criar dossier digital de frameworks? Workshops? Métodos ? Tipo"
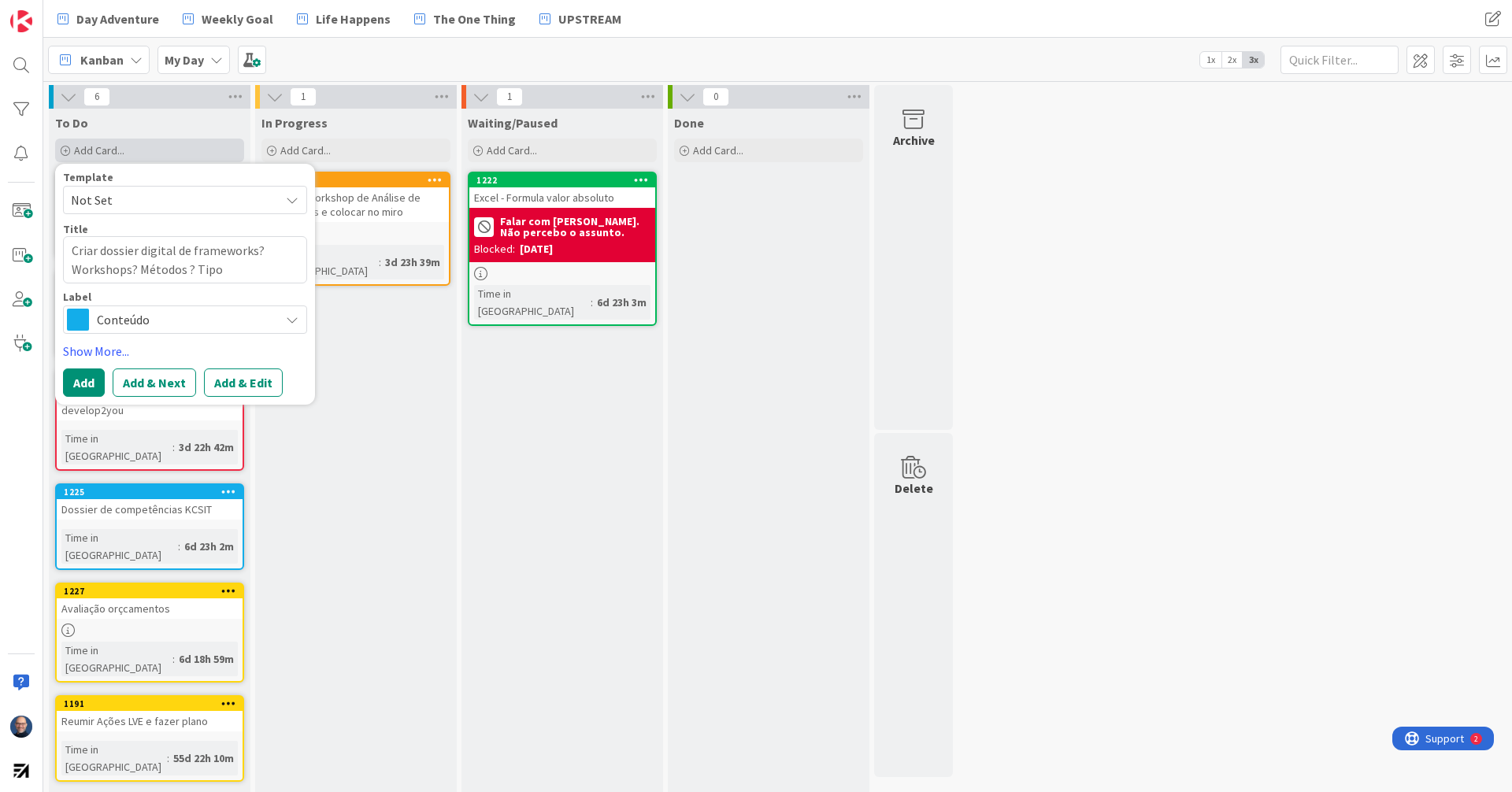
type textarea "x"
type textarea "Criar dossier digital de frameworks? Workshops? Métodos ? Tipo"
type textarea "x"
type textarea "Criar dossier digital de frameworks? Workshops? Métodos ? Tipo r"
type textarea "x"
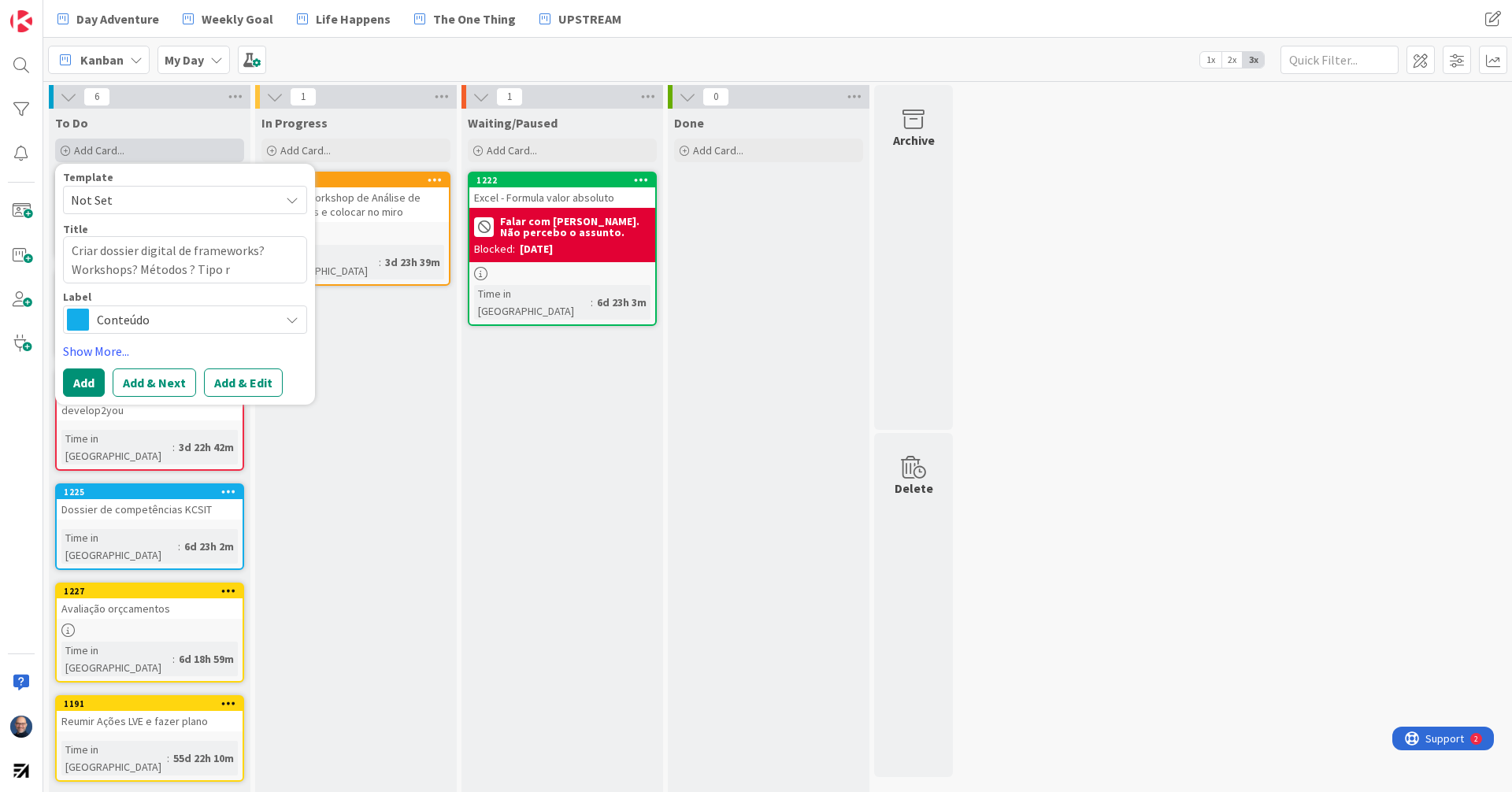
type textarea "Criar dossier digital de frameworks? Workshops? Métodos ? Tipo re"
type textarea "x"
type textarea "Criar dossier digital de frameworks? Workshops? Métodos ? Tipo r"
type textarea "x"
type textarea "Criar dossier digital de frameworks? Workshops? Métodos ? Tipo"
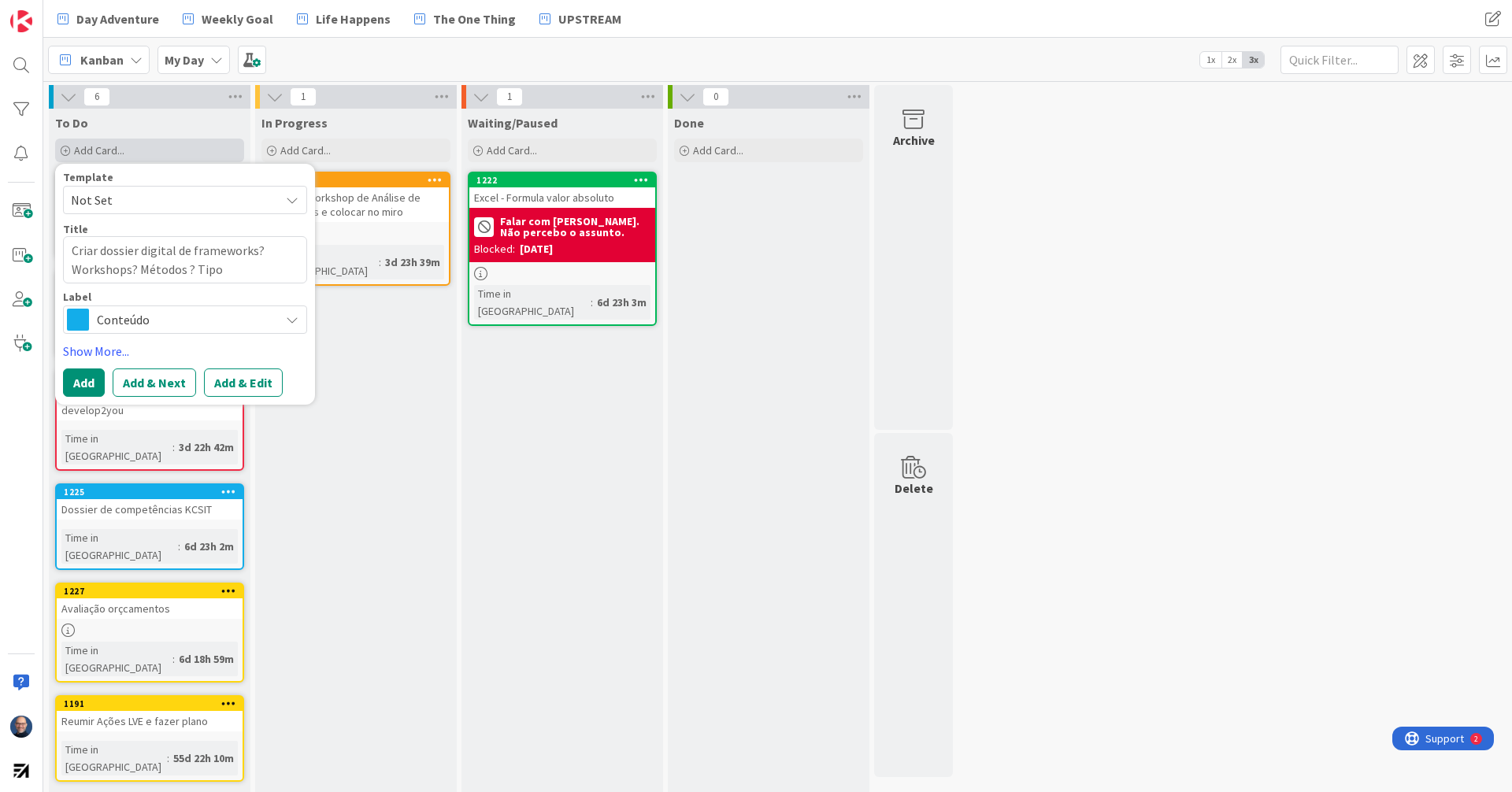
type textarea "x"
type textarea "Criar dossier digital de frameworks? Workshops? Métodos ? Tipo l"
type textarea "x"
type textarea "Criar dossier digital de frameworks? Workshops? Métodos ? Tipo li"
type textarea "x"
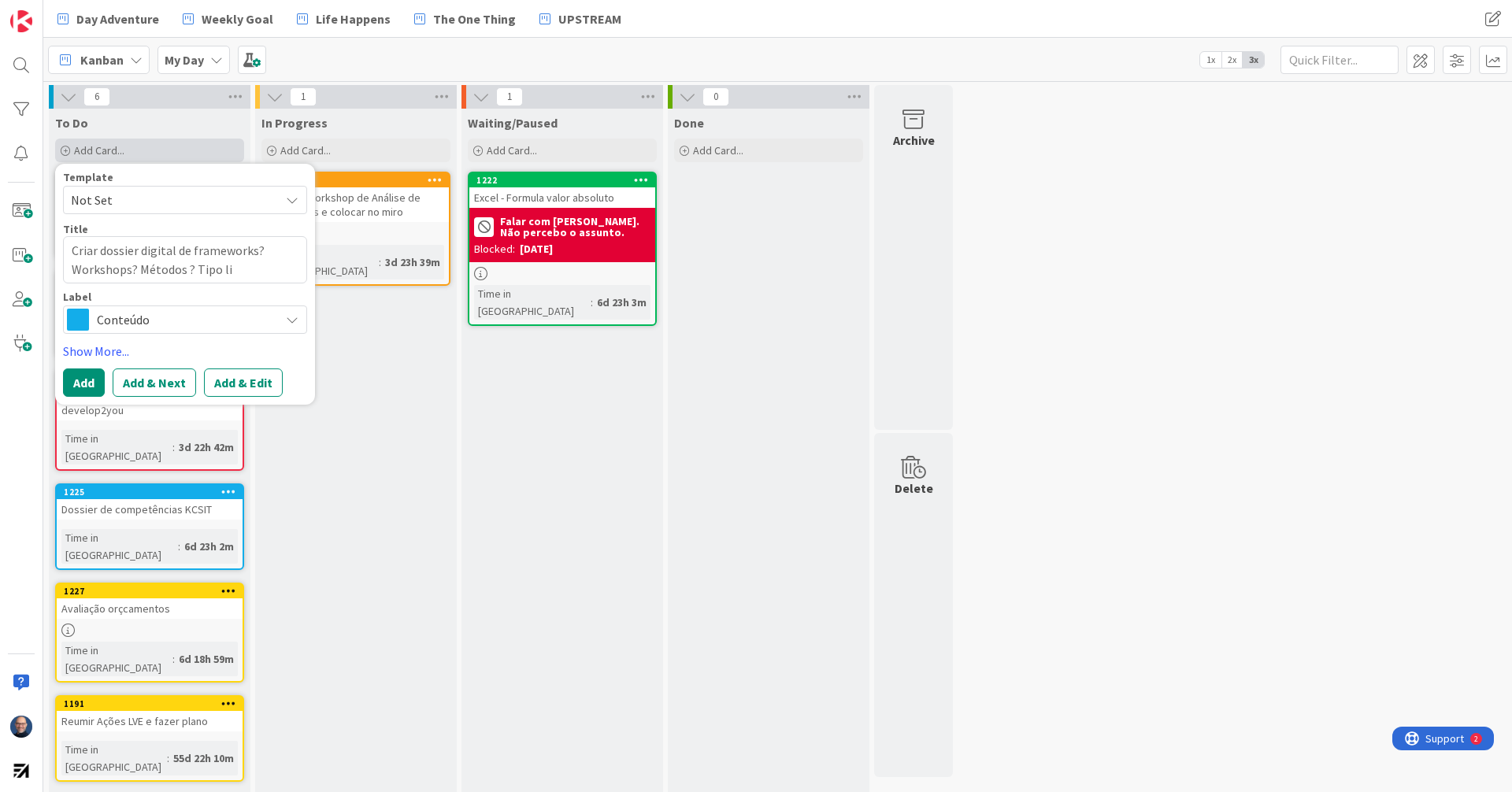
type textarea "Criar dossier digital de frameworks? Workshops? Métodos ? Tipo liv"
type textarea "x"
type textarea "Criar dossier digital de frameworks? Workshops? Métodos ? Tipo livr"
type textarea "x"
type textarea "Criar dossier digital de frameworks? Workshops? Métodos ? Tipo livro"
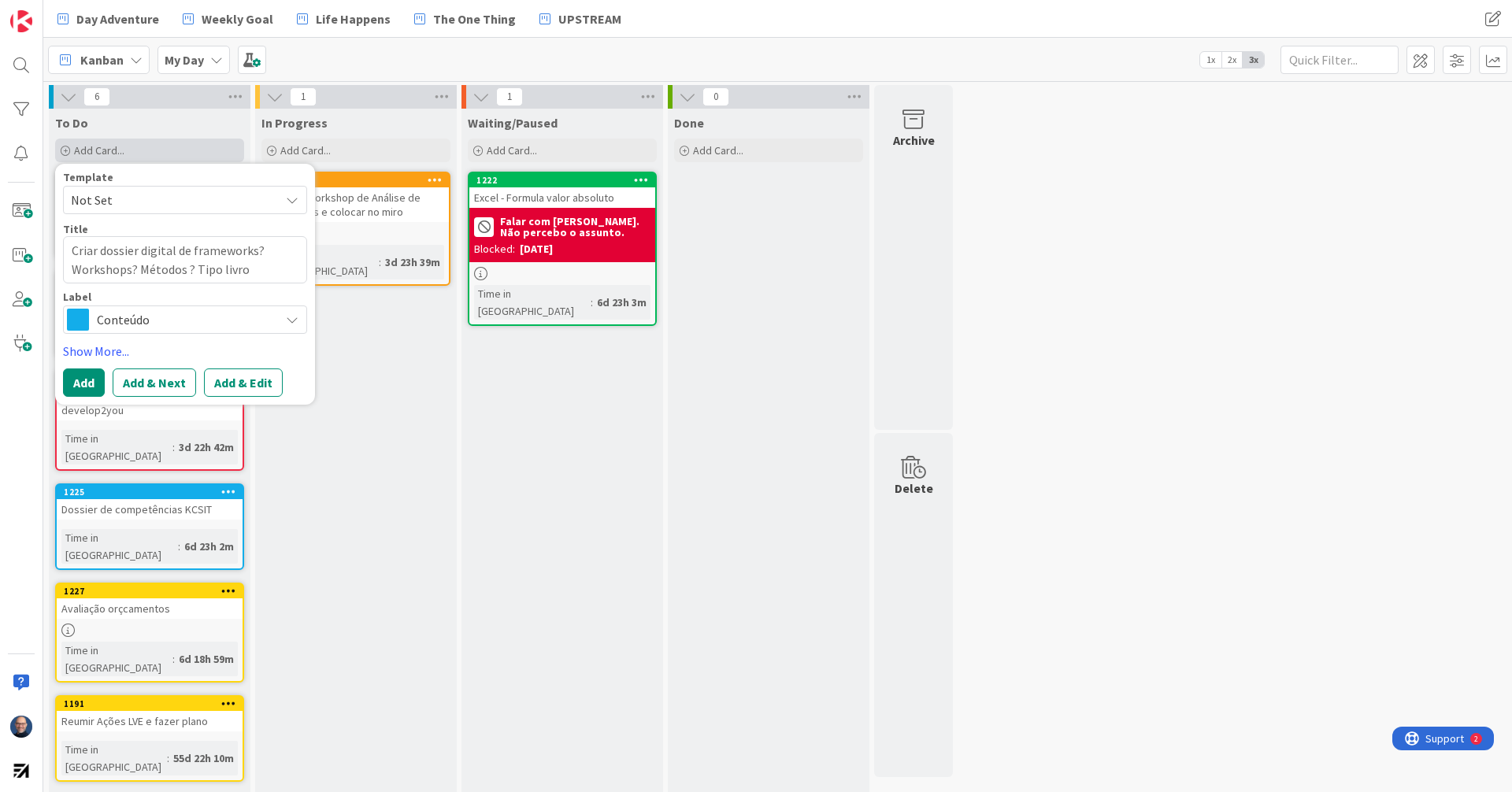
type textarea "x"
type textarea "Criar dossier digital de frameworks? Workshops? Métodos ? Tipo livro"
type textarea "x"
type textarea "Criar dossier digital de frameworks? Workshops? Métodos ? Tipo livro d"
type textarea "x"
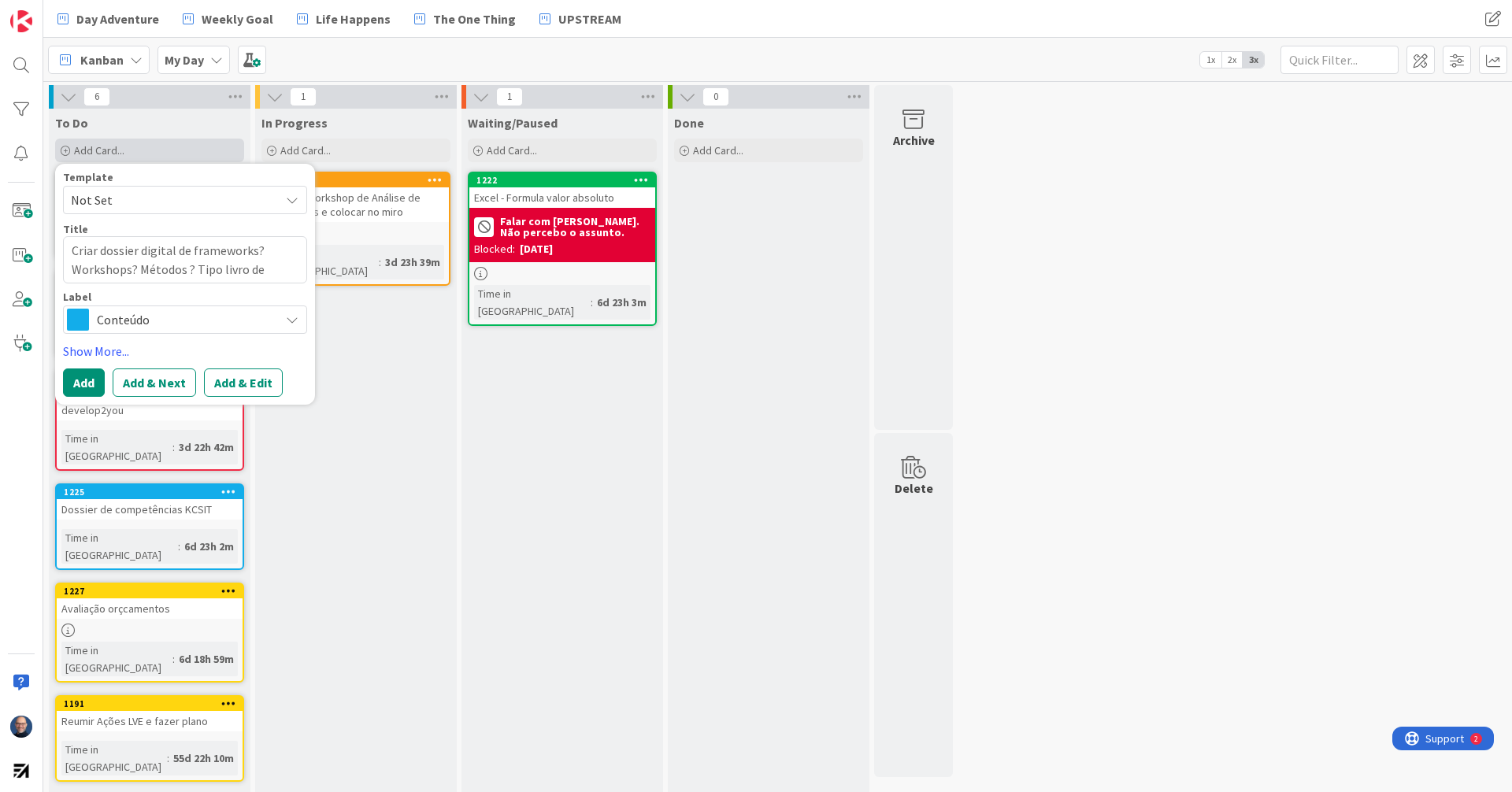
type textarea "Criar dossier digital de frameworks? Workshops? Métodos ? Tipo livro de"
type textarea "x"
type textarea "Criar dossier digital de frameworks? Workshops? Métodos ? Tipo livro de r"
type textarea "x"
type textarea "Criar dossier digital de frameworks? Workshops? Métodos ? Tipo livro de re"
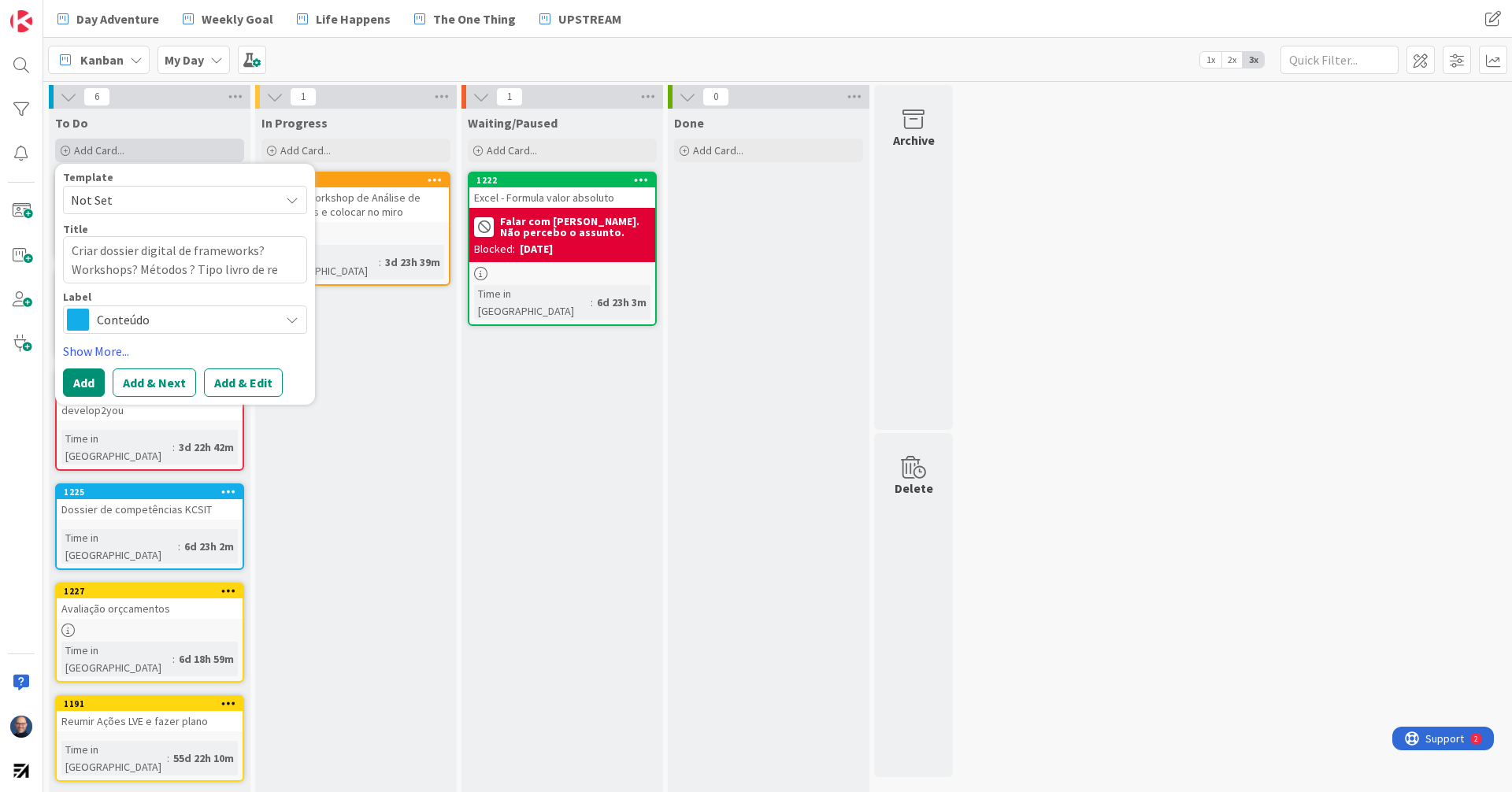
type textarea "x"
type textarea "Criar dossier digital de frameworks? Workshops? Métodos ? Tipo livro de rec"
type textarea "x"
type textarea "Criar dossier digital de frameworks? Workshops? Métodos ? Tipo livro de rece"
type textarea "x"
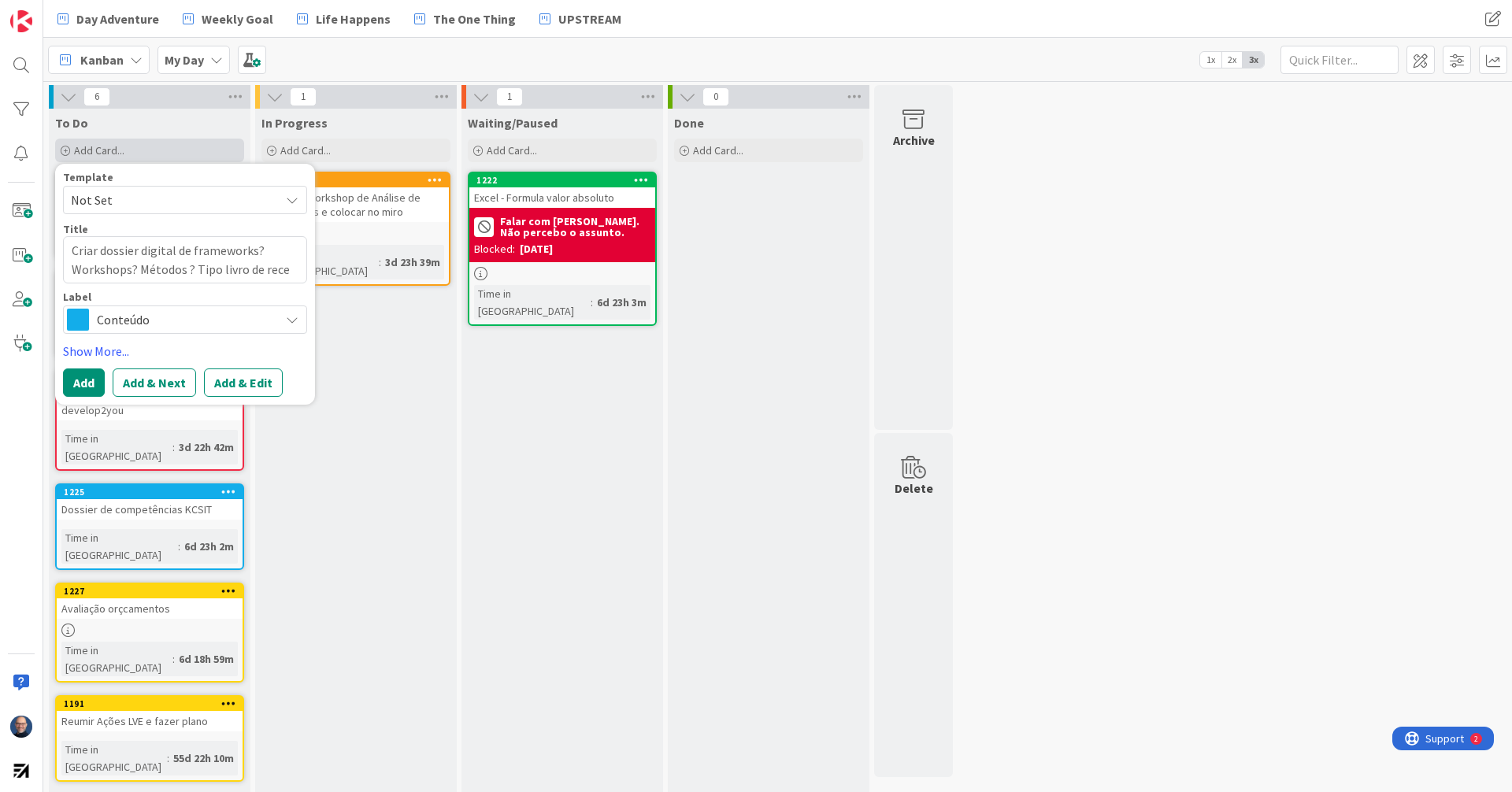
type textarea "Criar dossier digital de frameworks? Workshops? Métodos ? Tipo livro de recei"
type textarea "x"
type textarea "Criar dossier digital de frameworks? Workshops? Métodos ? Tipo livro de receit"
type textarea "x"
type textarea "Criar dossier digital de frameworks? Workshops? Métodos ? Tipo livro de receita"
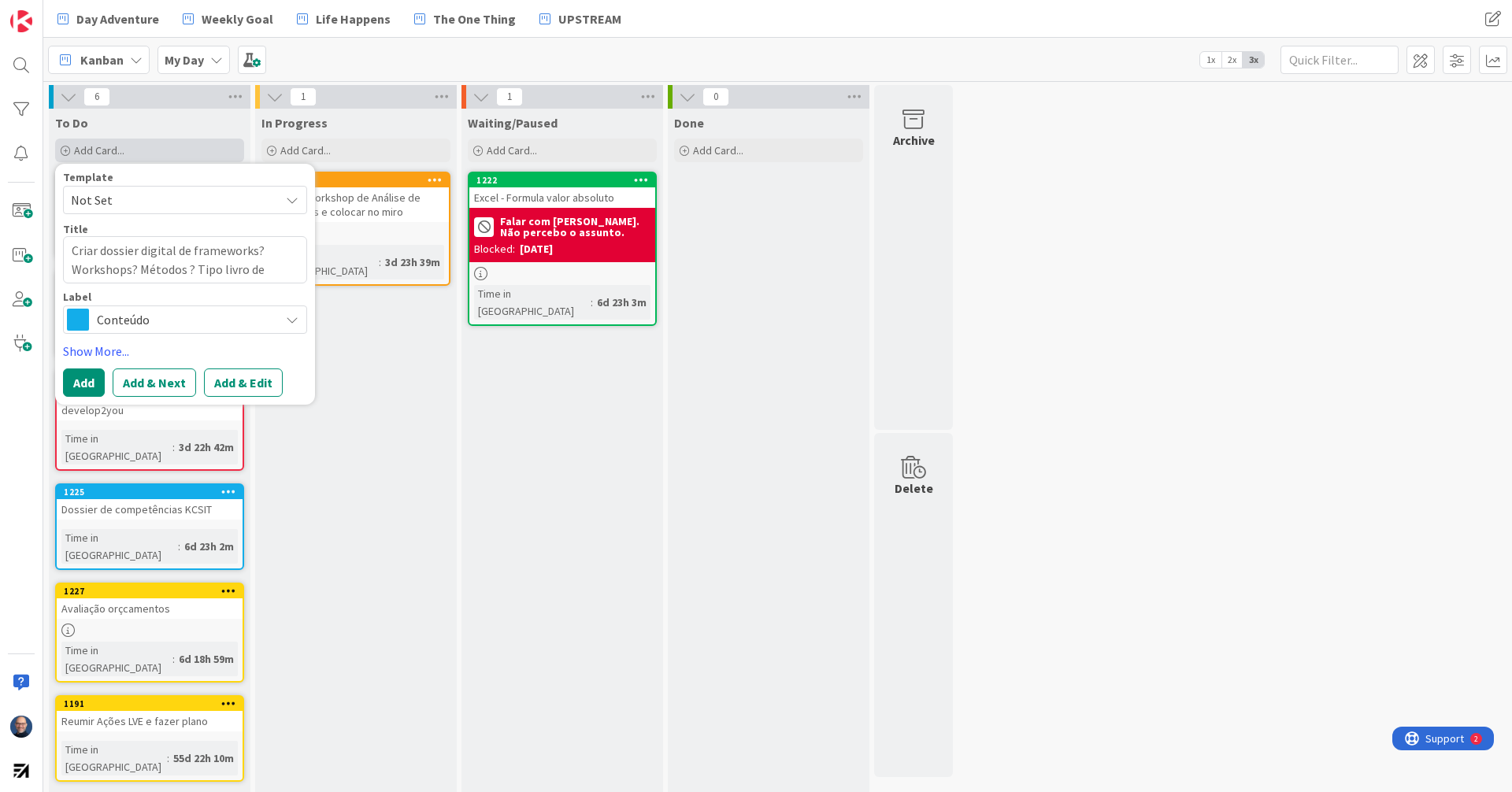
type textarea "x"
type textarea "Criar dossier digital de frameworks? Workshops? Métodos ? Tipo livro de receitas"
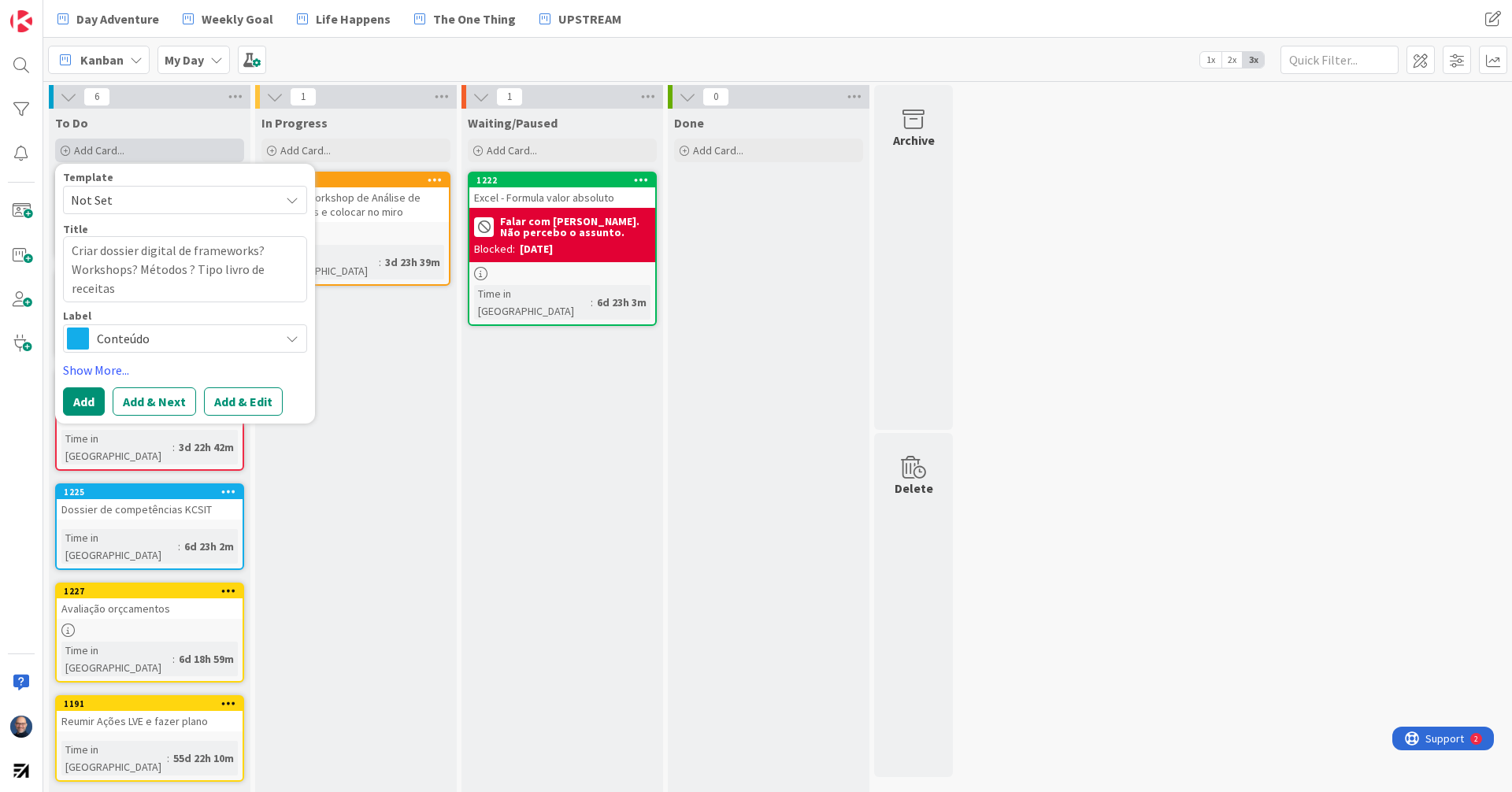
type textarea "x"
type textarea "Criar dossier digital de frameworks? Workshops? Métodos ? Tipo livro de receita…"
click at [97, 395] on button "Add" at bounding box center [84, 401] width 42 height 28
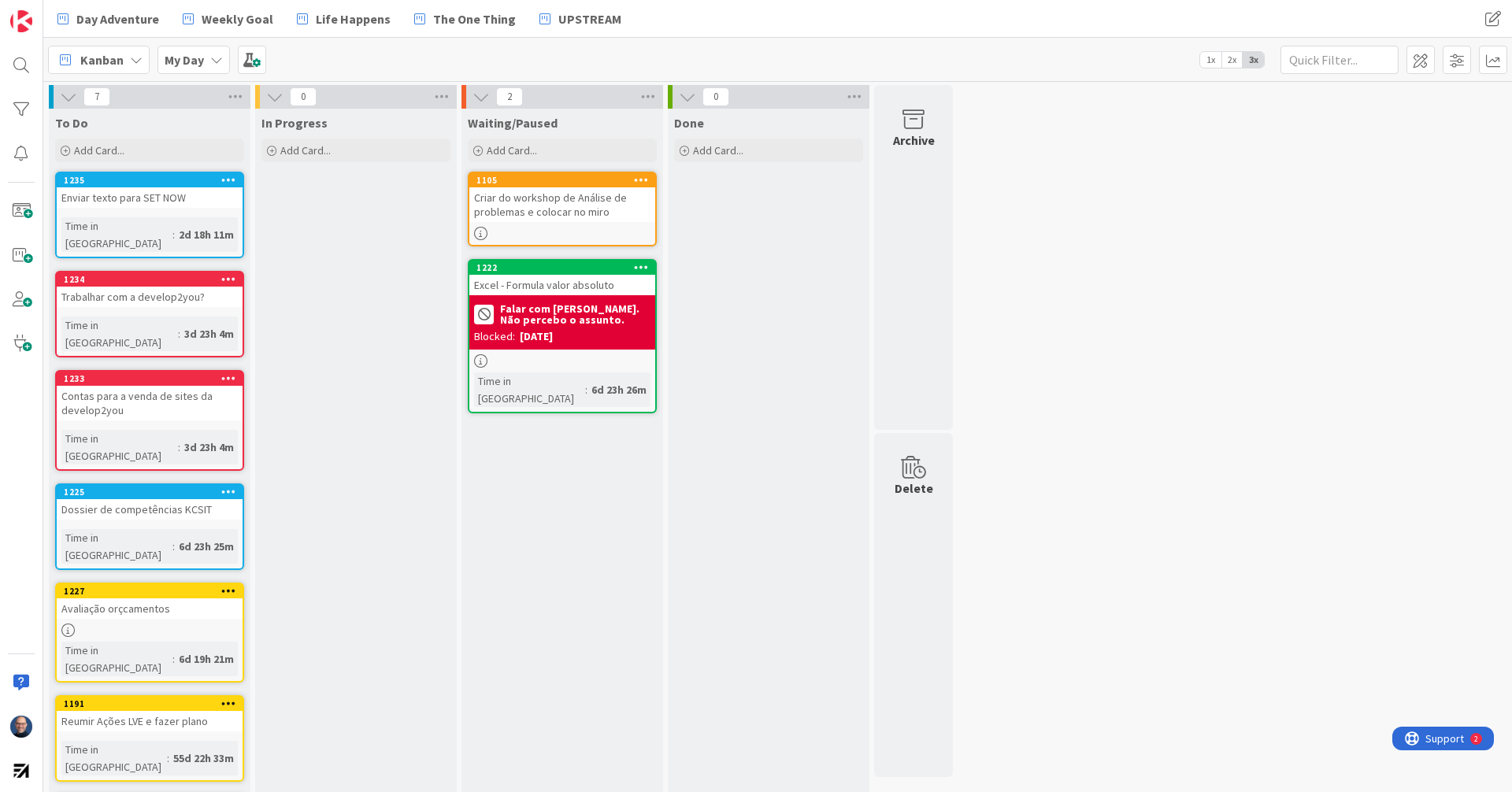
click at [565, 206] on div "Criar do workshop de Análise de problemas e colocar no miro" at bounding box center [562, 204] width 186 height 34
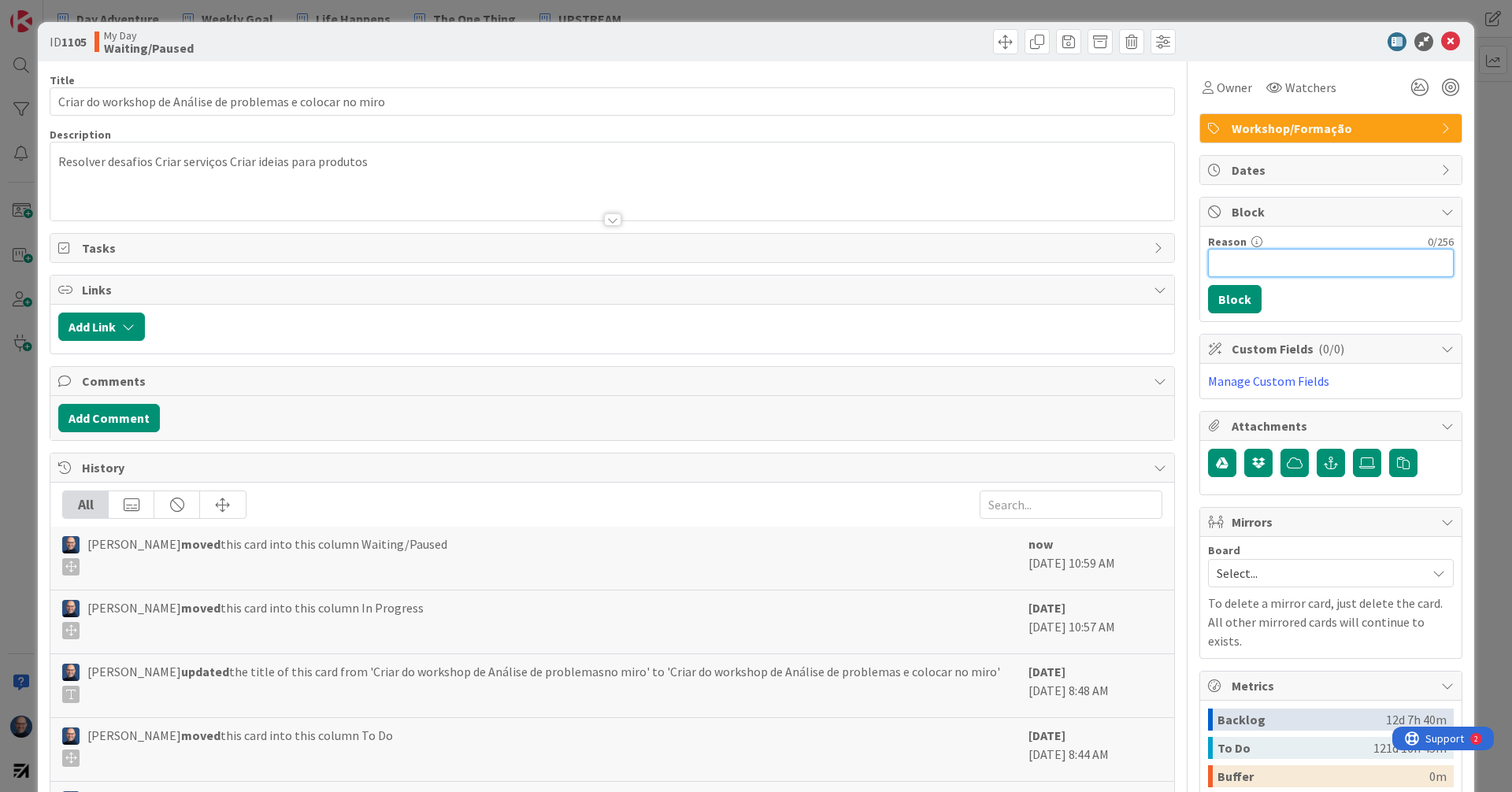
click at [1271, 264] on input "Reason" at bounding box center [1330, 263] width 246 height 28
type input "Estou cansado"
click at [1233, 299] on button "Block" at bounding box center [1234, 299] width 54 height 28
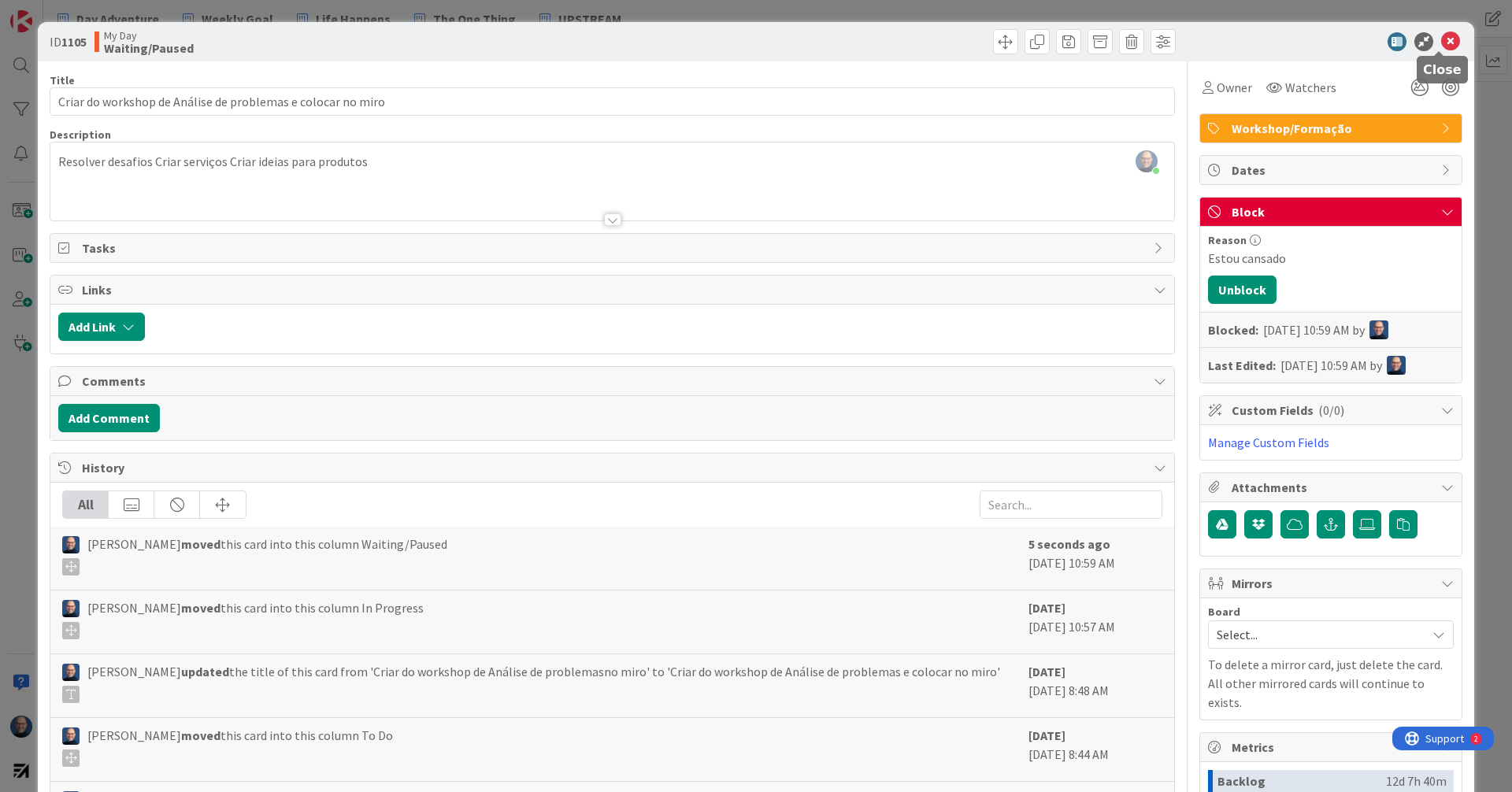
click at [1444, 36] on icon at bounding box center [1450, 42] width 19 height 19
